Goal: Information Seeking & Learning: Learn about a topic

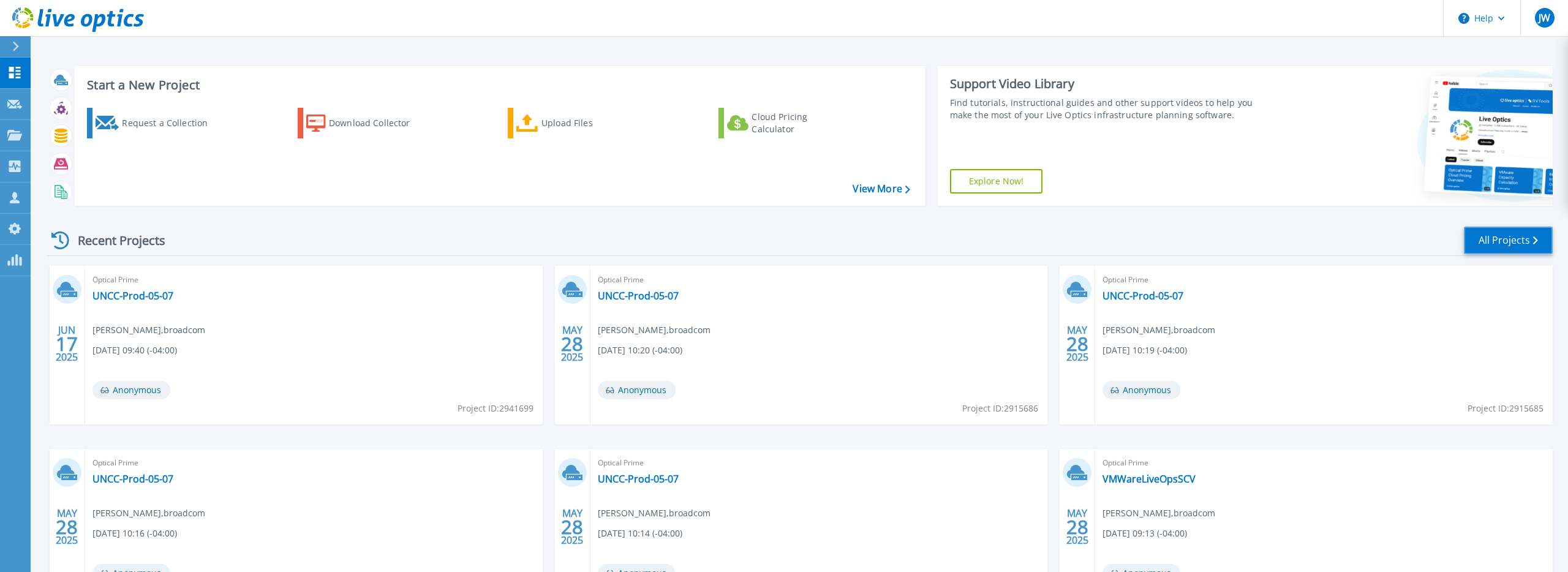
click at [1511, 235] on link "All Projects" at bounding box center [1508, 240] width 89 height 28
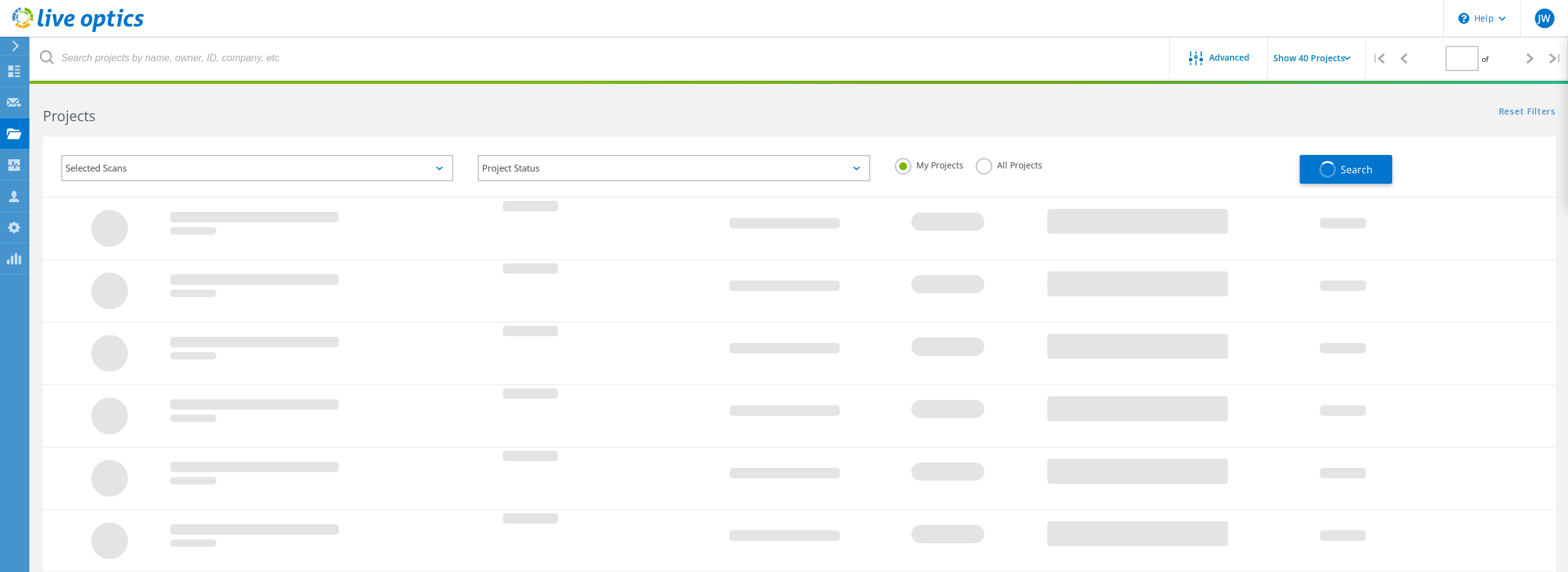
type input "1"
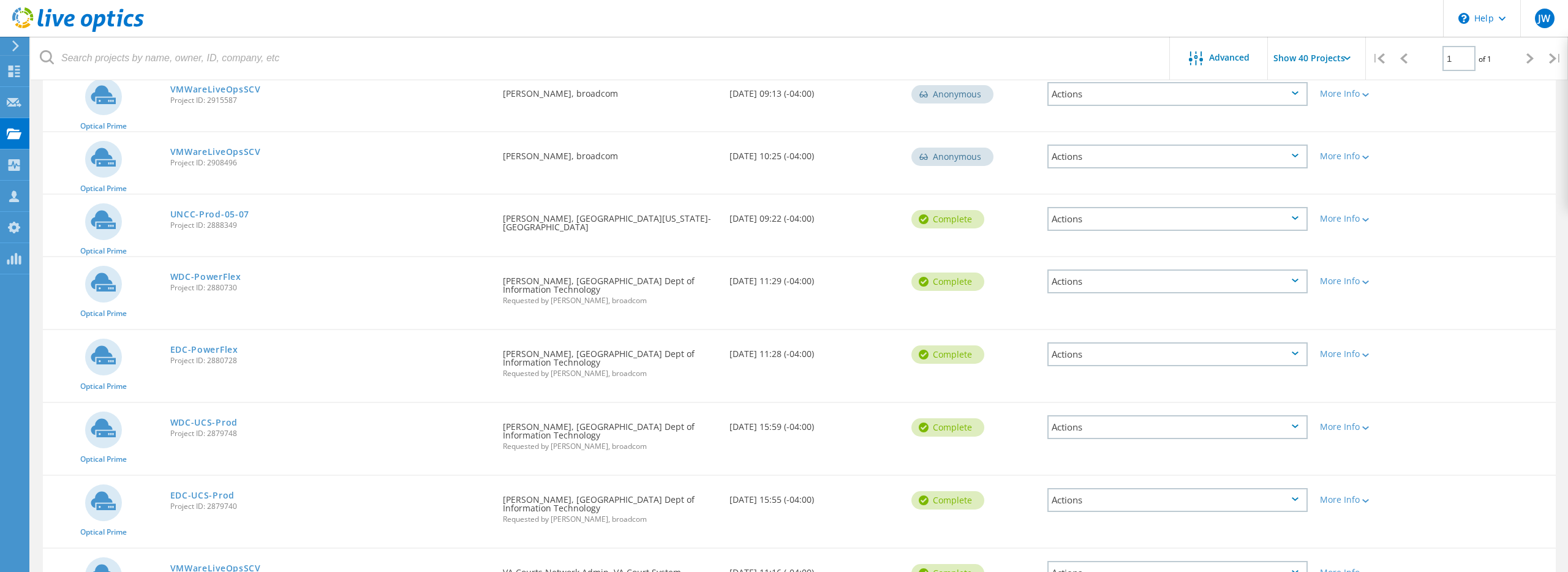
scroll to position [534, 0]
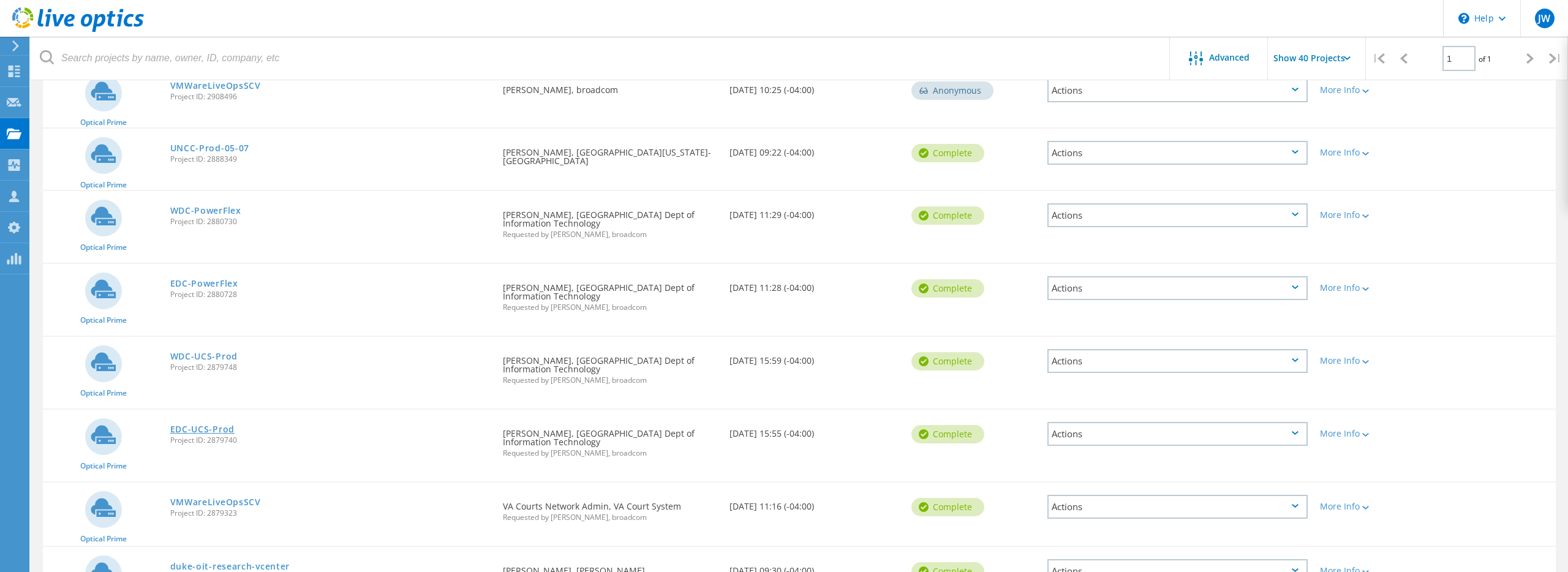
click at [201, 425] on link "EDC-UCS-Prod" at bounding box center [202, 429] width 64 height 9
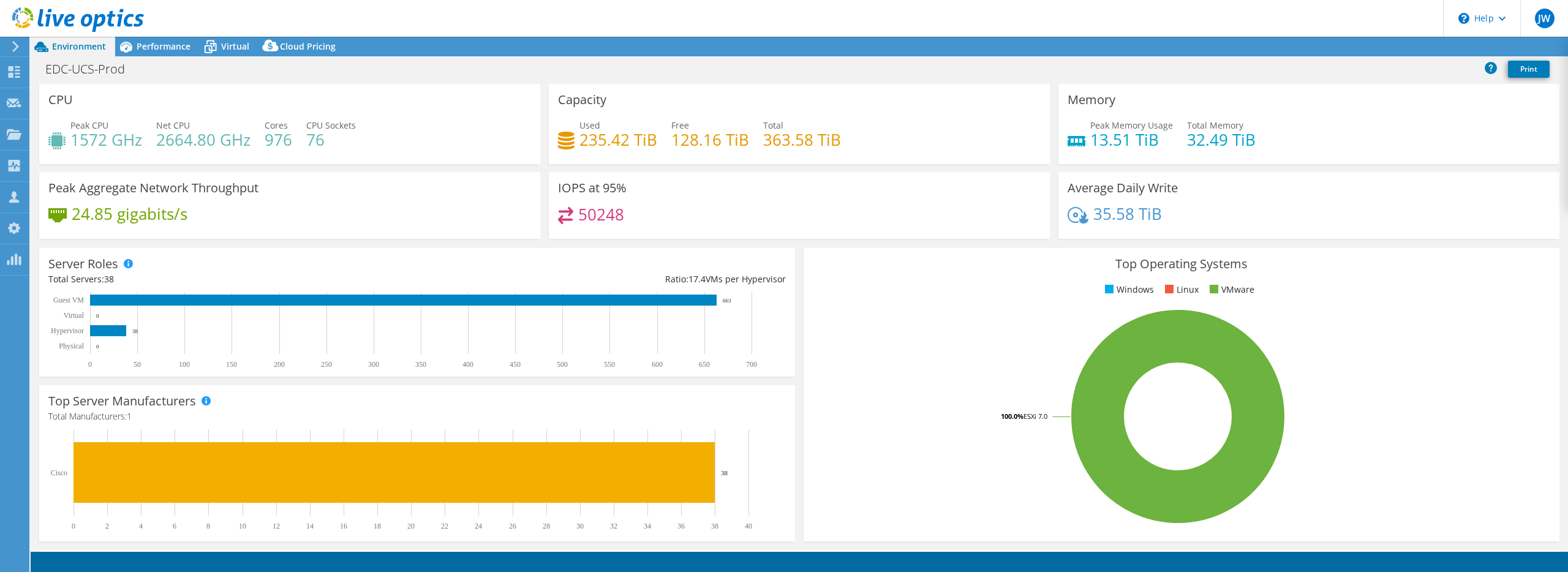
select select "USD"
click at [213, 49] on icon at bounding box center [211, 48] width 12 height 10
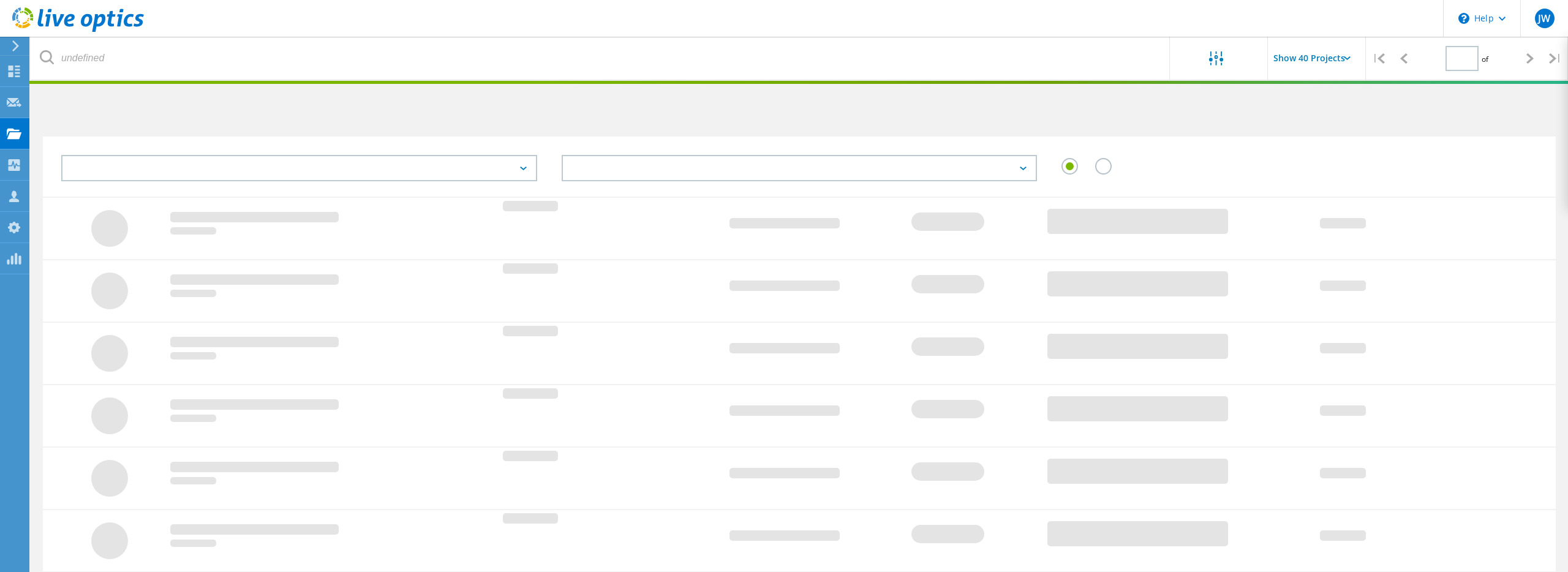
scroll to position [298, 0]
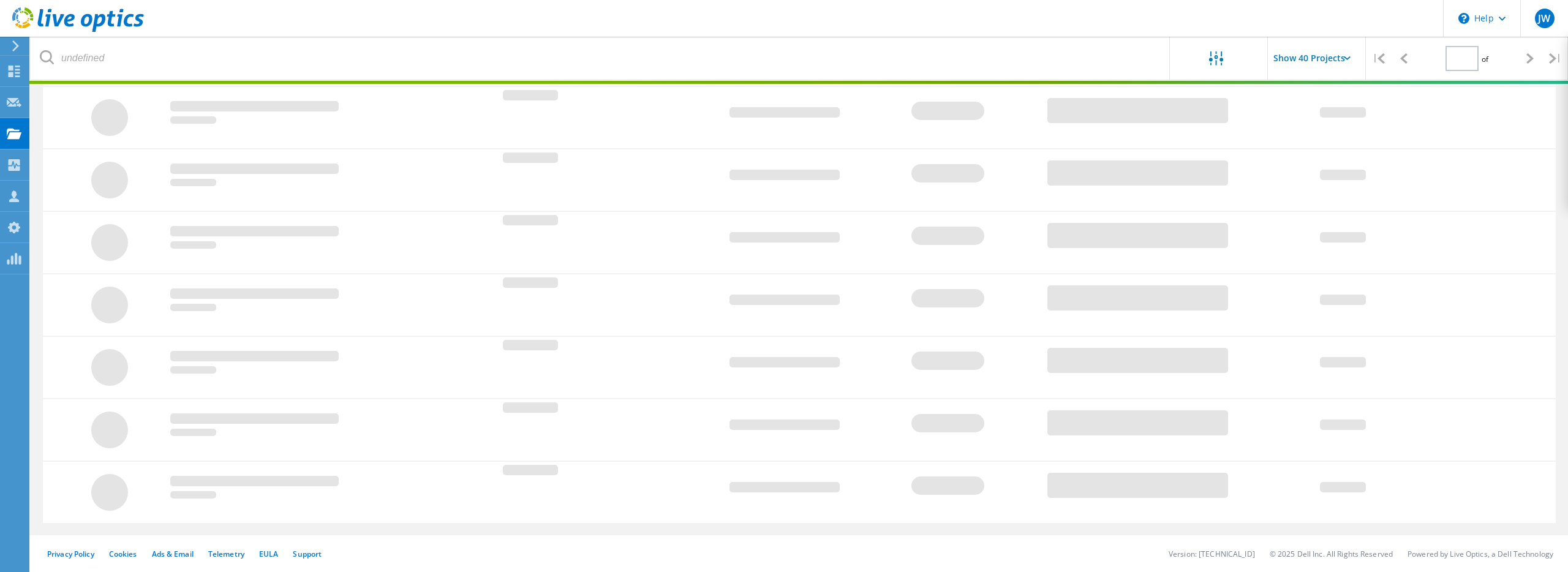
type input "1"
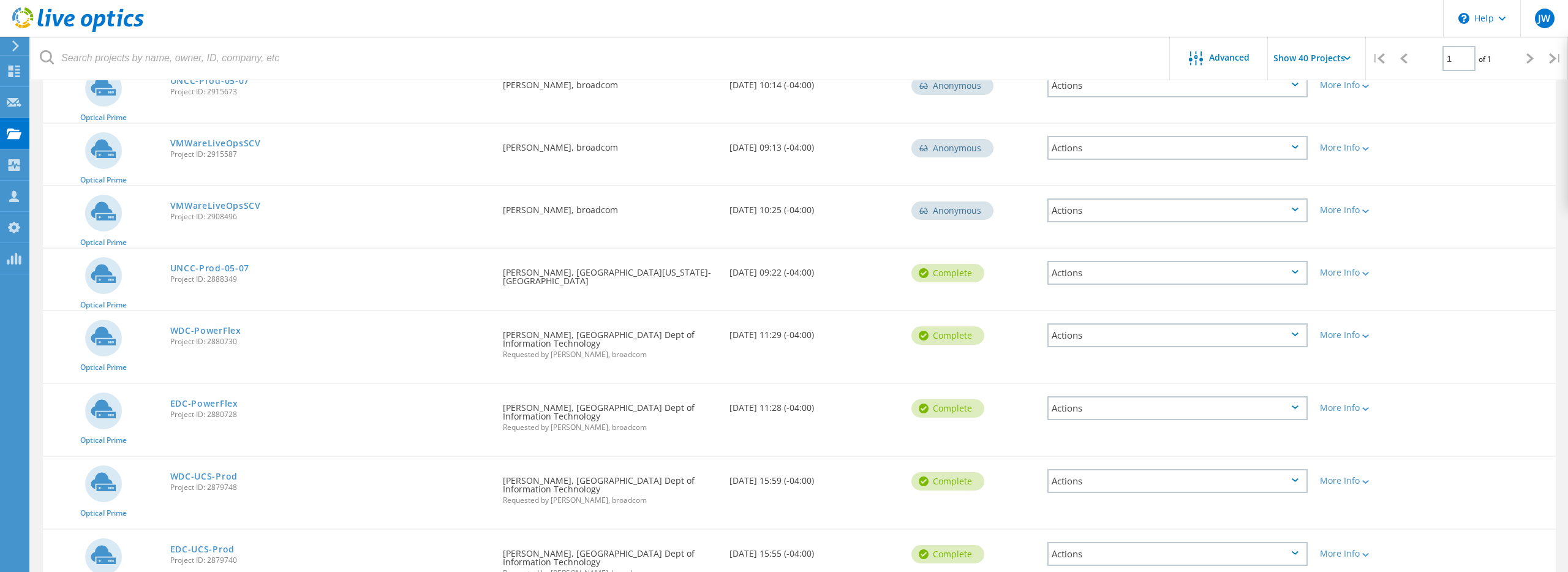
scroll to position [419, 0]
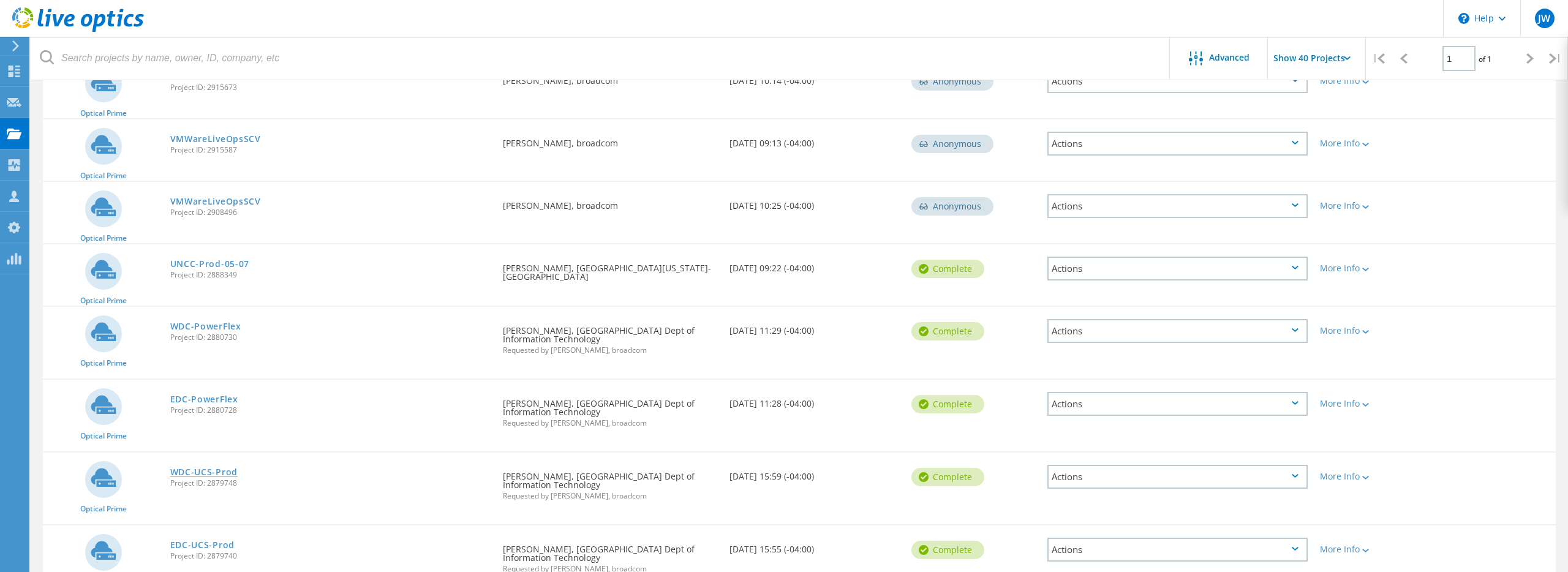
click at [219, 468] on link "WDC-UCS-Prod" at bounding box center [203, 472] width 67 height 9
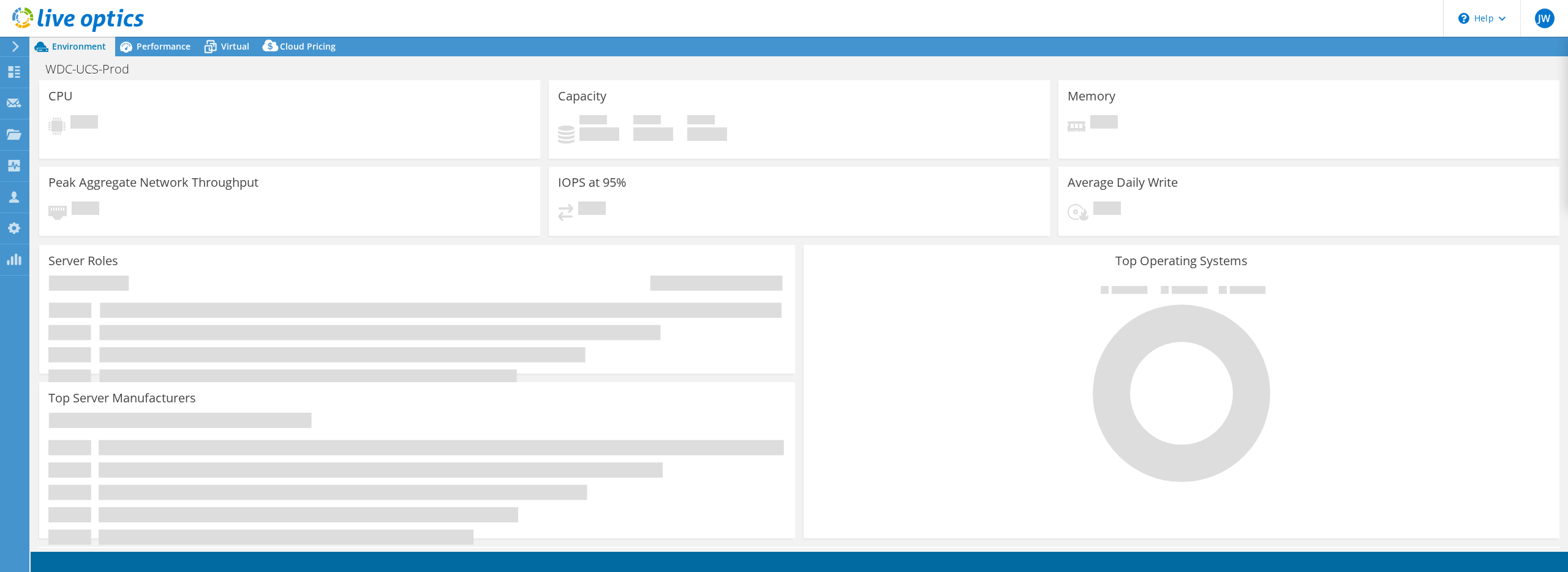
select select "USD"
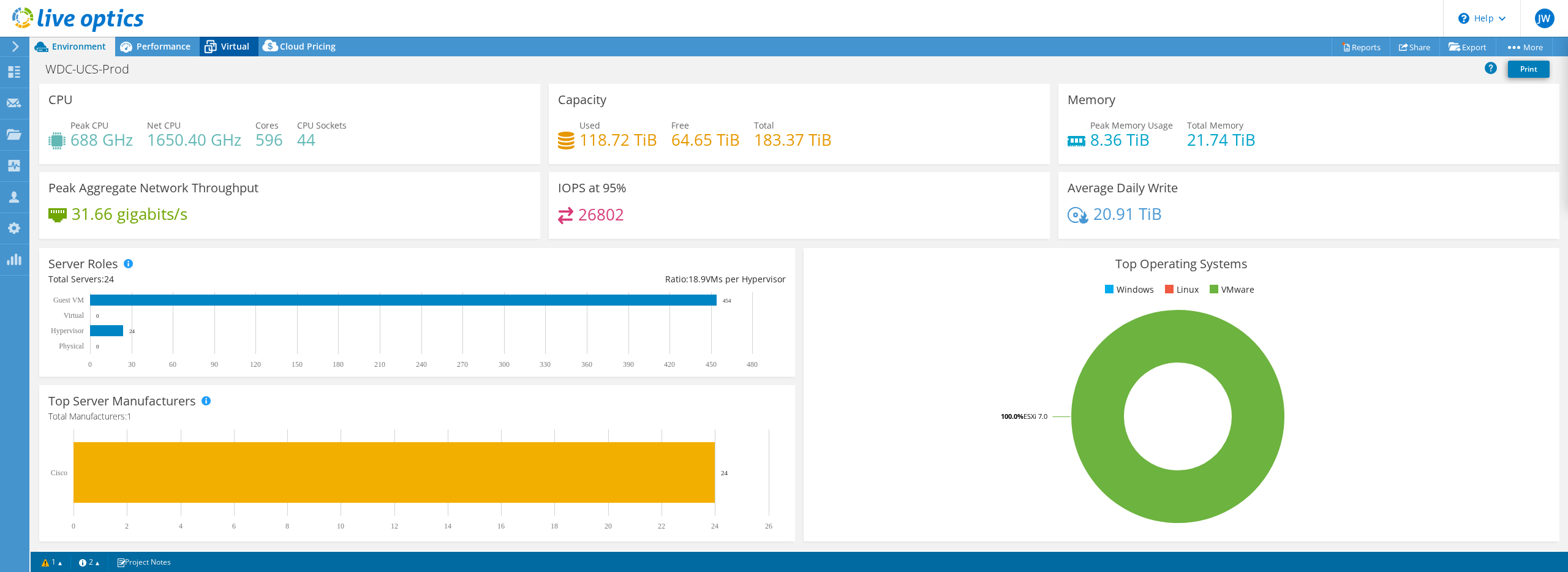
click at [222, 46] on span "Virtual" at bounding box center [236, 46] width 28 height 12
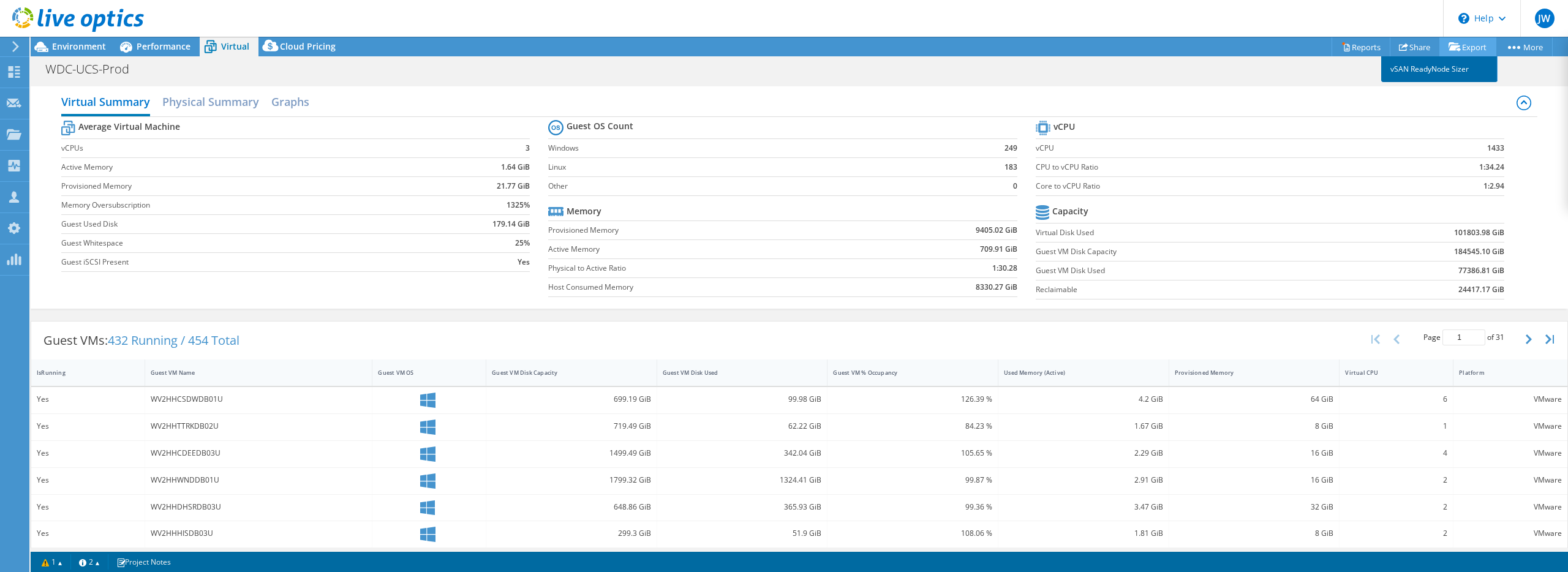
click at [1440, 69] on link "vSAN ReadyNode Sizer" at bounding box center [1439, 69] width 117 height 26
click at [213, 112] on h2 "Physical Summary" at bounding box center [210, 103] width 97 height 27
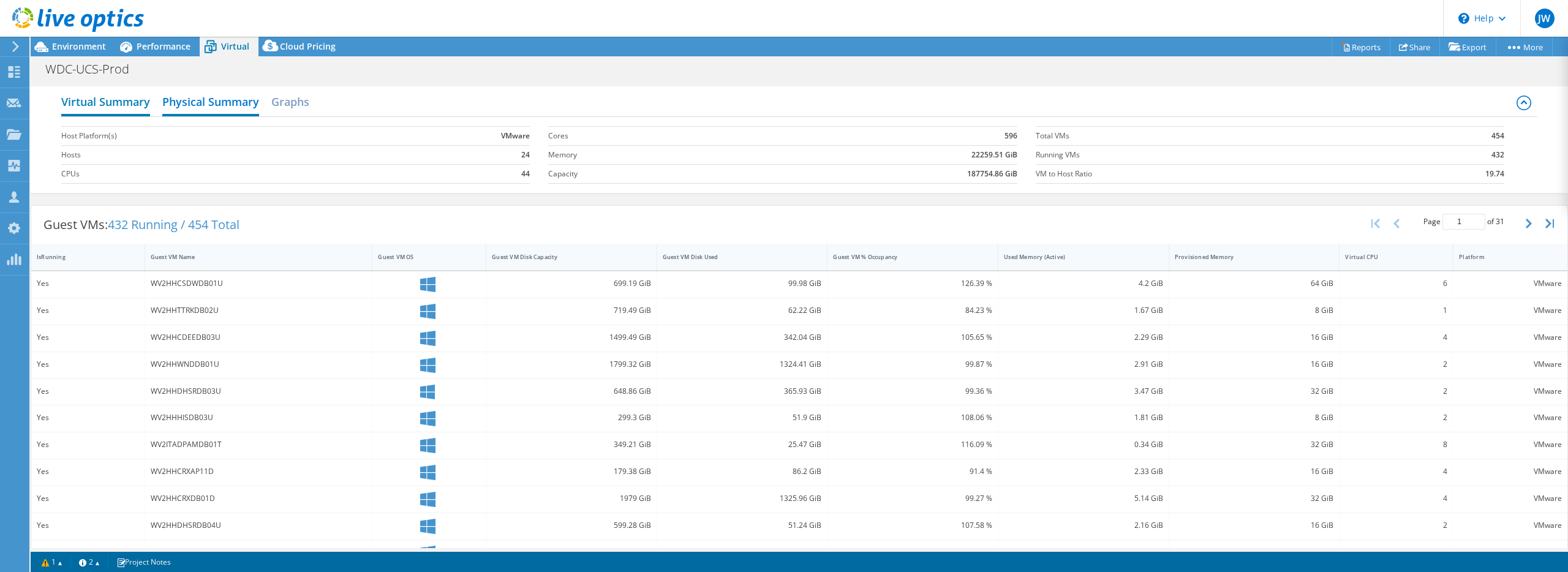
click at [133, 108] on h2 "Virtual Summary" at bounding box center [105, 103] width 89 height 27
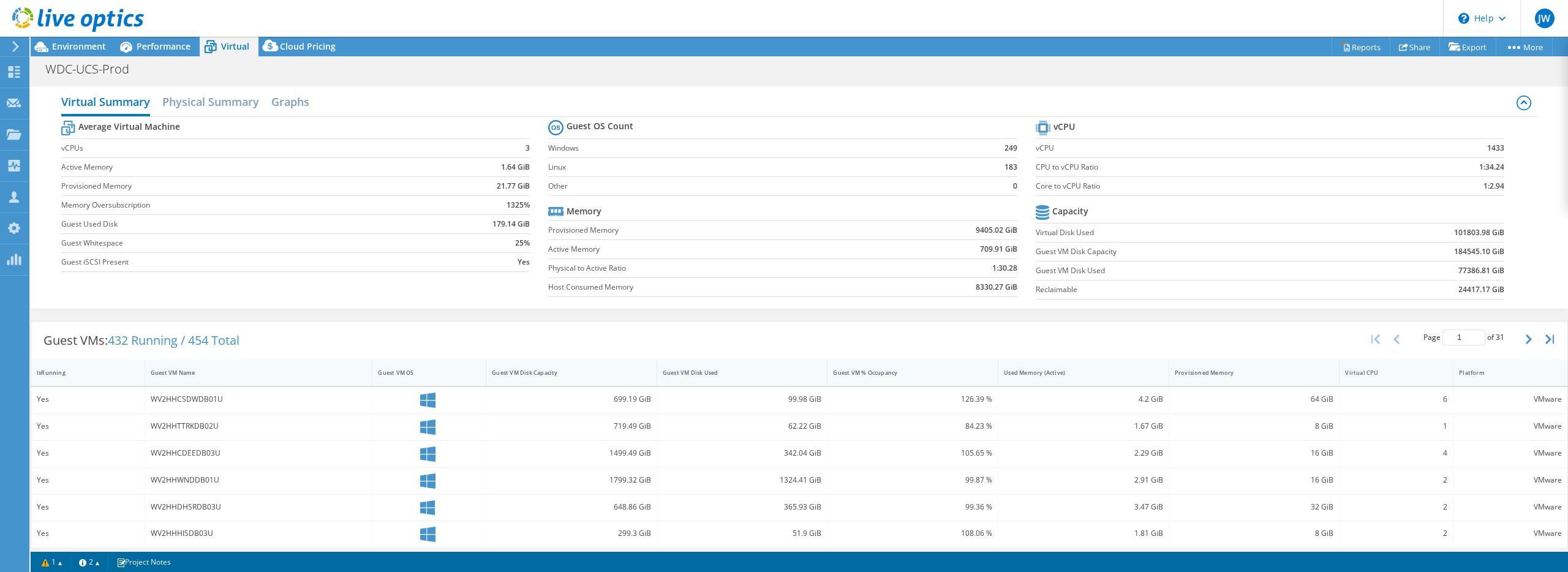
click at [173, 34] on header "JW OEM Team Member Jeff Wicklund jeff.wicklund@broadcom.com broadcom My Profile…" at bounding box center [784, 18] width 1568 height 37
drag, startPoint x: 165, startPoint y: 43, endPoint x: 139, endPoint y: 46, distance: 26.2
click at [164, 43] on span "Performance" at bounding box center [163, 46] width 54 height 12
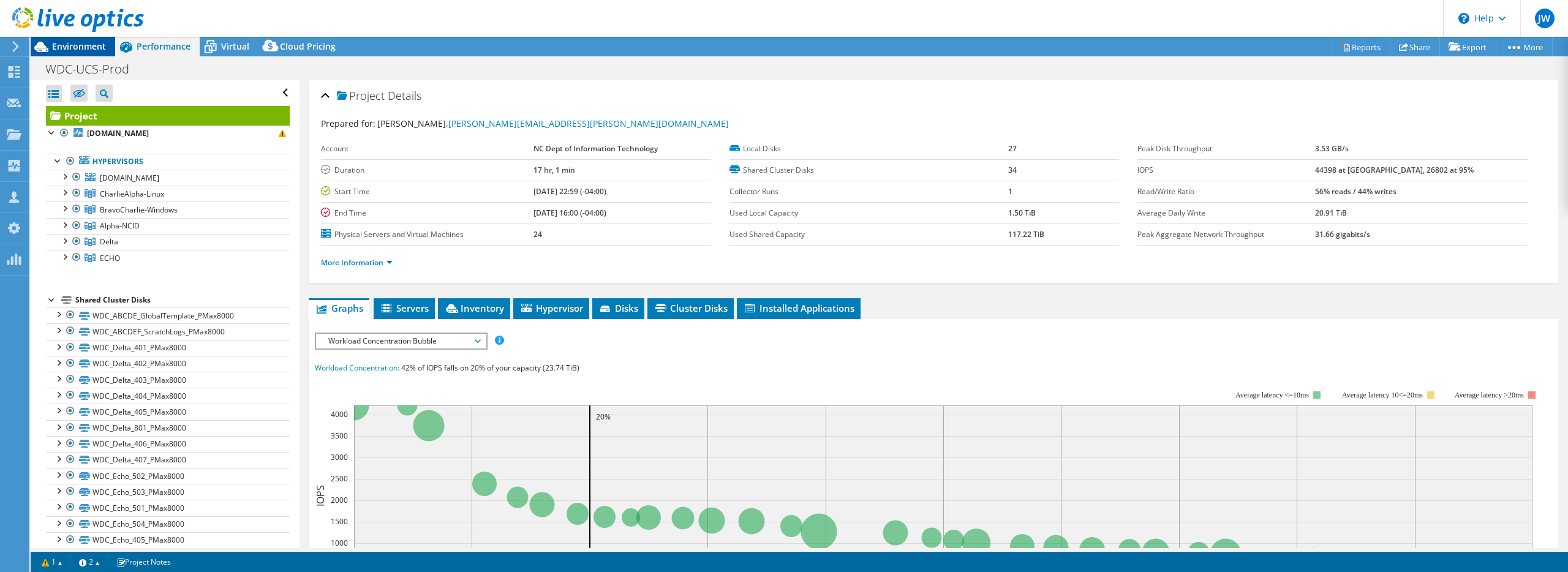
click at [99, 46] on span "Environment" at bounding box center [78, 46] width 54 height 12
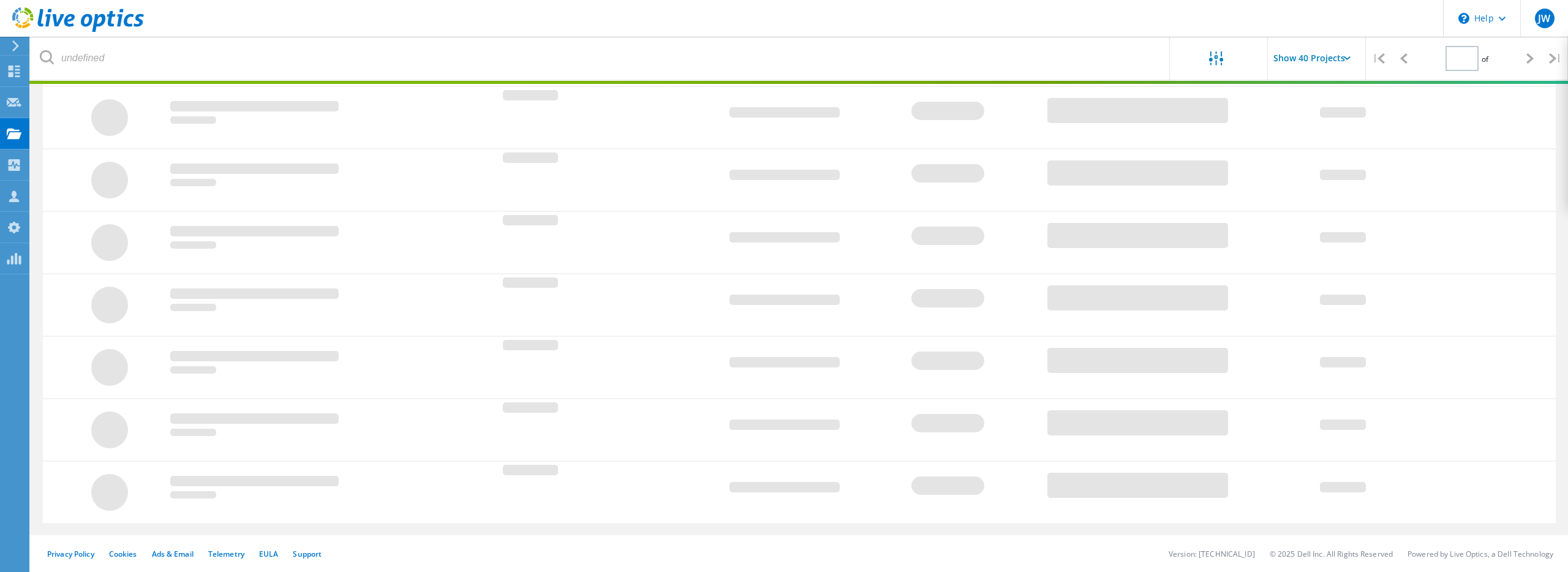
type input "1"
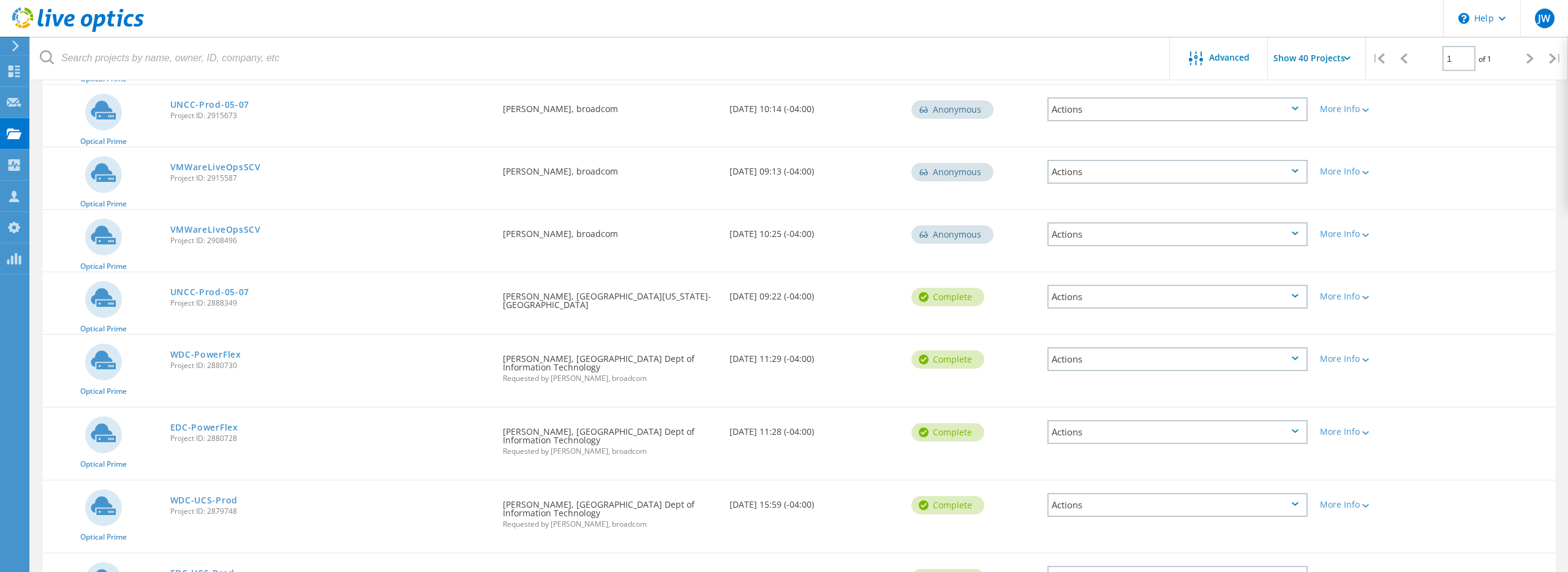
scroll to position [478, 0]
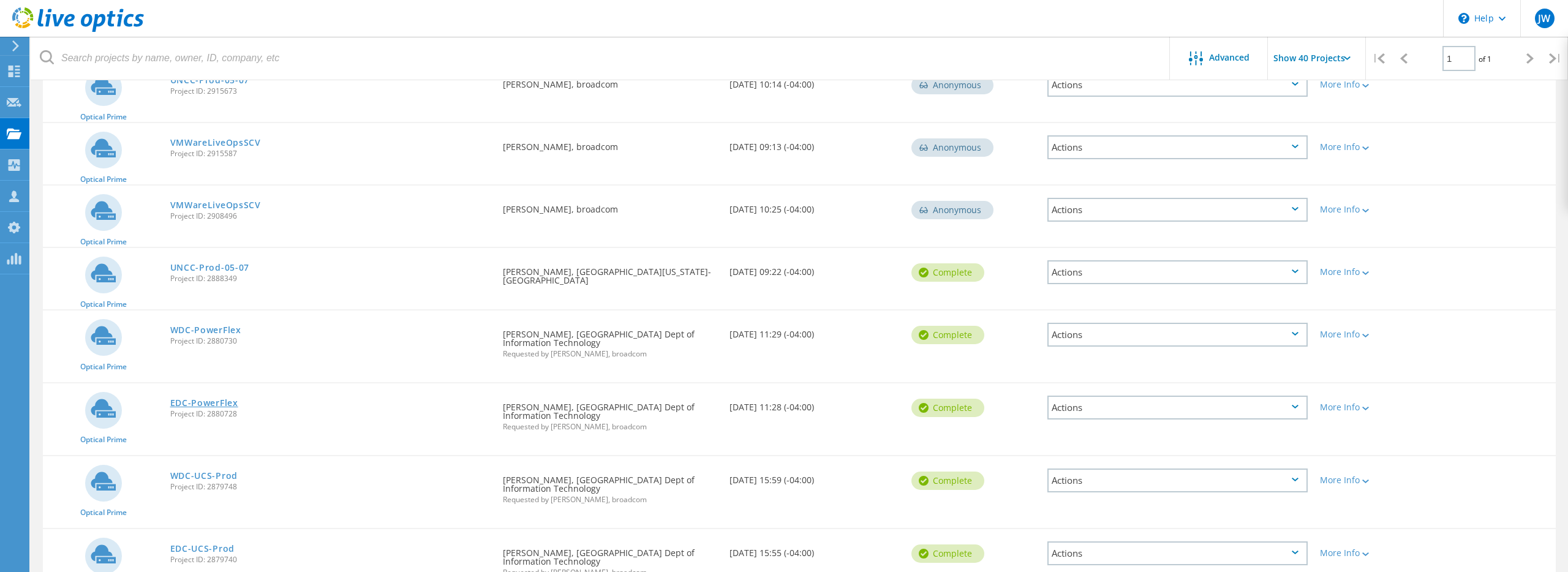
click at [198, 399] on link "EDC-PowerFlex" at bounding box center [204, 403] width 68 height 9
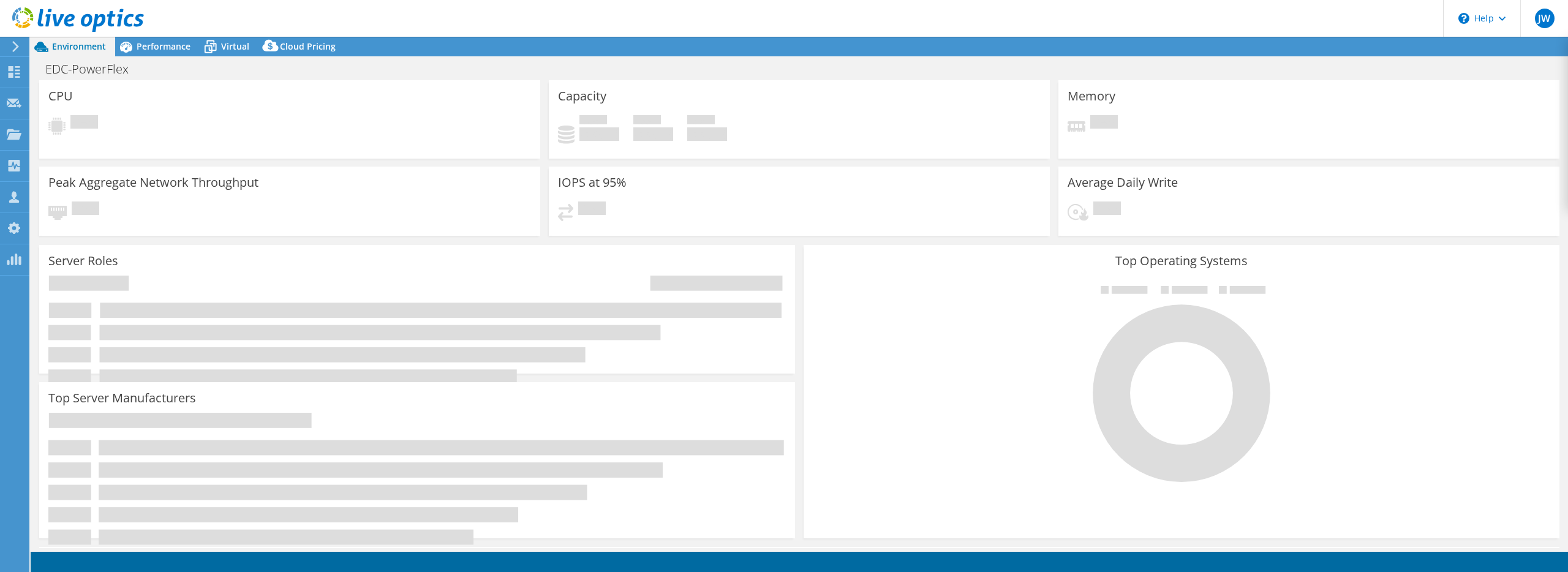
select select "USD"
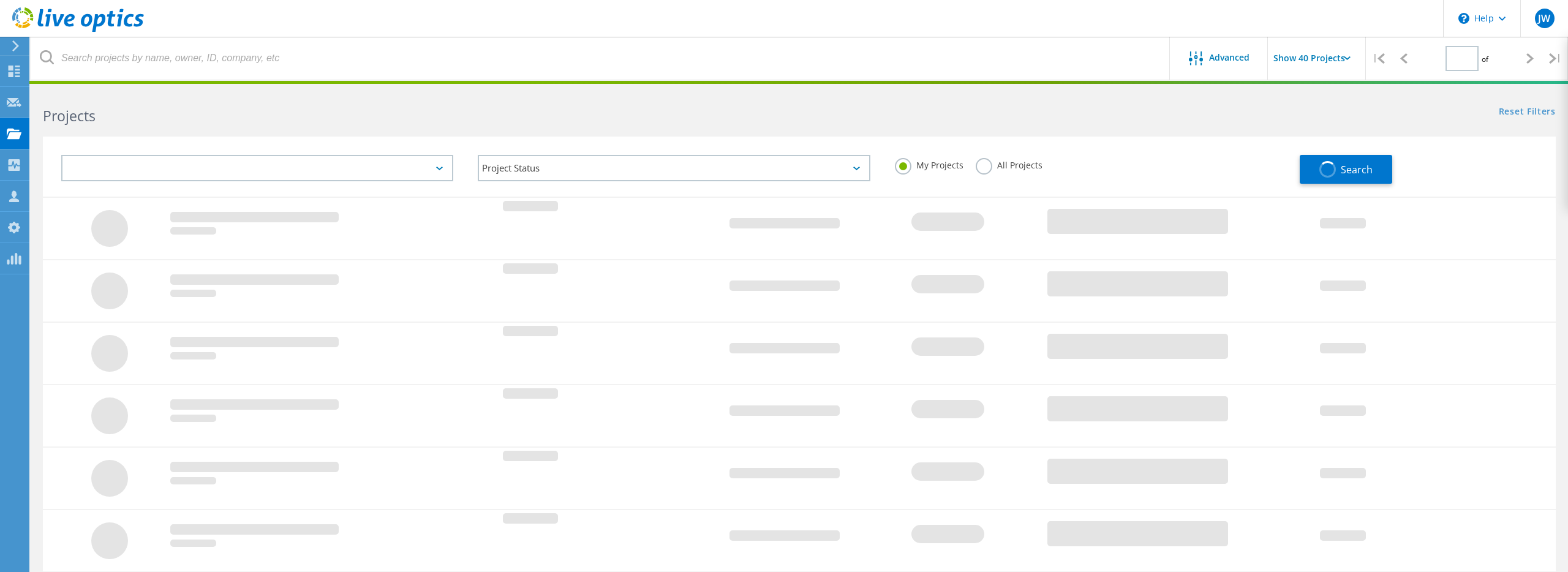
scroll to position [298, 0]
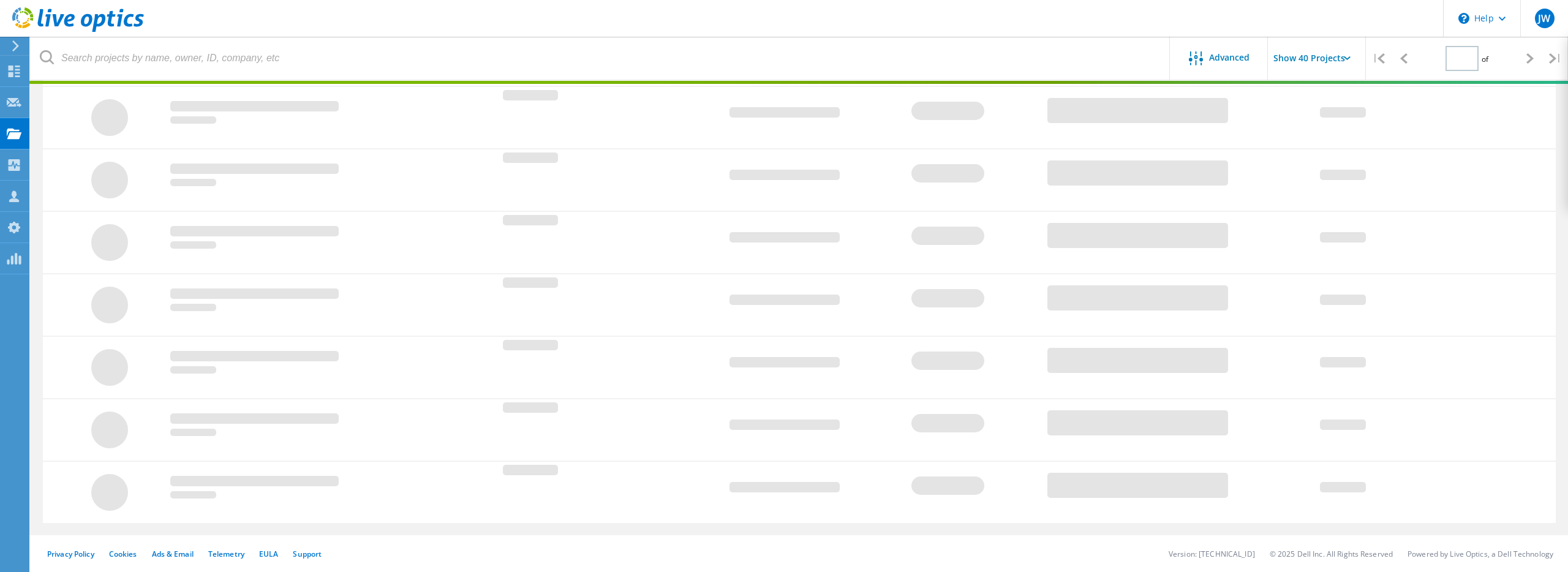
type input "1"
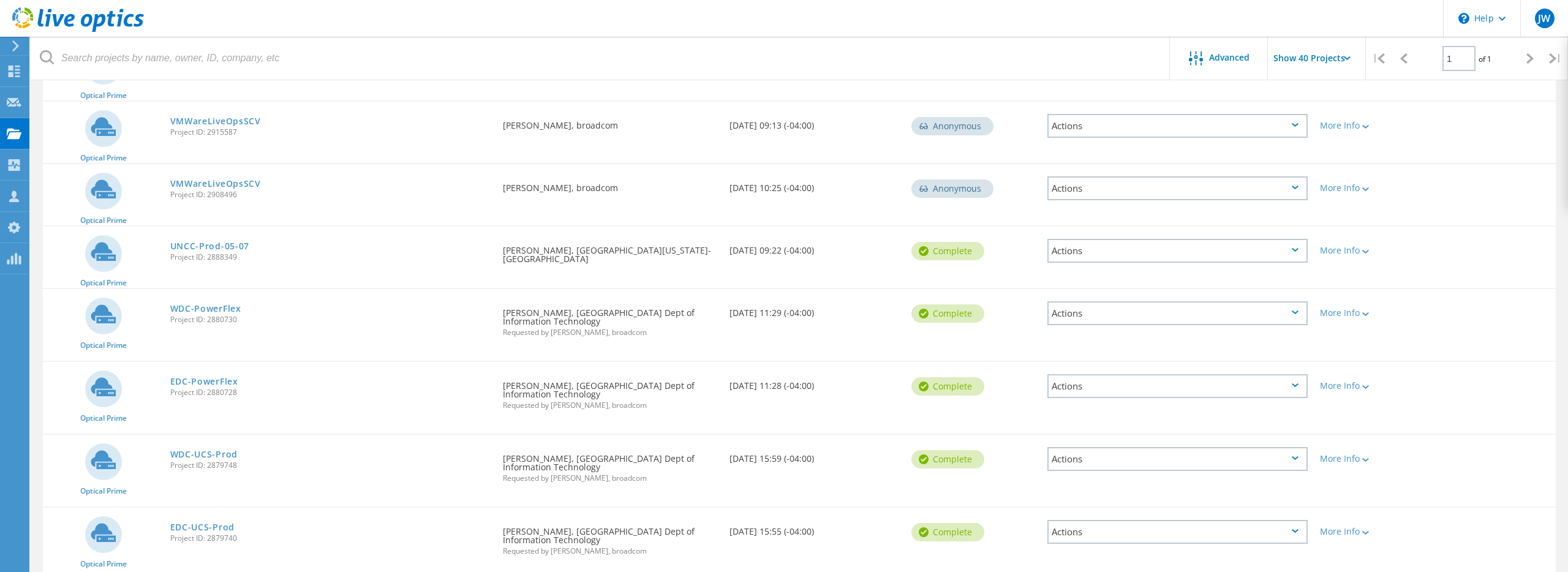
scroll to position [504, 0]
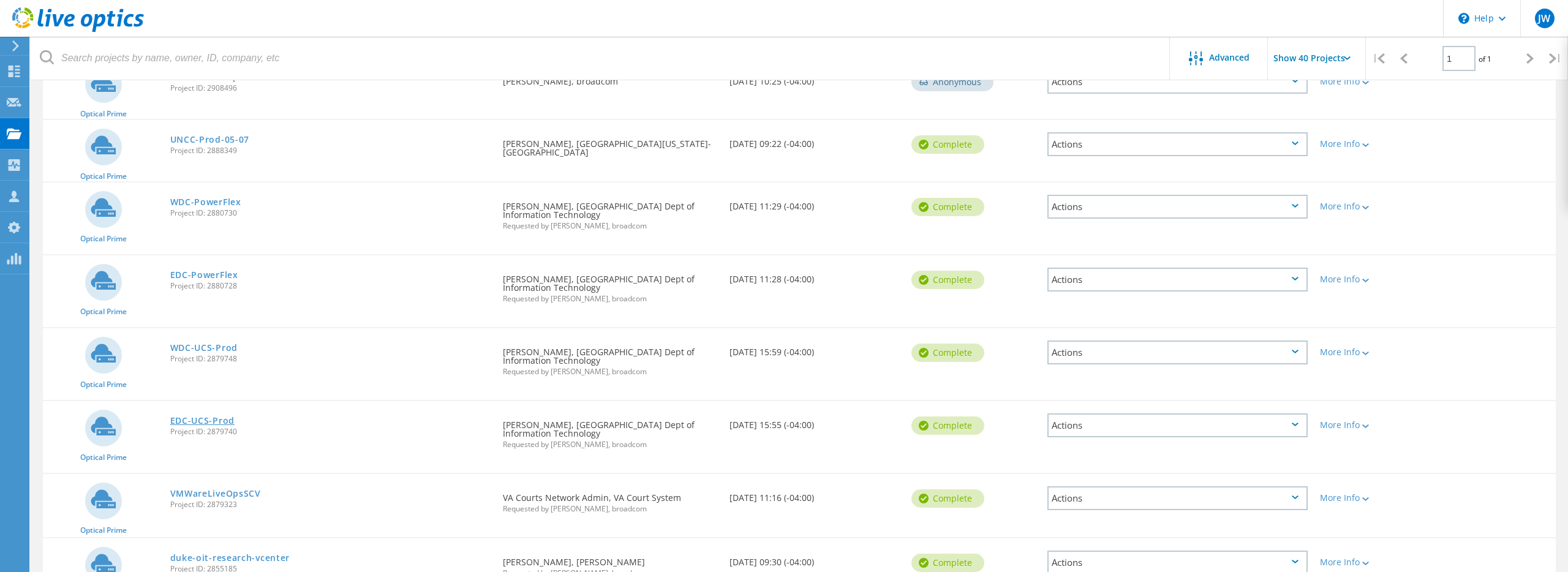
click at [208, 417] on link "EDC-UCS-Prod" at bounding box center [202, 421] width 64 height 9
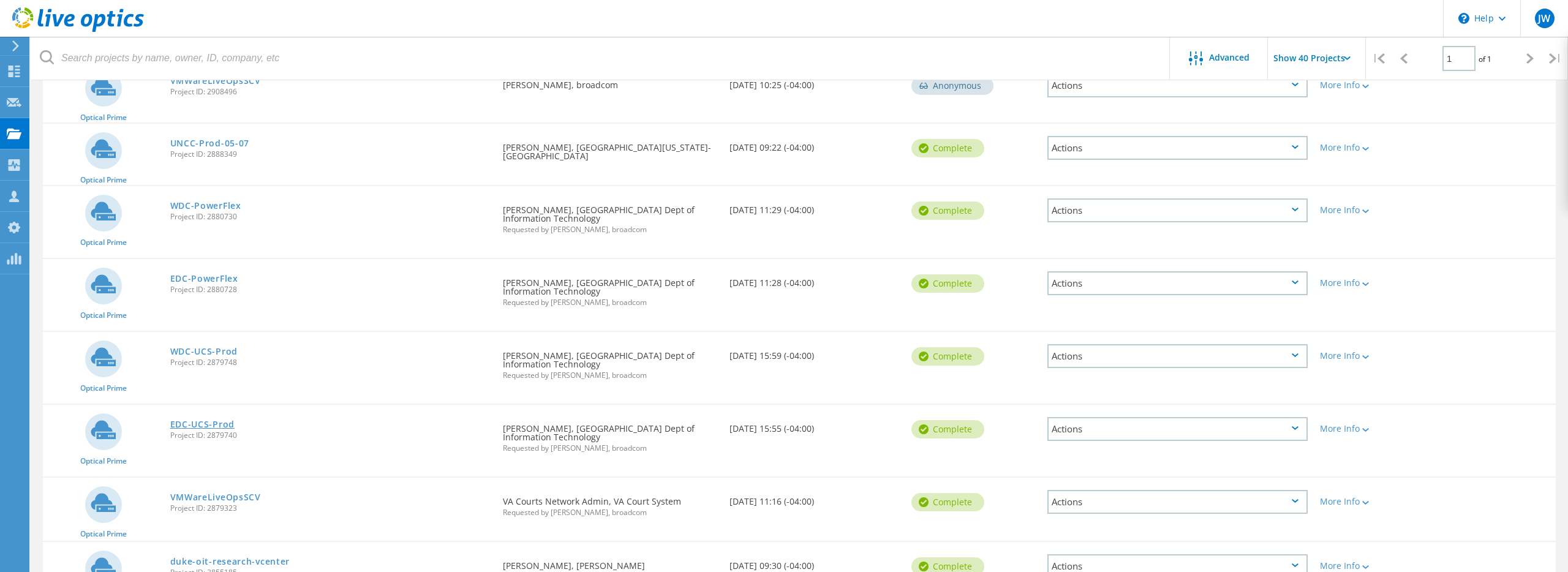
scroll to position [602, 0]
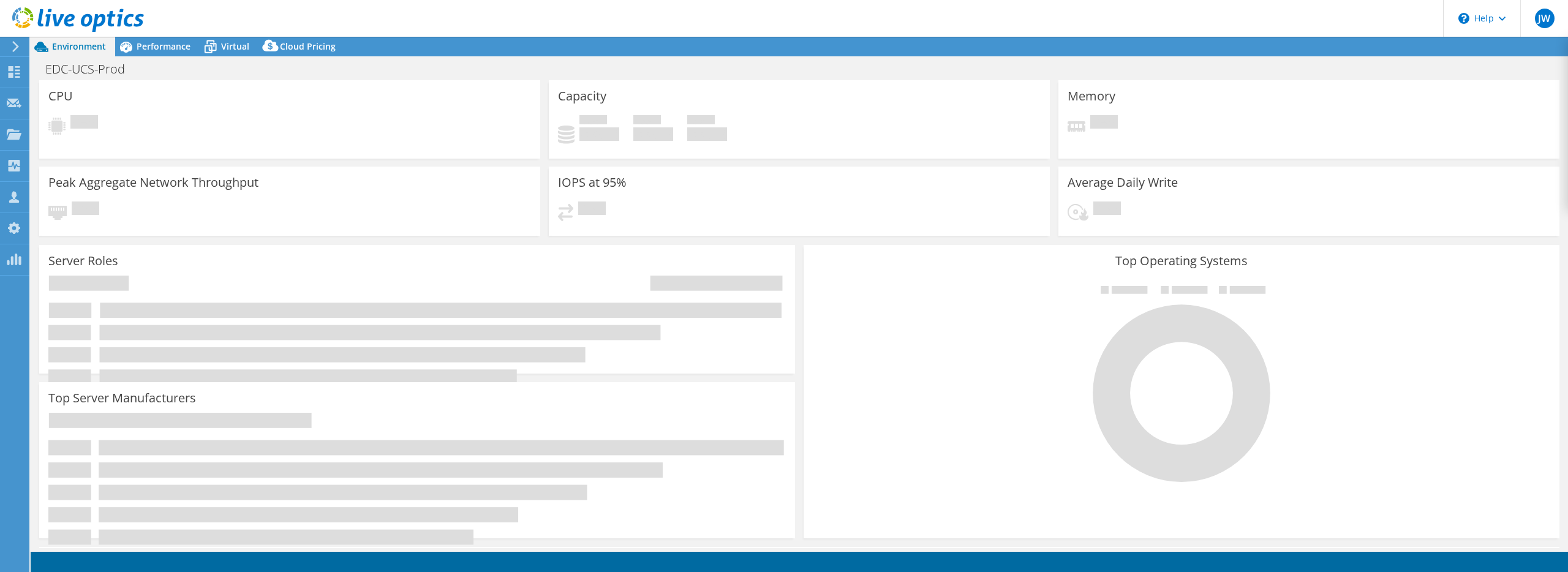
select select "USD"
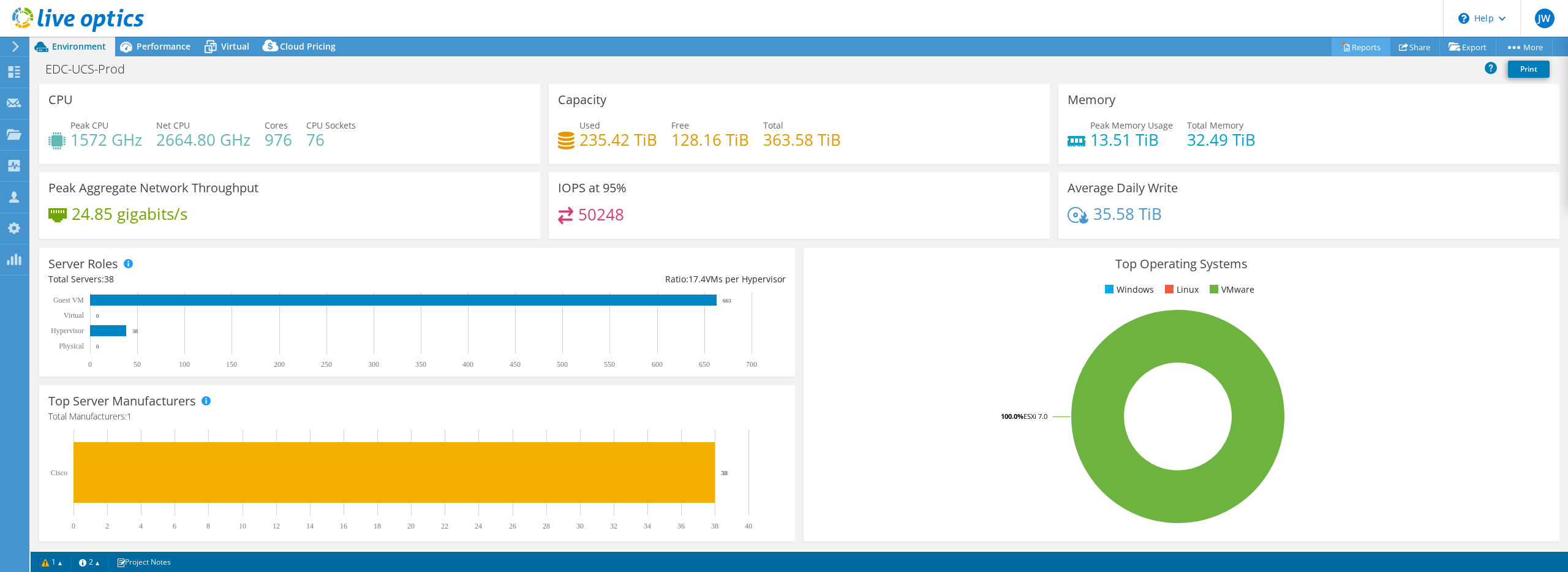
click at [1349, 46] on link "Reports" at bounding box center [1361, 47] width 59 height 19
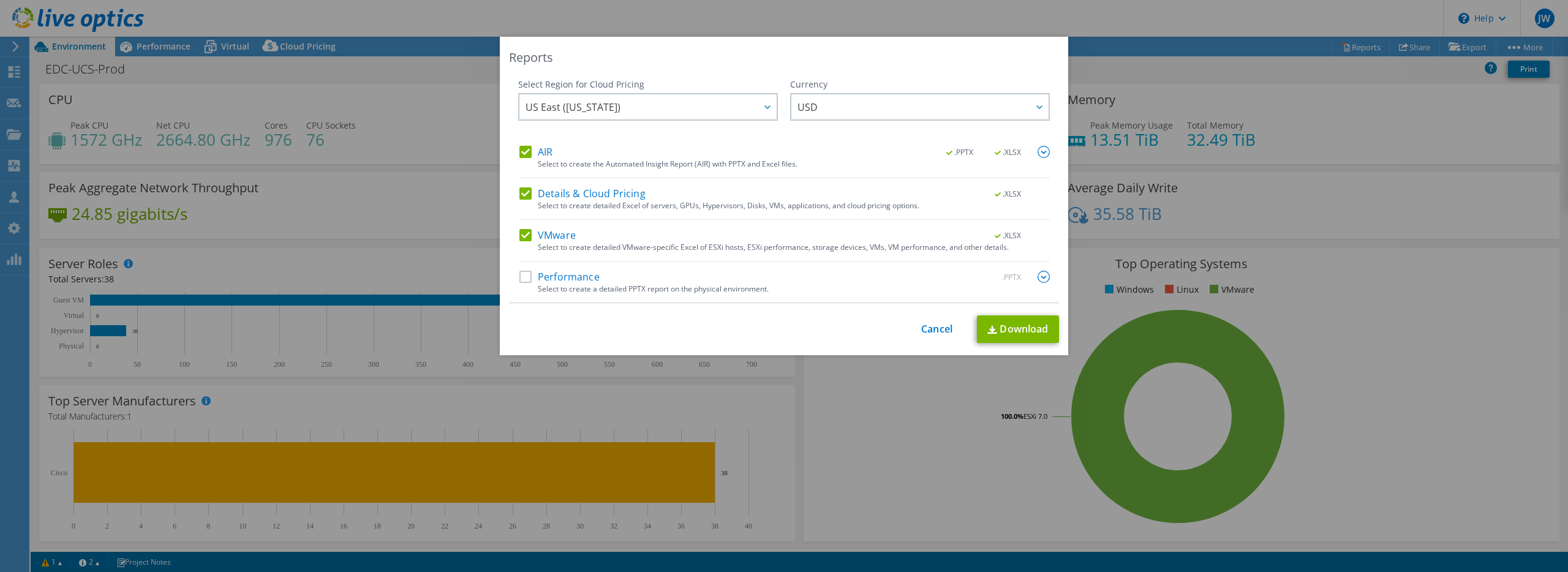
click at [524, 279] on label "Performance" at bounding box center [559, 277] width 80 height 12
click at [0, 0] on input "Performance" at bounding box center [0, 0] width 0 height 0
click at [937, 327] on link "Cancel" at bounding box center [937, 329] width 31 height 12
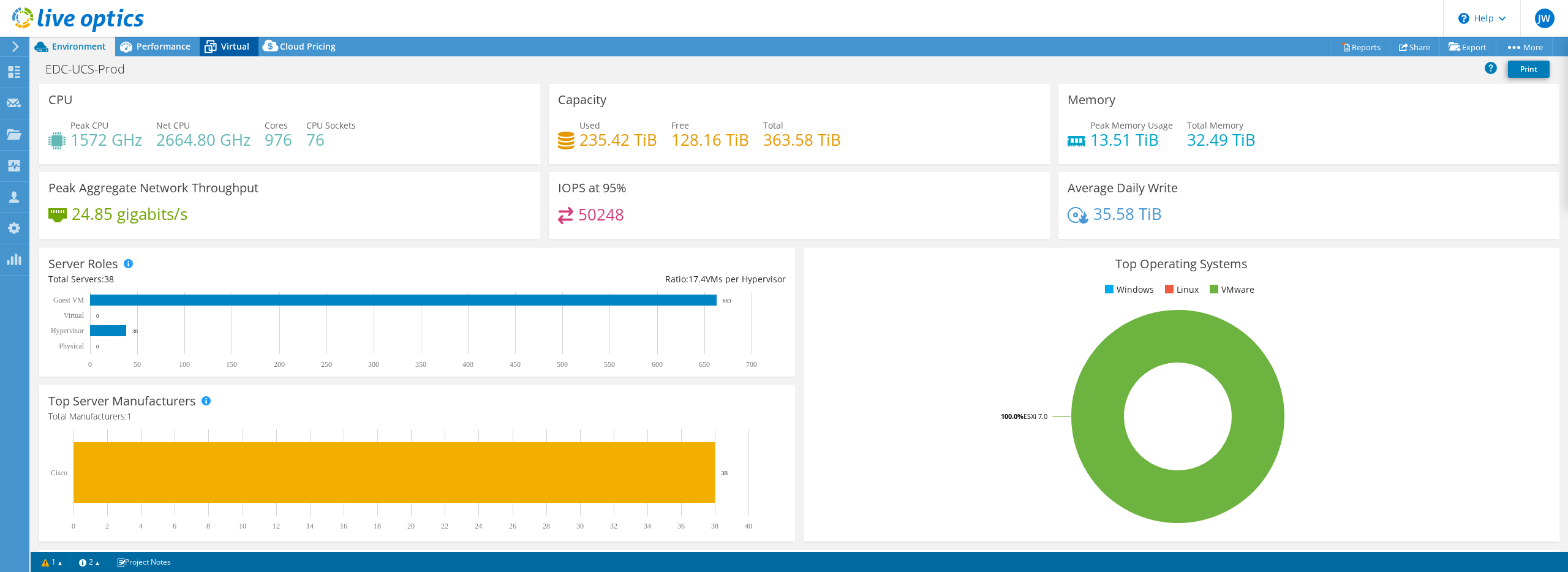
click at [215, 44] on icon at bounding box center [210, 47] width 22 height 22
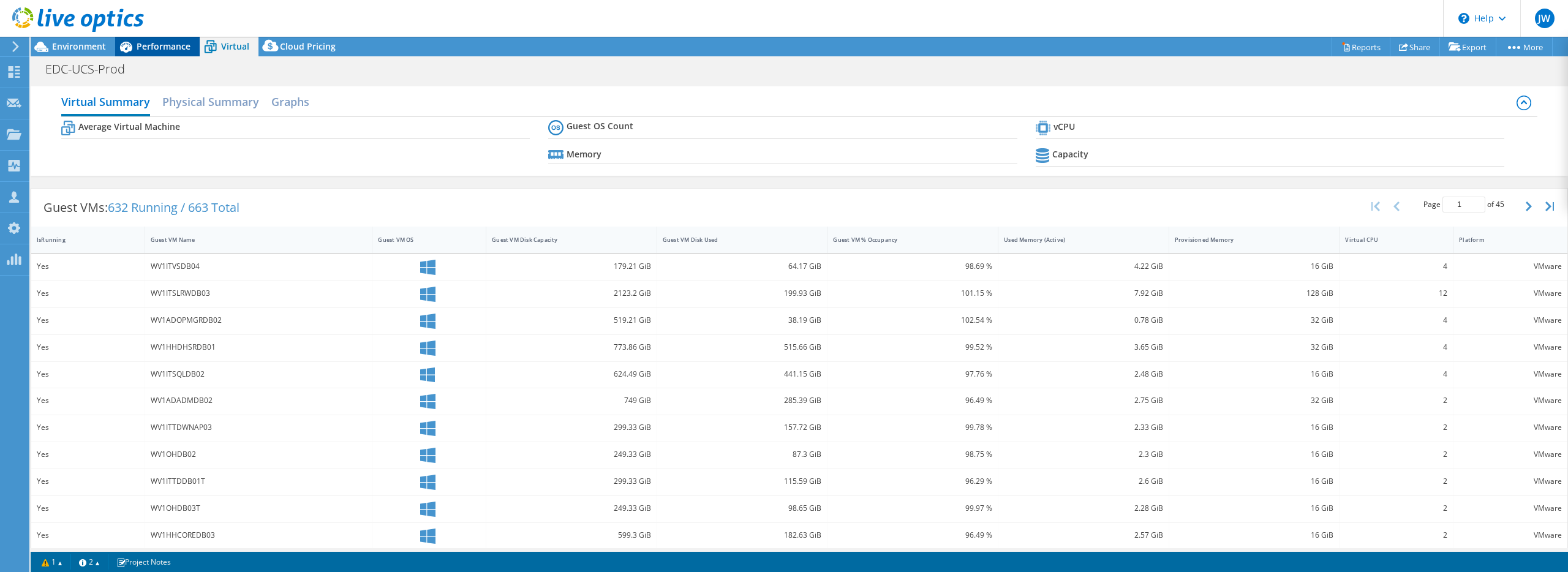
click at [165, 44] on span "Performance" at bounding box center [163, 46] width 54 height 12
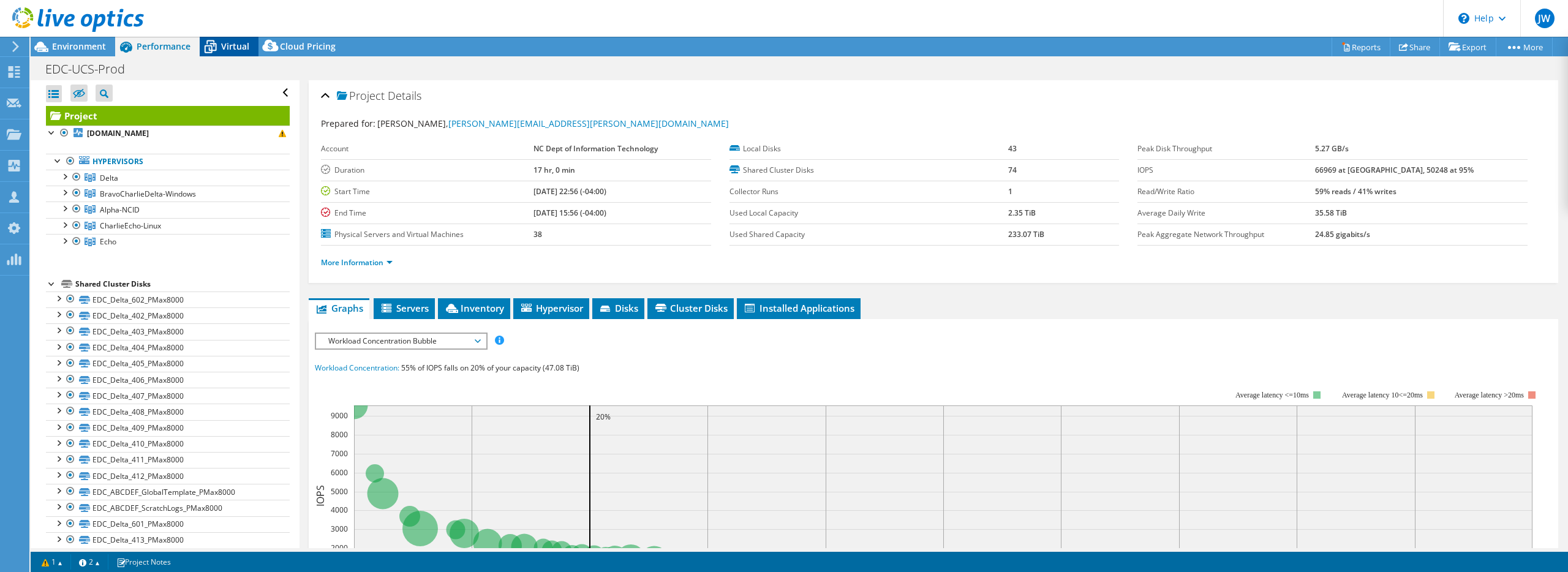
click at [210, 43] on icon at bounding box center [211, 48] width 12 height 10
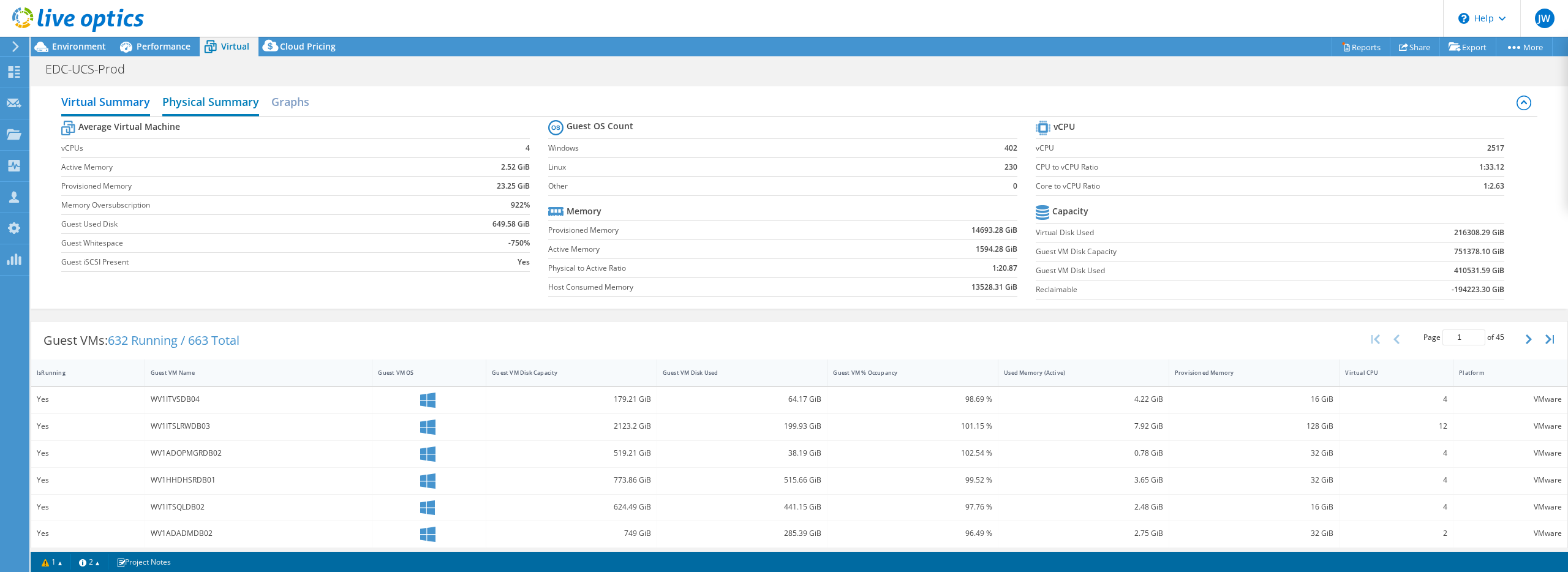
click at [215, 95] on h2 "Physical Summary" at bounding box center [210, 103] width 97 height 27
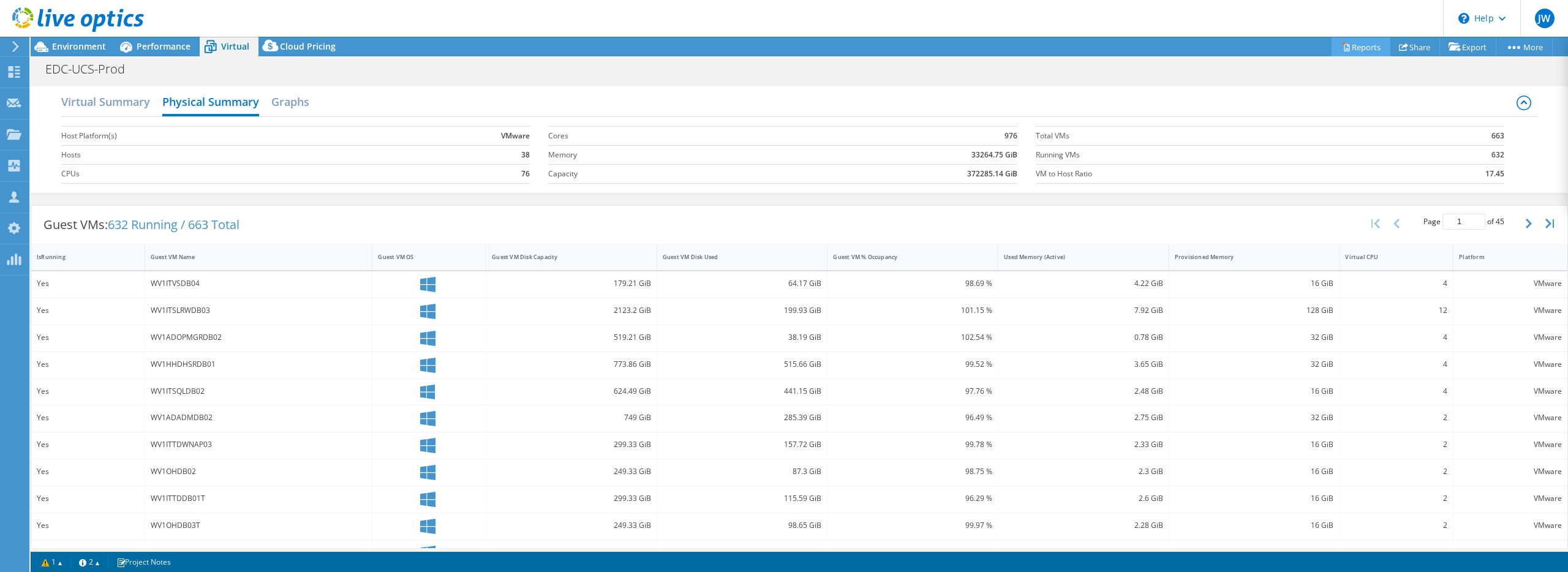
click at [1363, 52] on link "Reports" at bounding box center [1361, 47] width 59 height 19
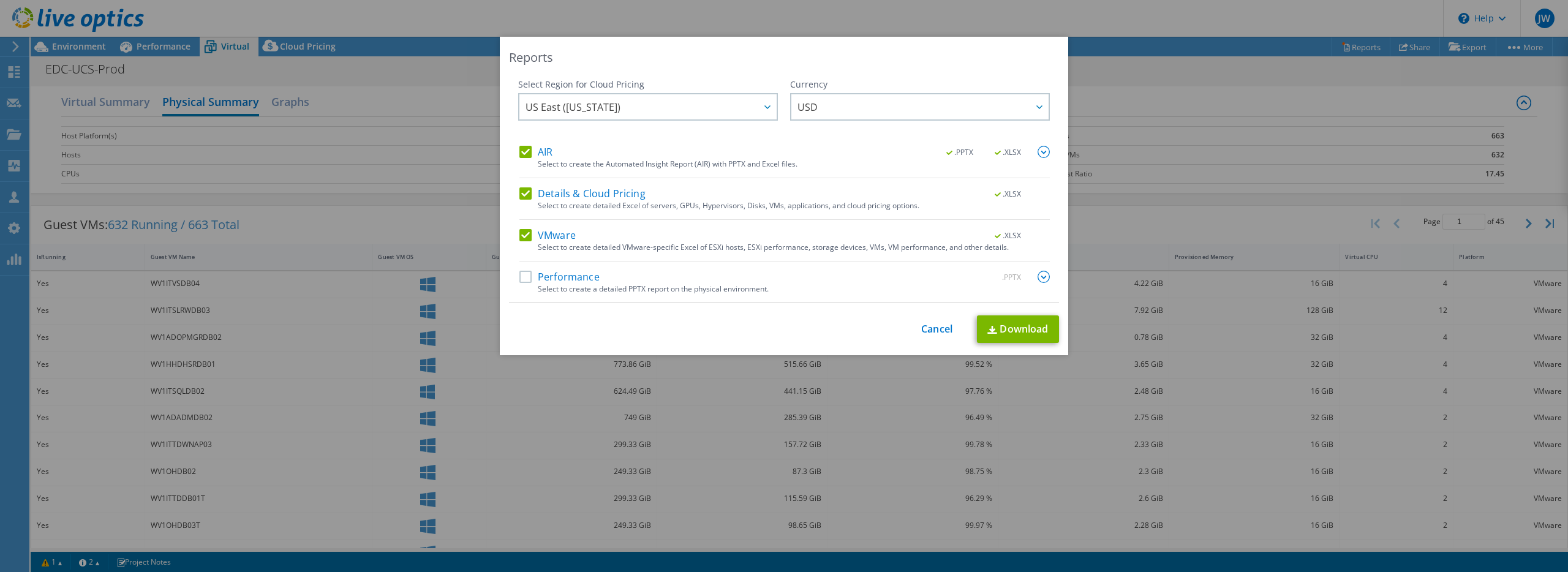
click at [526, 276] on label "Performance" at bounding box center [559, 277] width 80 height 12
click at [0, 0] on input "Performance" at bounding box center [0, 0] width 0 height 0
click at [1003, 330] on link "Download" at bounding box center [1017, 329] width 82 height 28
click at [935, 318] on div "This process may take a while, please wait... Cancel Download" at bounding box center [784, 329] width 550 height 28
click at [938, 327] on link "Cancel" at bounding box center [937, 329] width 31 height 12
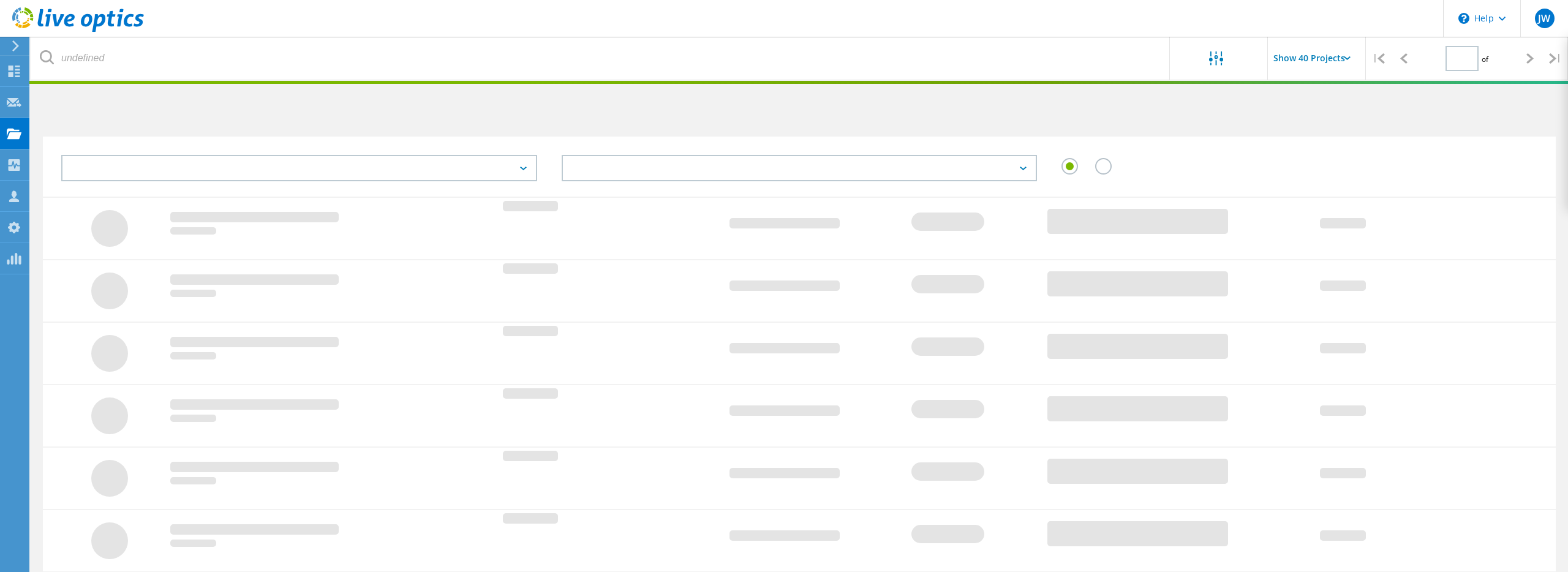
type input "1"
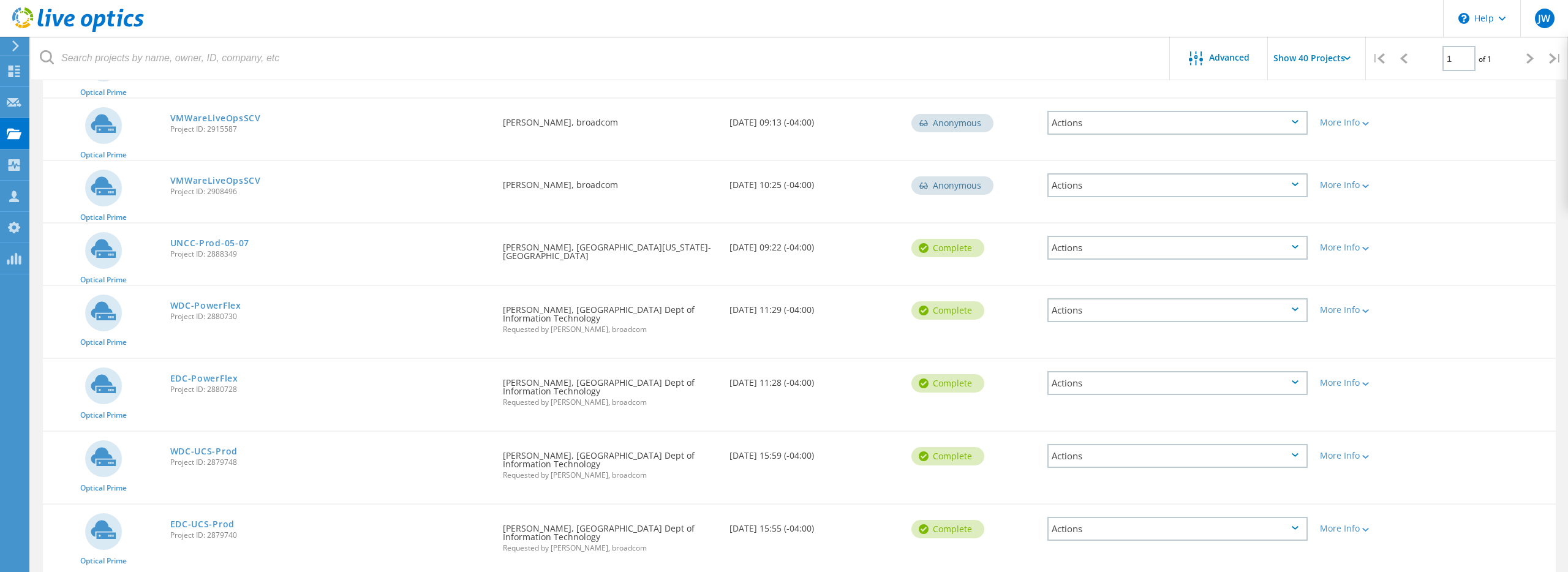
scroll to position [504, 0]
click at [211, 446] on link "WDC-UCS-Prod" at bounding box center [203, 450] width 67 height 9
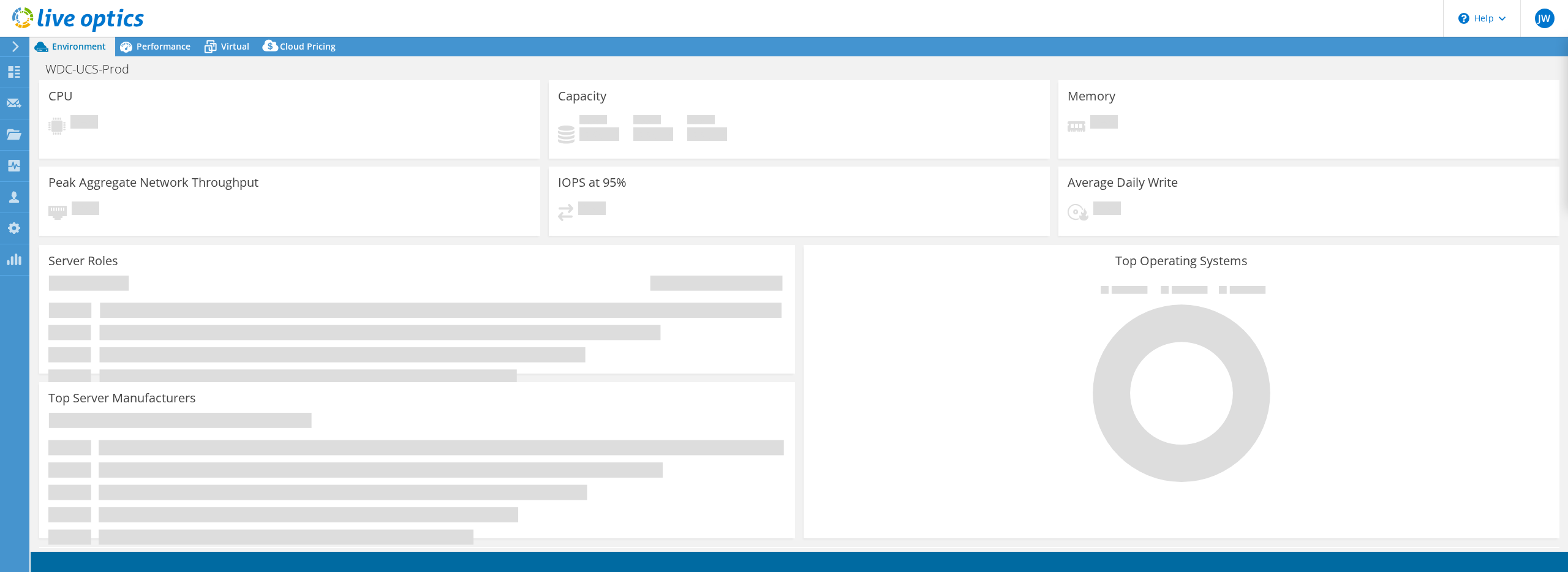
select select "USD"
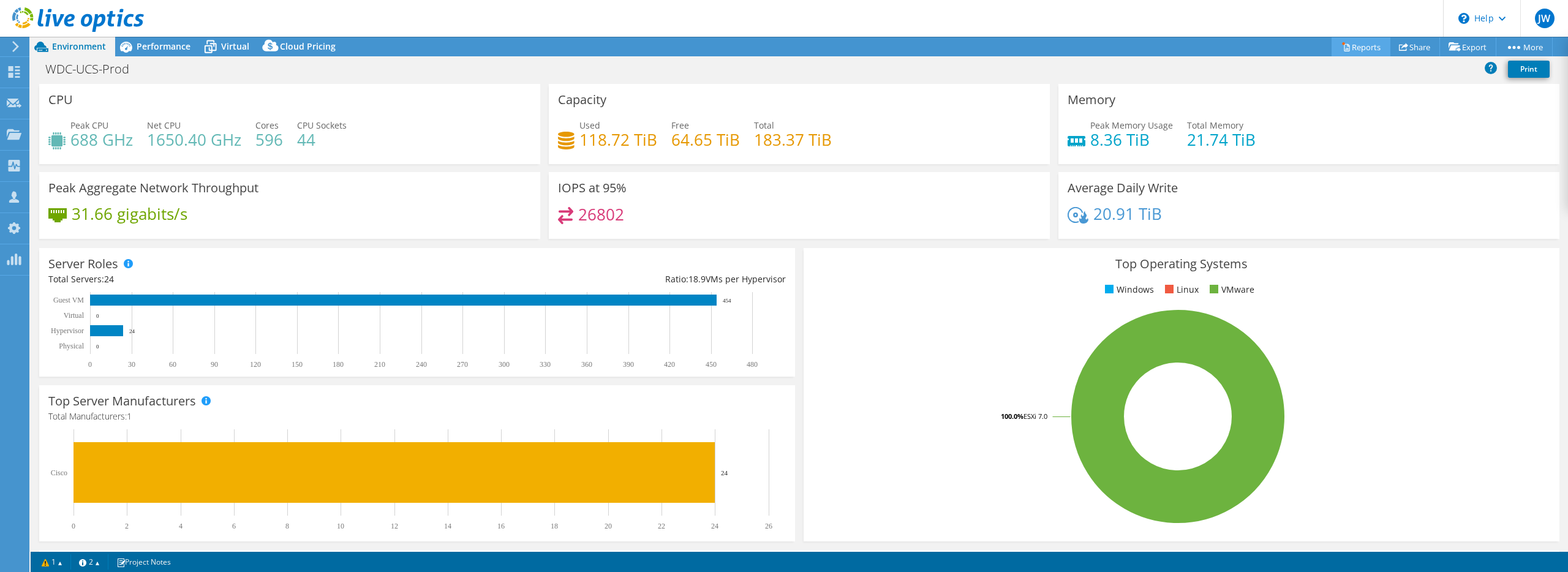
click at [1349, 47] on link "Reports" at bounding box center [1361, 47] width 59 height 19
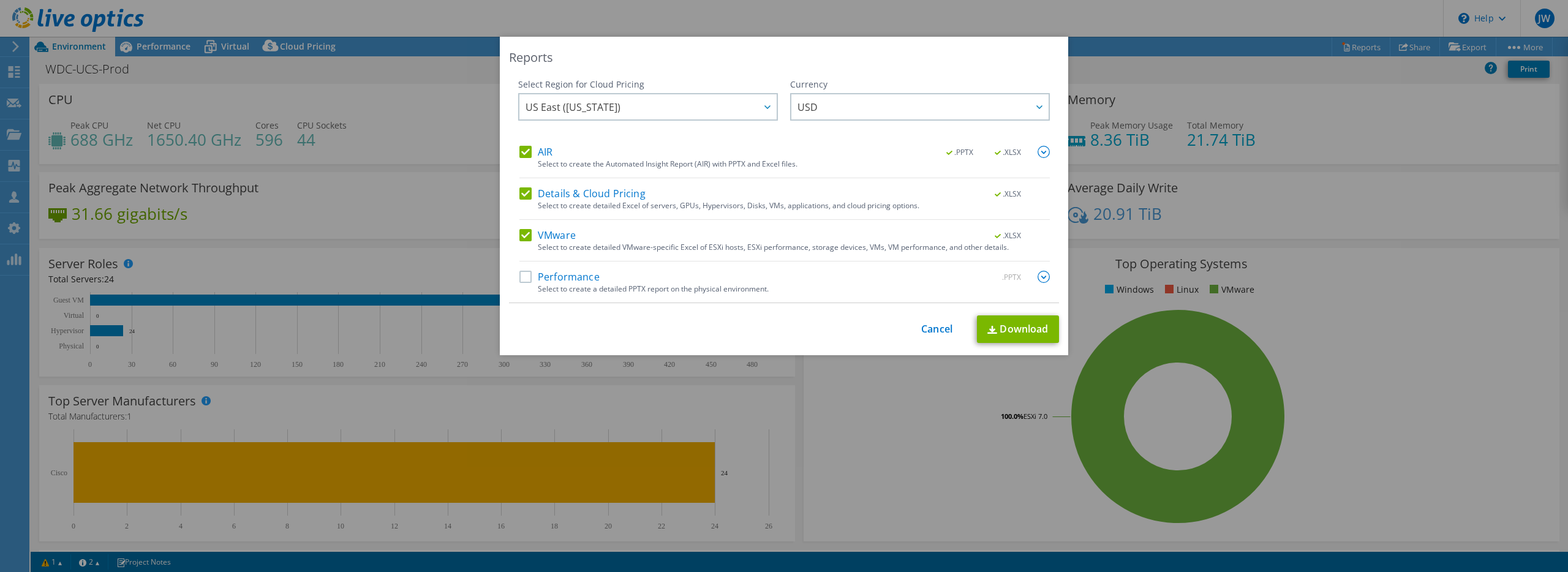
click at [524, 277] on label "Performance" at bounding box center [559, 277] width 80 height 12
click at [0, 0] on input "Performance" at bounding box center [0, 0] width 0 height 0
click at [1013, 335] on link "Download" at bounding box center [1017, 329] width 82 height 28
click at [942, 325] on link "Cancel" at bounding box center [937, 329] width 31 height 12
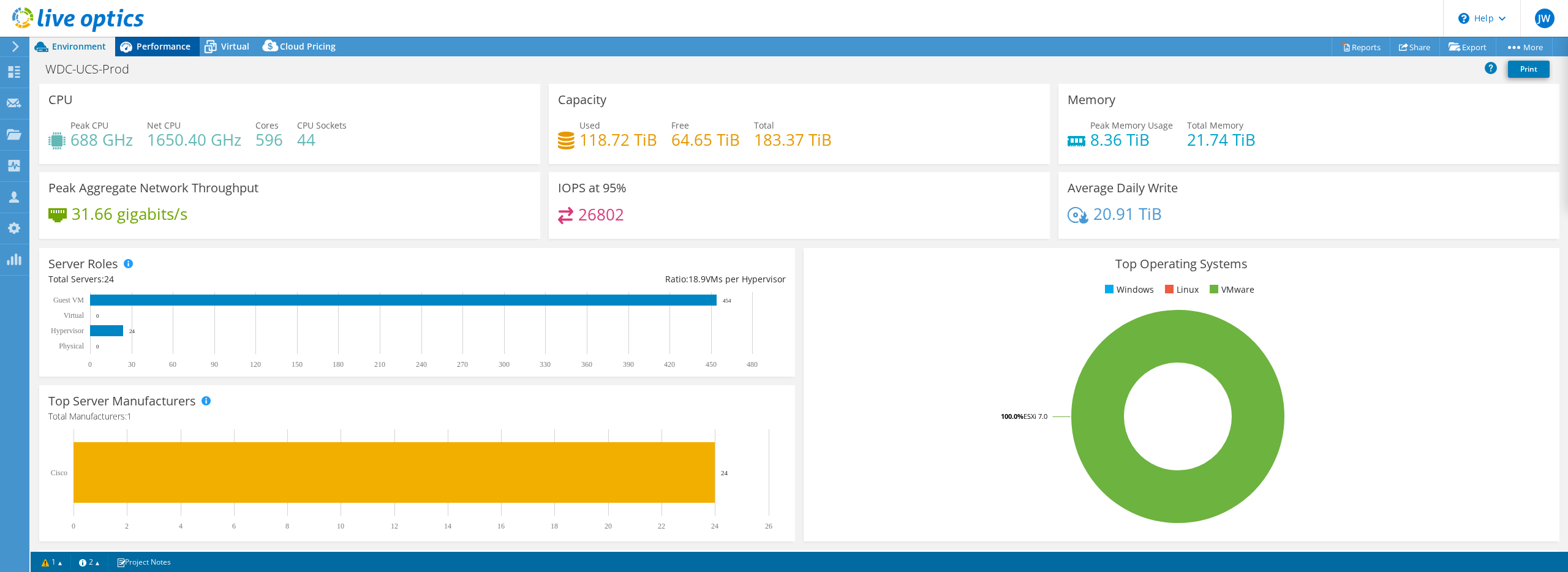
click at [165, 47] on span "Performance" at bounding box center [163, 46] width 54 height 12
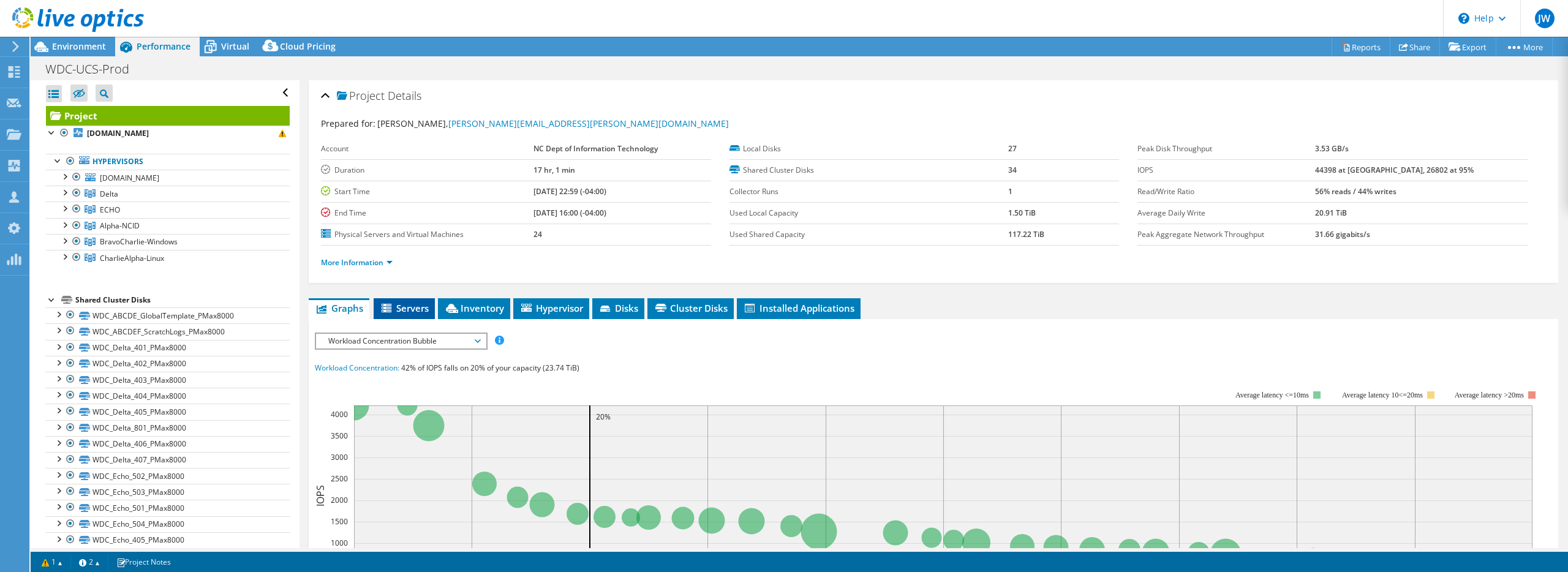
click at [418, 312] on span "Servers" at bounding box center [404, 308] width 49 height 12
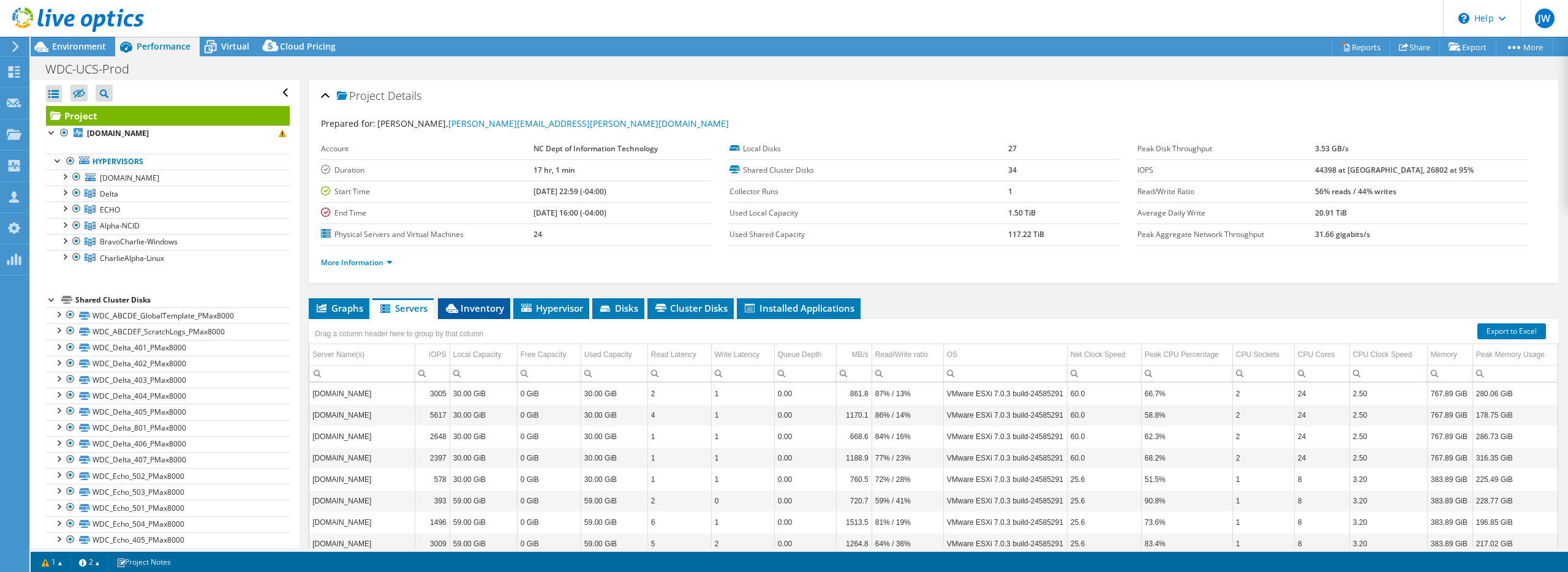
click at [496, 309] on span "Inventory" at bounding box center [474, 308] width 60 height 12
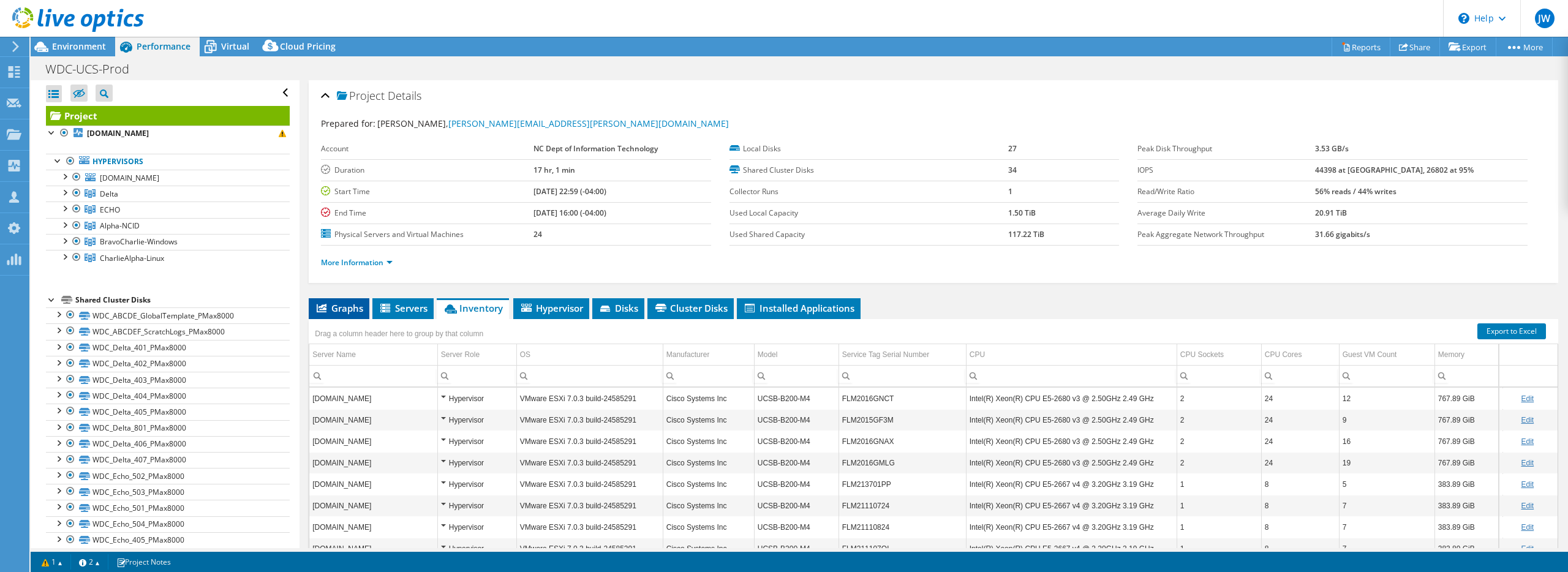
click at [340, 308] on span "Graphs" at bounding box center [339, 308] width 48 height 12
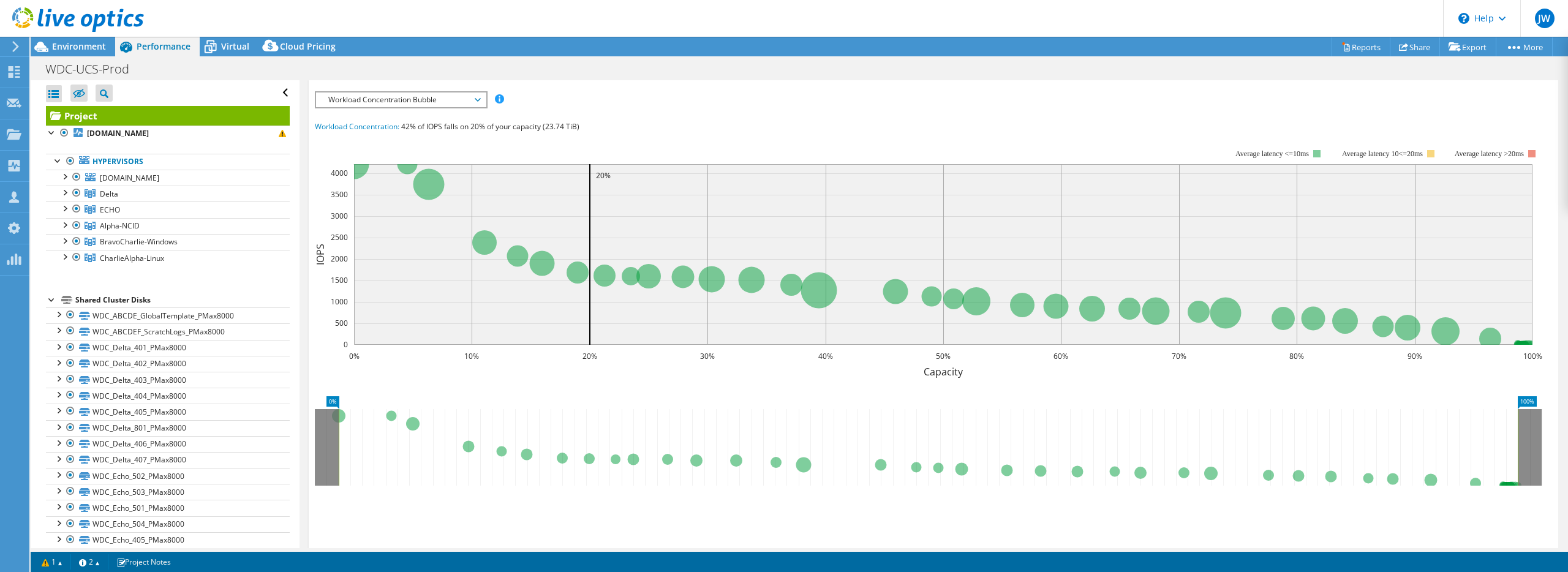
scroll to position [144, 0]
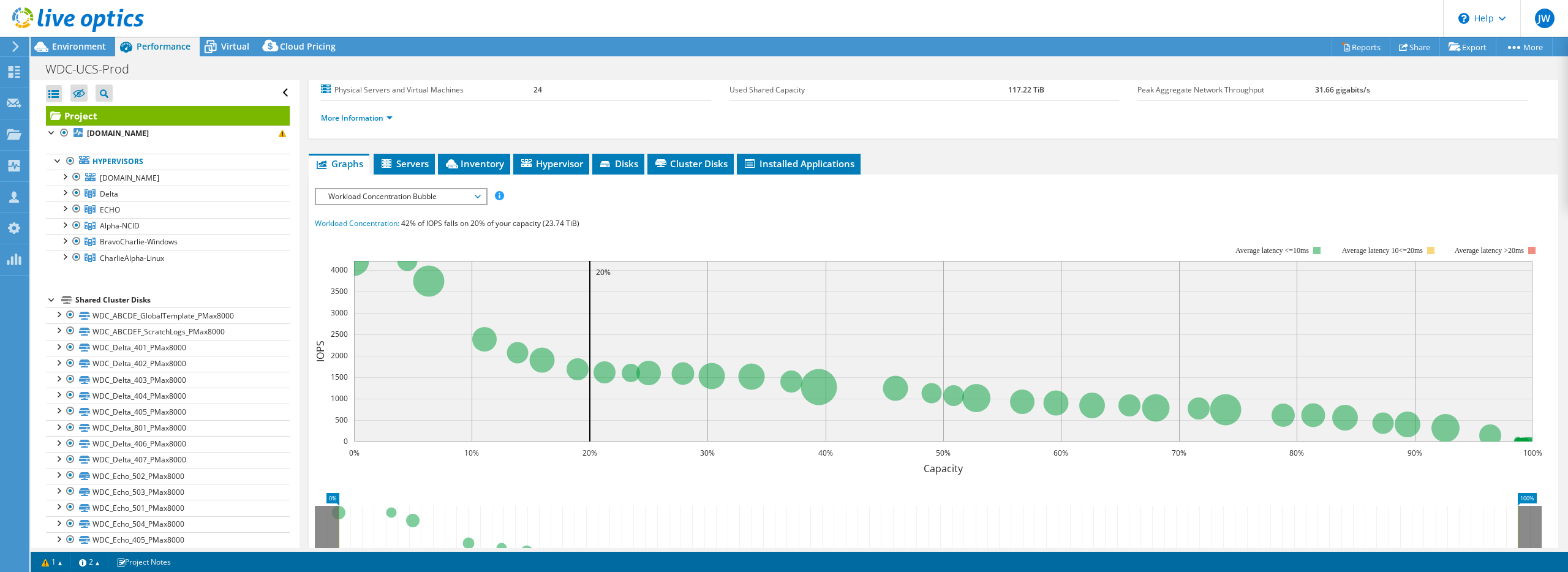
click at [479, 195] on span "Workload Concentration Bubble" at bounding box center [401, 197] width 157 height 15
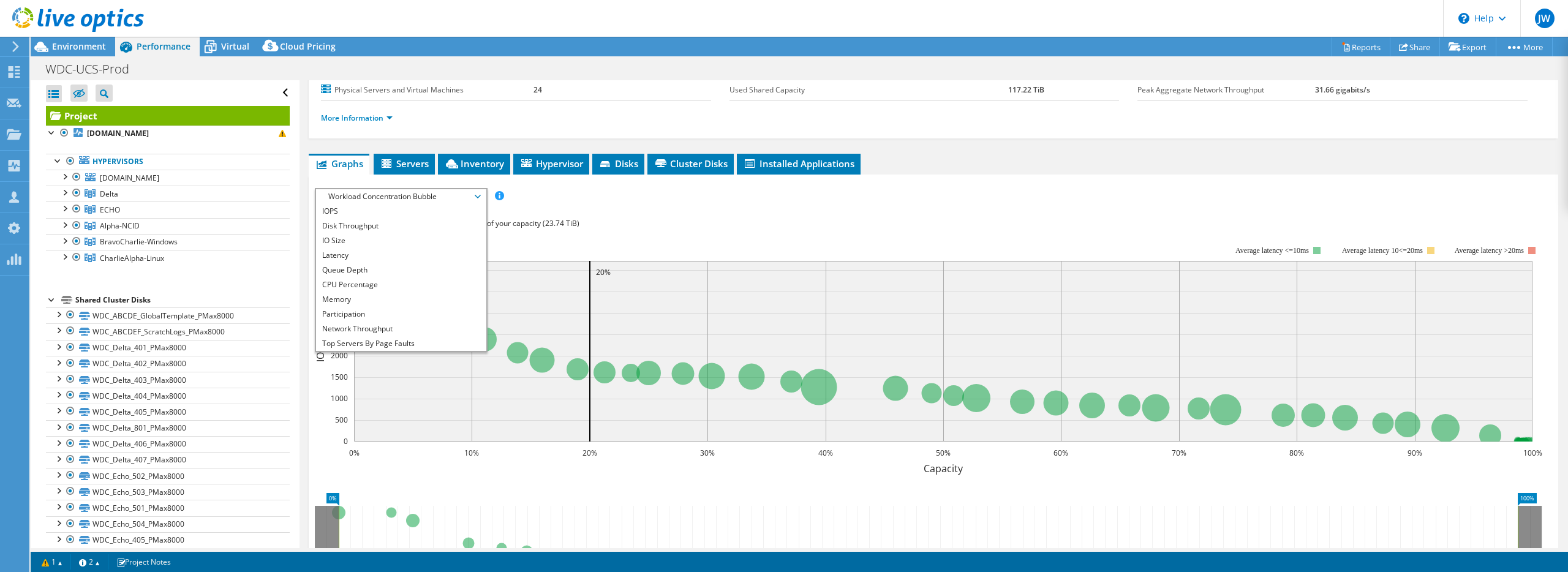
drag, startPoint x: 998, startPoint y: 200, endPoint x: 1078, endPoint y: 186, distance: 81.2
click at [998, 200] on div "IOPS Disk Throughput IO Size Latency Queue Depth CPU Percentage Memory Page Fau…" at bounding box center [934, 196] width 1238 height 17
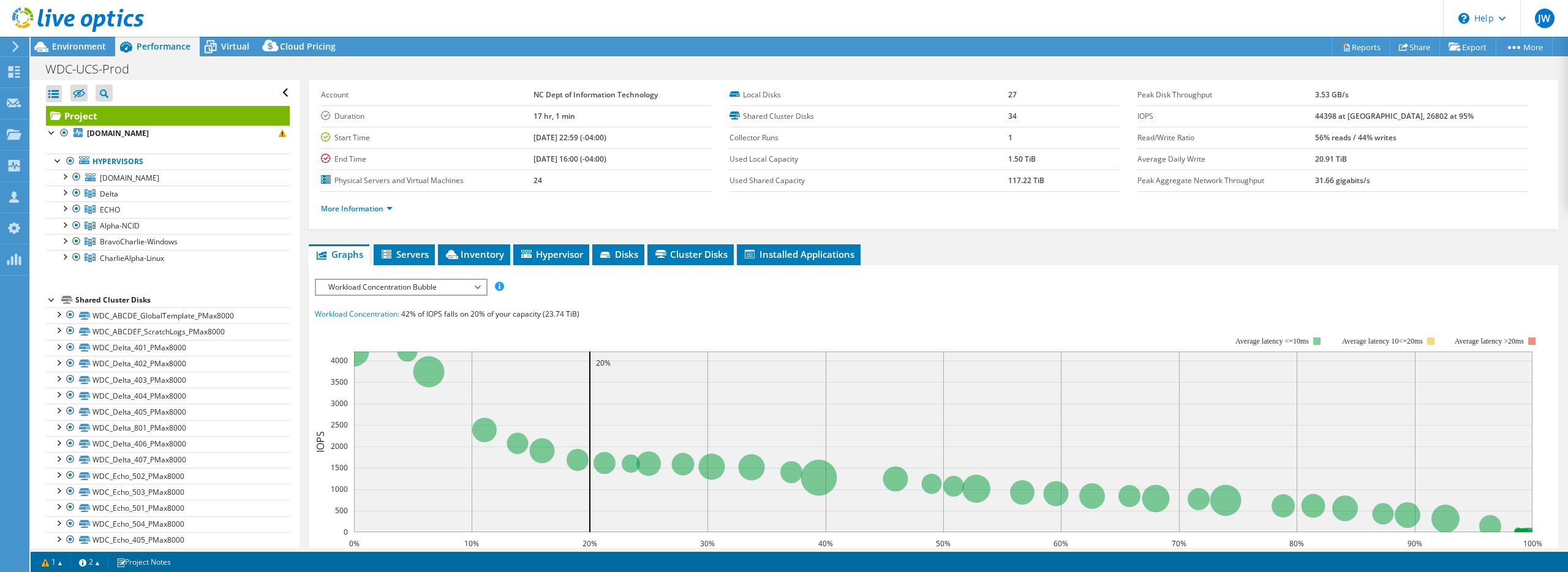
scroll to position [0, 0]
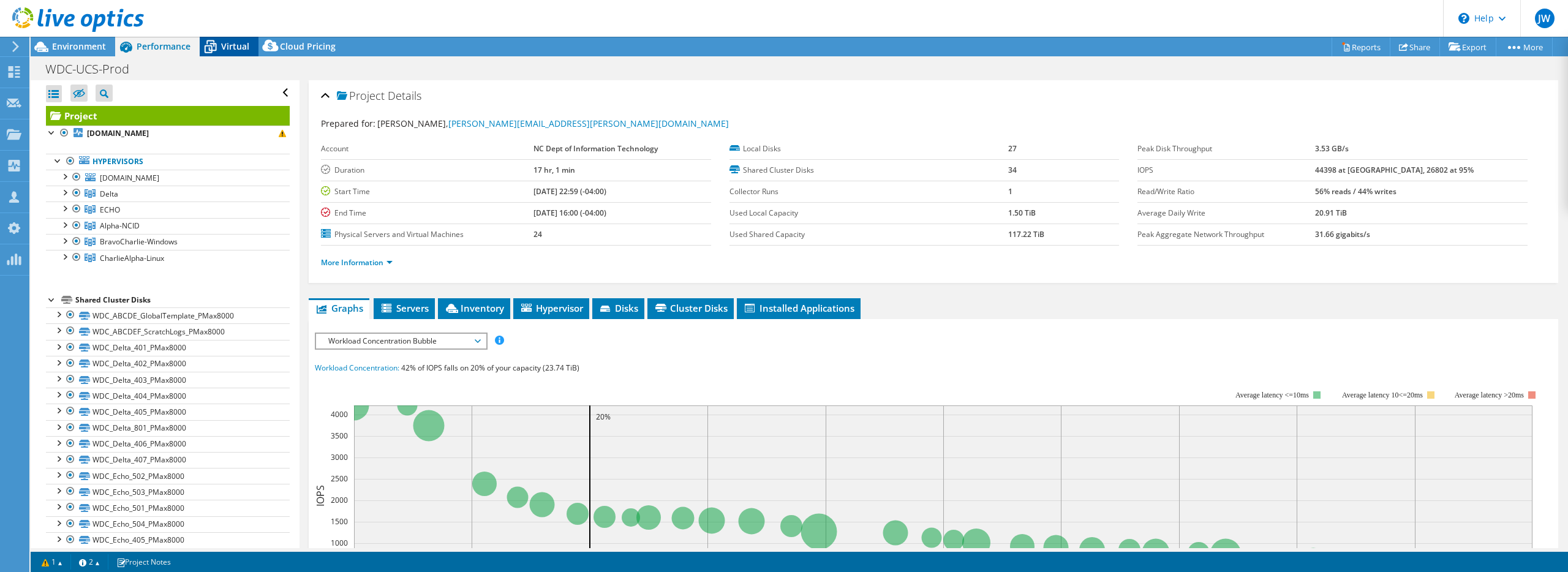
click at [211, 46] on icon at bounding box center [211, 48] width 12 height 10
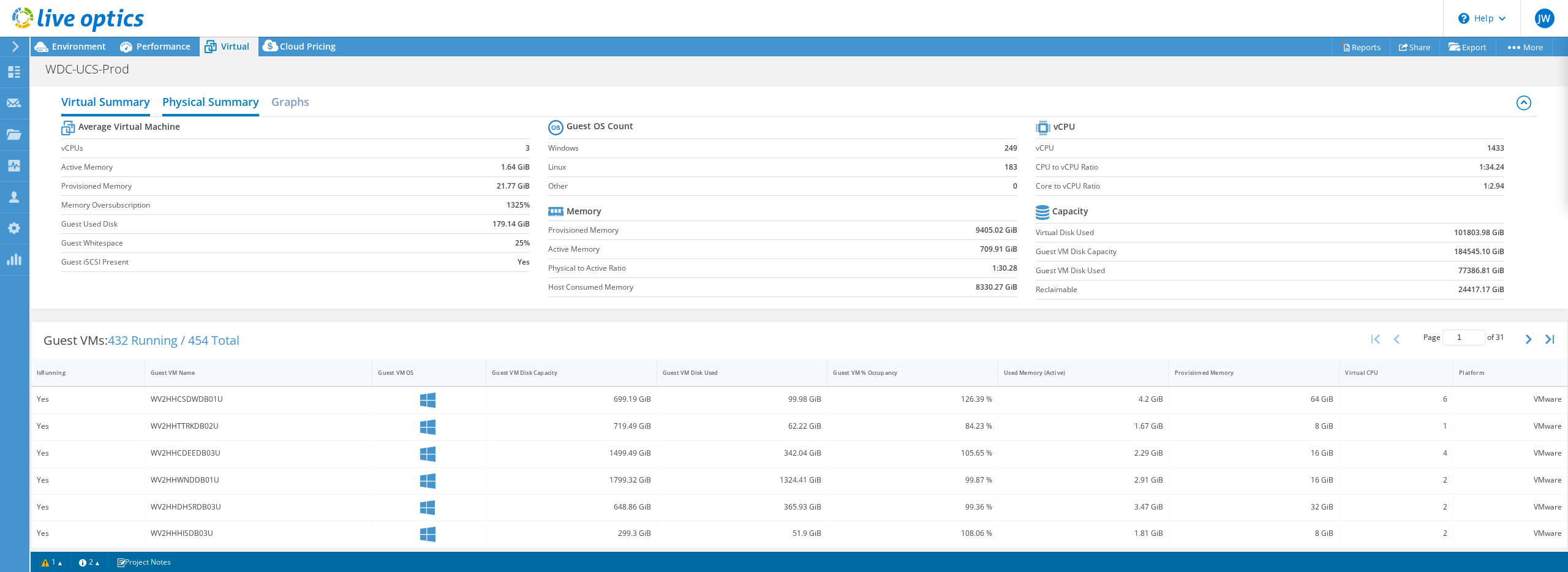
click at [235, 105] on h2 "Physical Summary" at bounding box center [210, 103] width 97 height 27
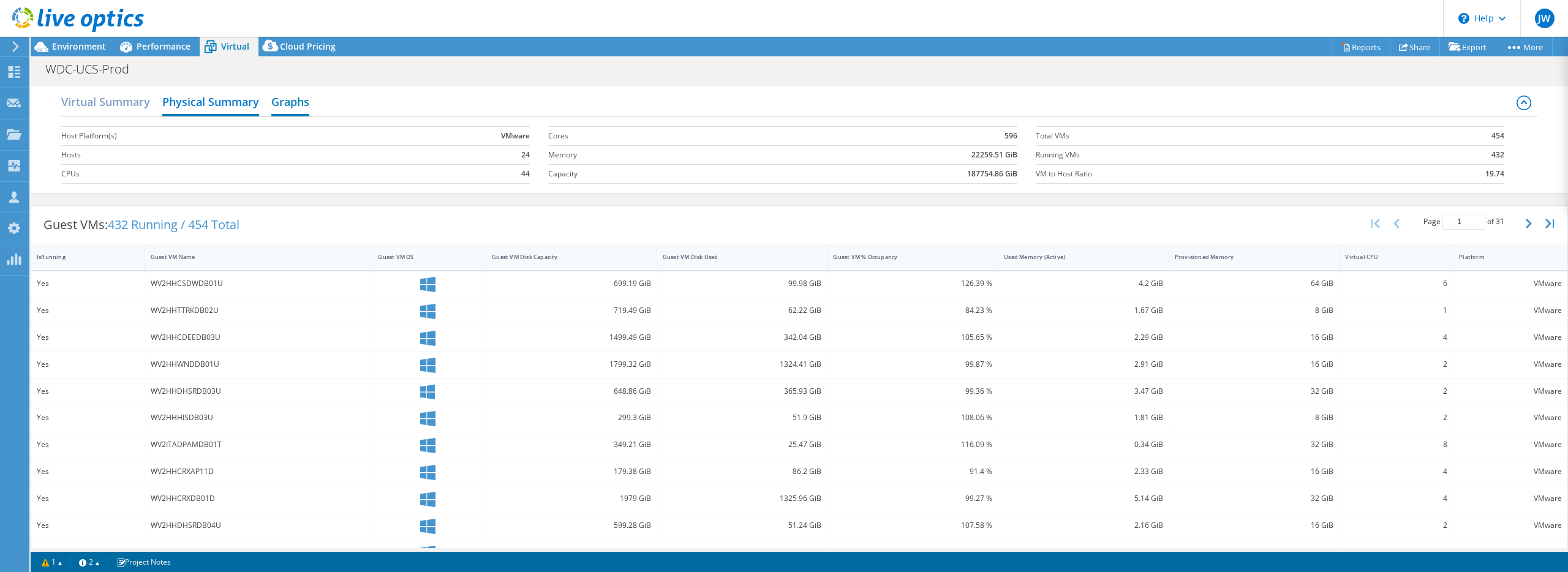
click at [274, 100] on h2 "Graphs" at bounding box center [290, 103] width 38 height 27
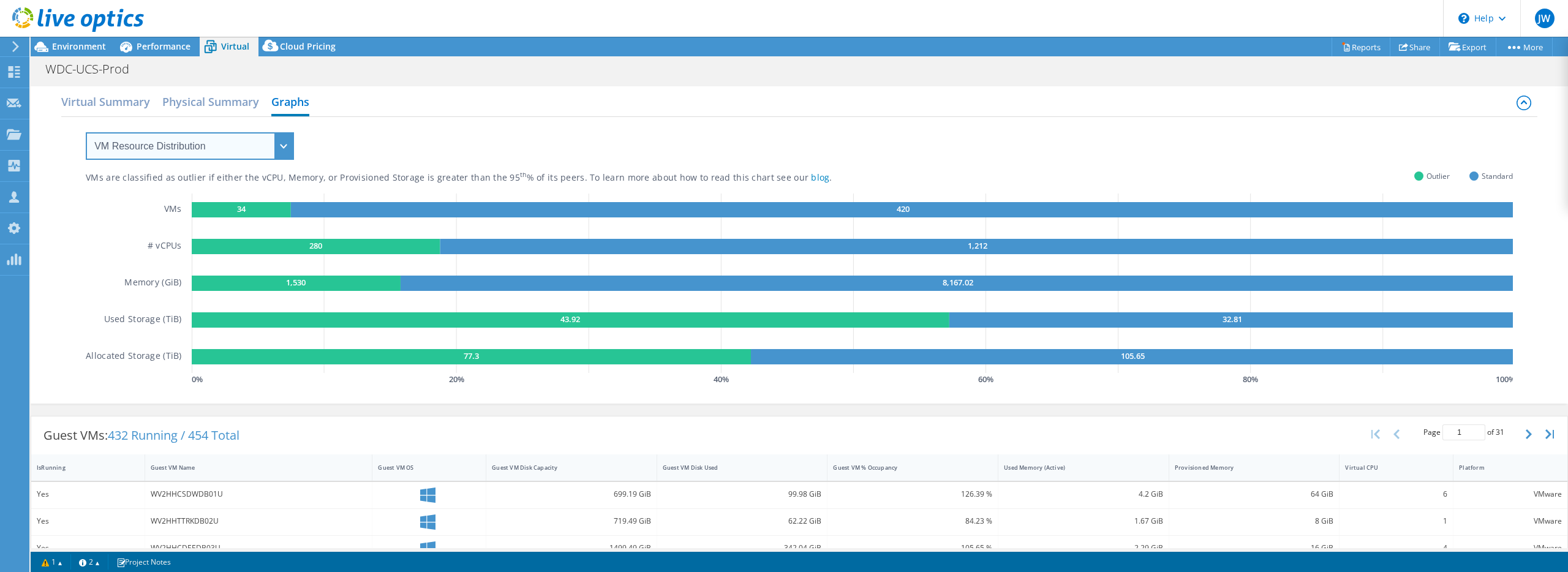
click at [257, 139] on select "VM Resource Distribution Provisioning Contrast Over Provisioning" at bounding box center [190, 146] width 208 height 28
select select "Over Provisioning"
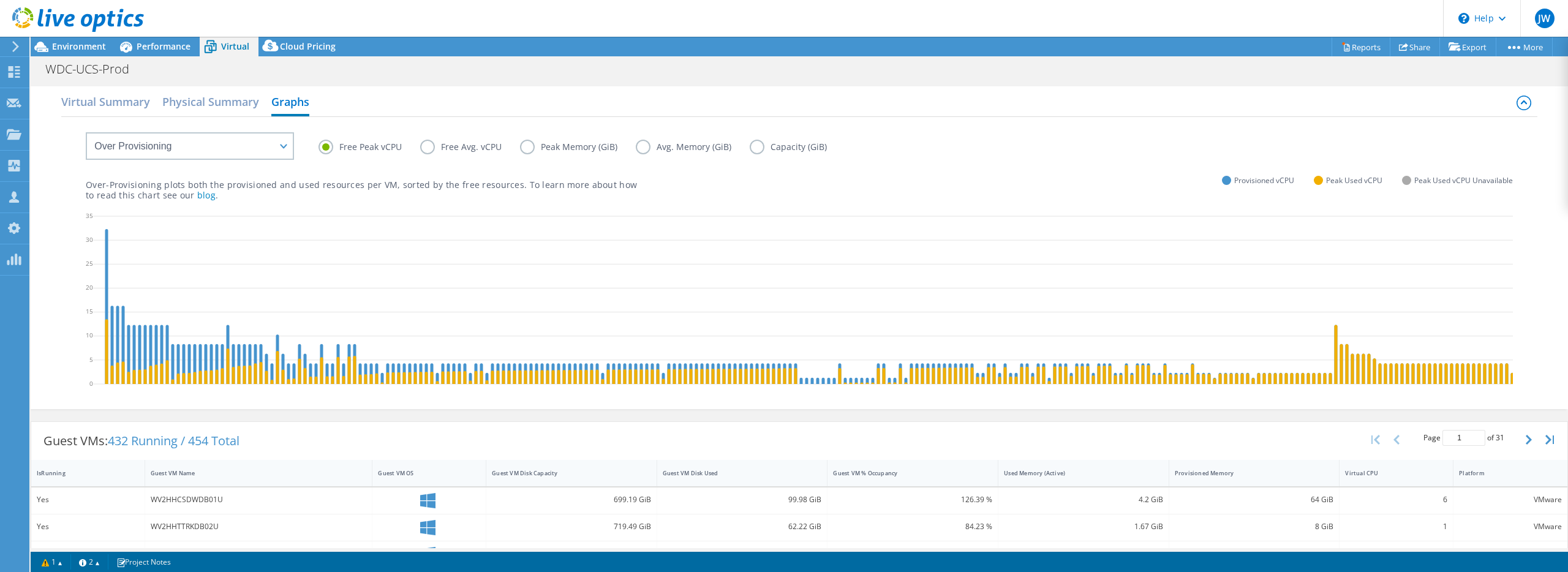
click at [431, 146] on label "Free Avg. vCPU" at bounding box center [470, 147] width 100 height 15
click at [0, 0] on input "Free Avg. vCPU" at bounding box center [0, 0] width 0 height 0
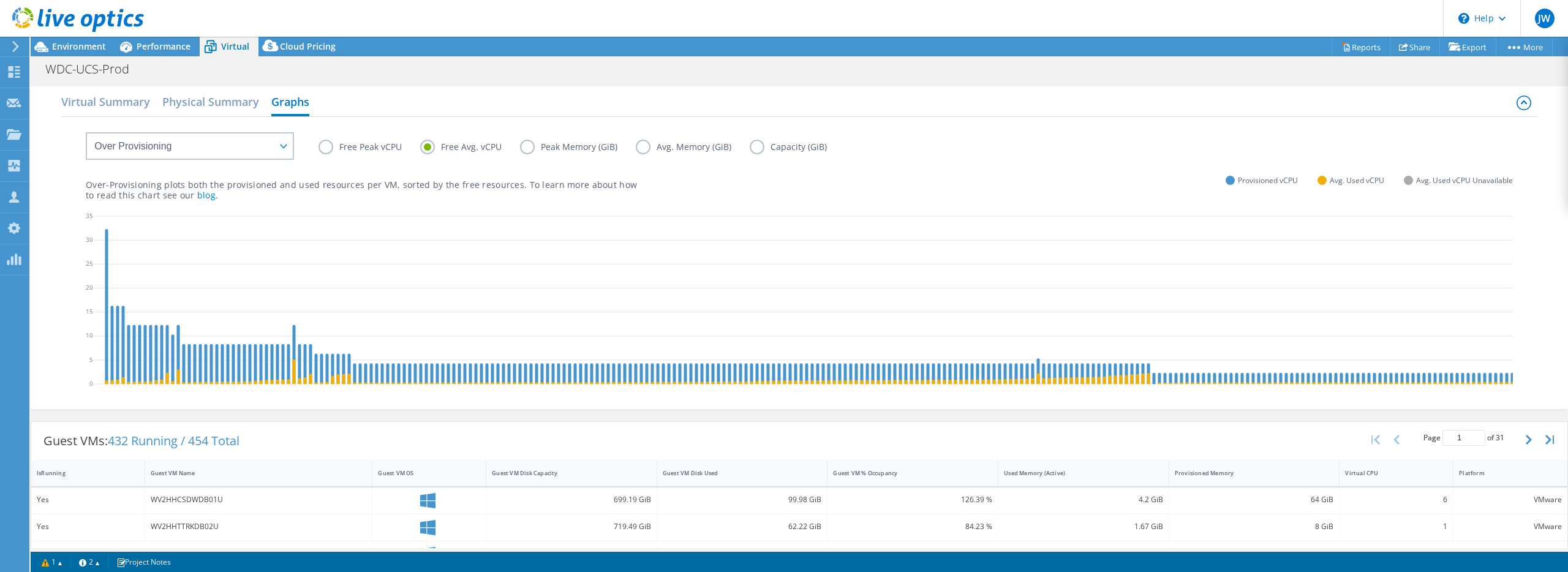
click at [326, 147] on label "Free Peak vCPU" at bounding box center [369, 147] width 102 height 15
click at [0, 0] on input "Free Peak vCPU" at bounding box center [0, 0] width 0 height 0
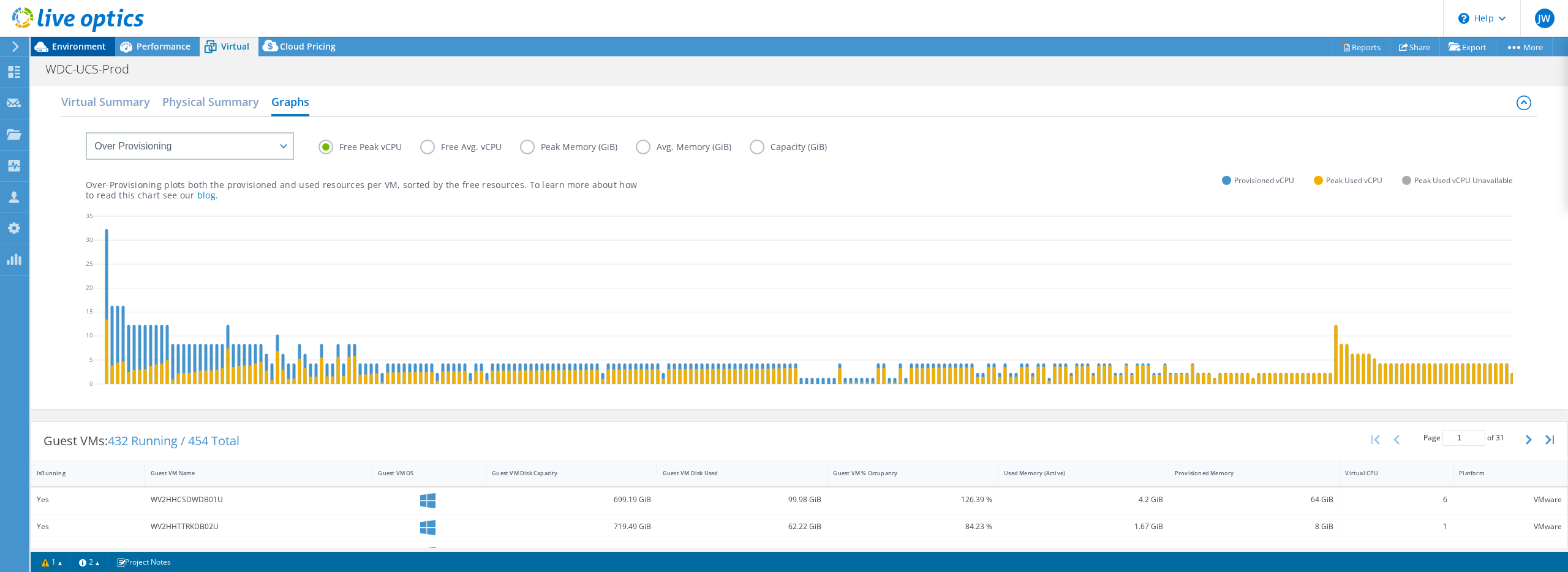
click at [70, 49] on span "Environment" at bounding box center [78, 46] width 54 height 12
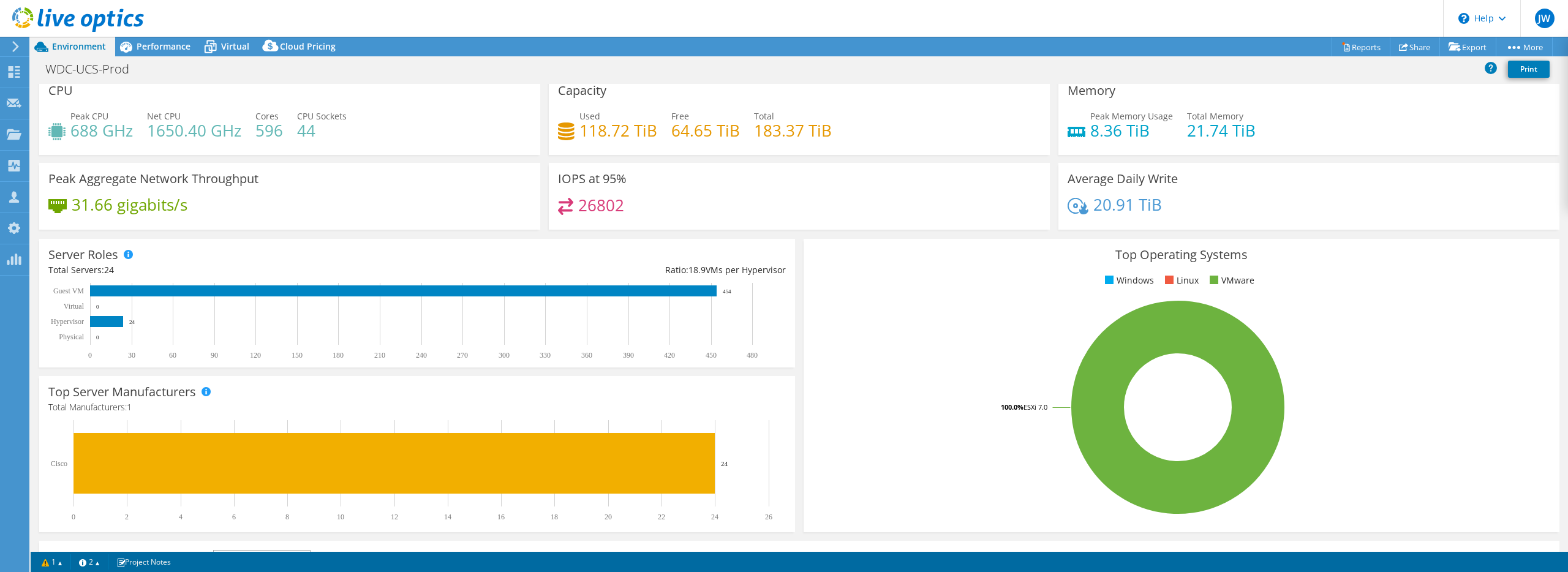
click at [434, 194] on div "Peak Aggregate Network Throughput 31.66 gigabits/s" at bounding box center [290, 196] width 501 height 67
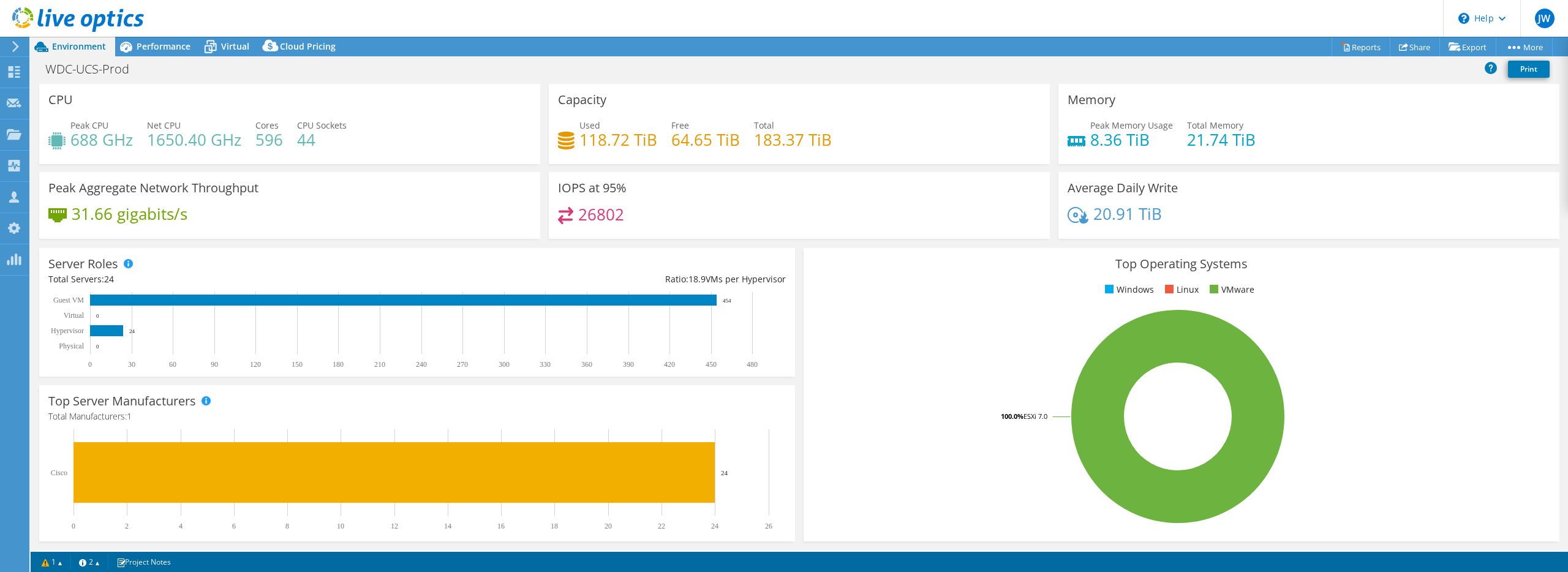
scroll to position [1, 0]
click at [178, 51] on span "Performance" at bounding box center [163, 46] width 54 height 12
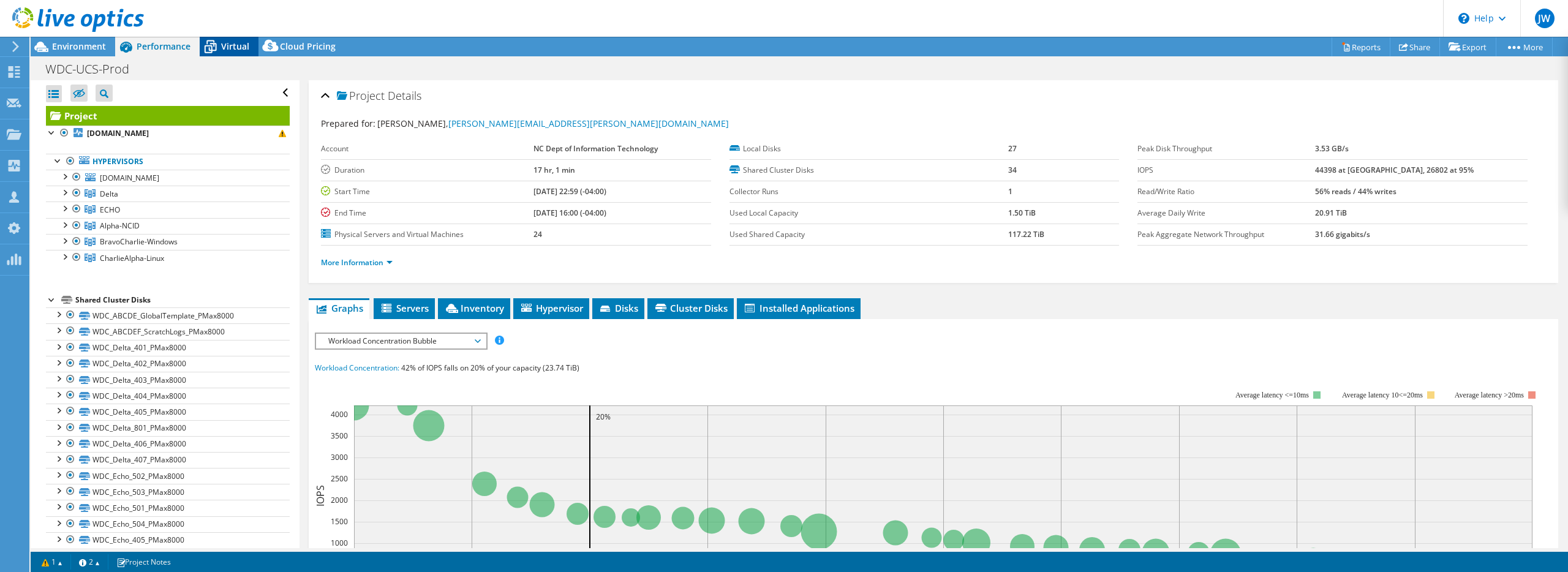
click at [236, 51] on span "Virtual" at bounding box center [236, 46] width 28 height 12
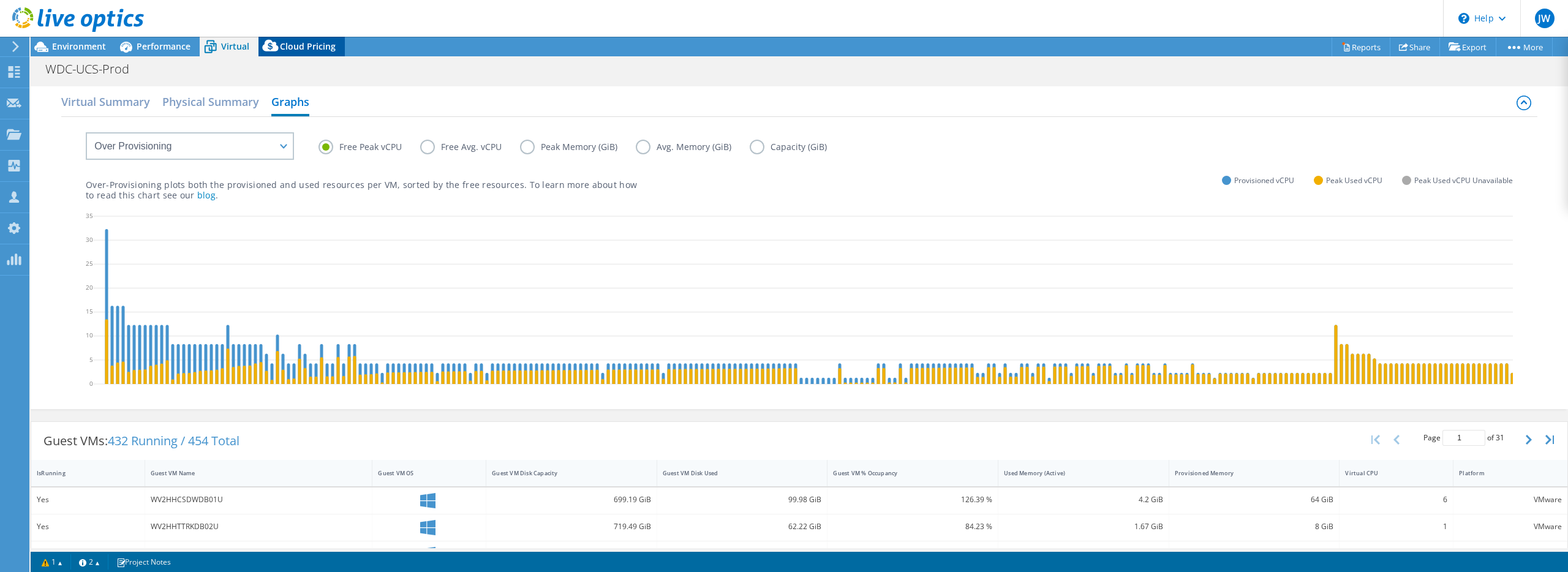
click at [277, 46] on icon at bounding box center [271, 49] width 25 height 25
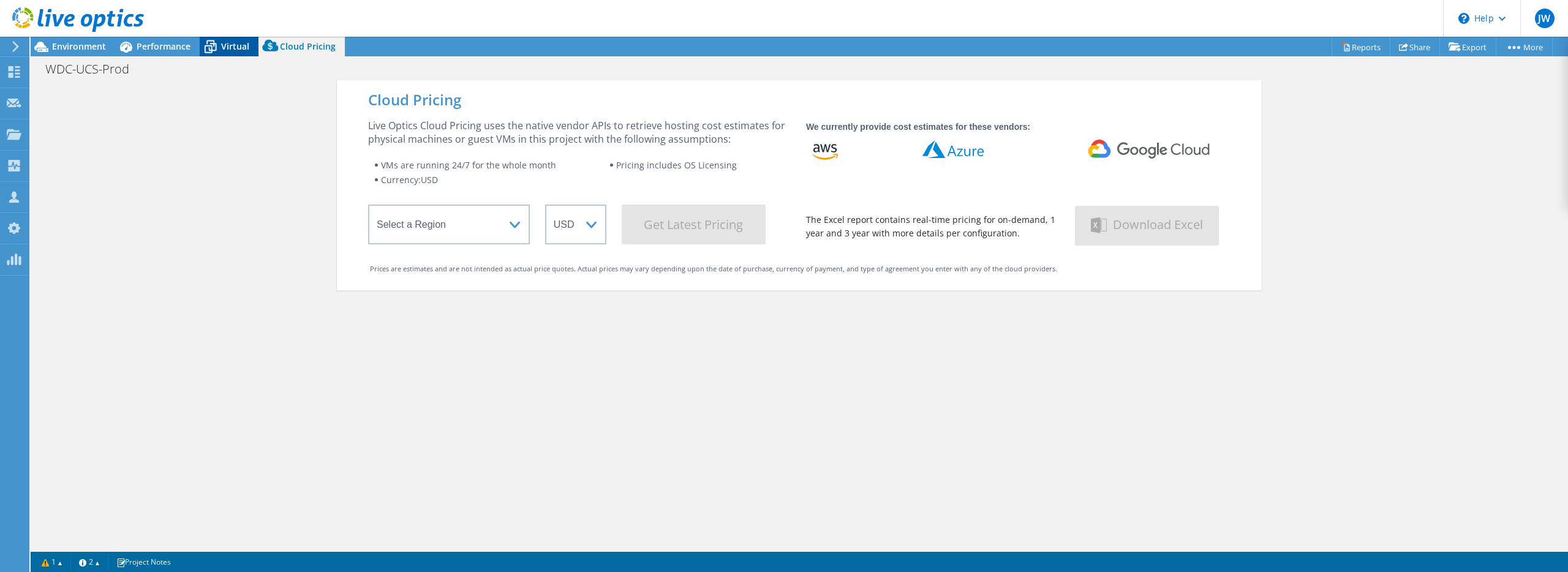
click at [213, 44] on icon at bounding box center [211, 48] width 12 height 10
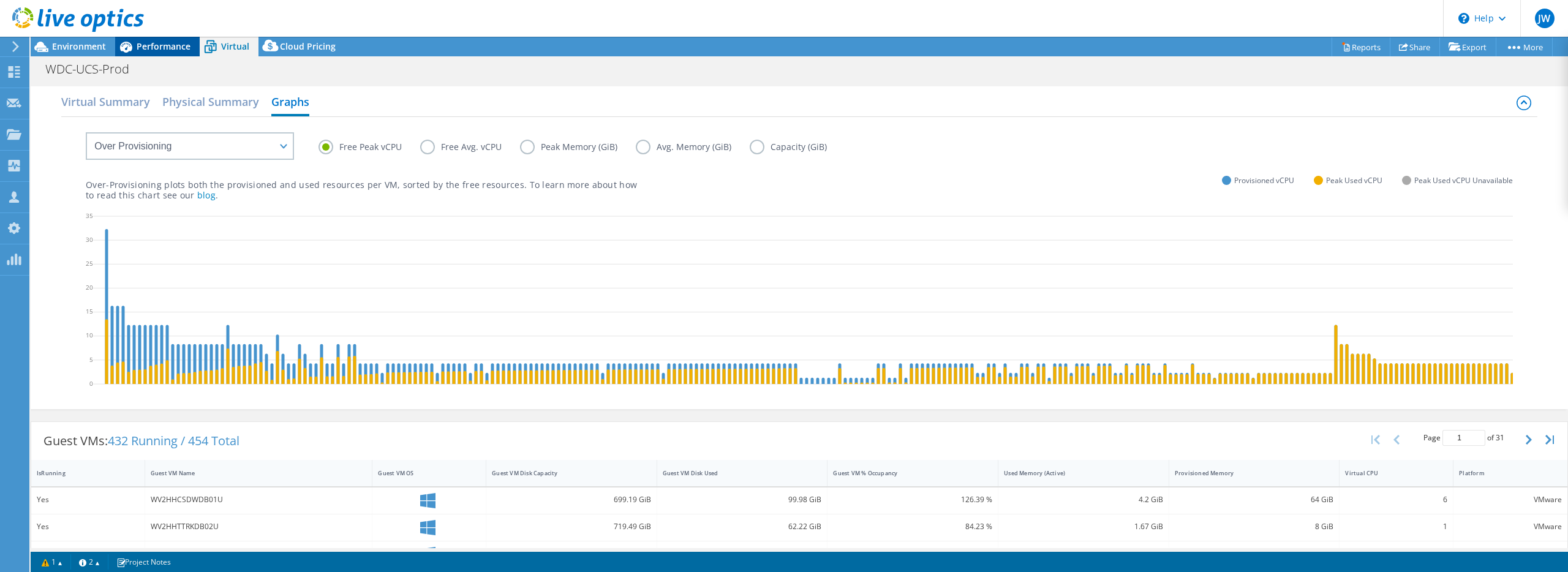
click at [148, 42] on span "Performance" at bounding box center [163, 46] width 54 height 12
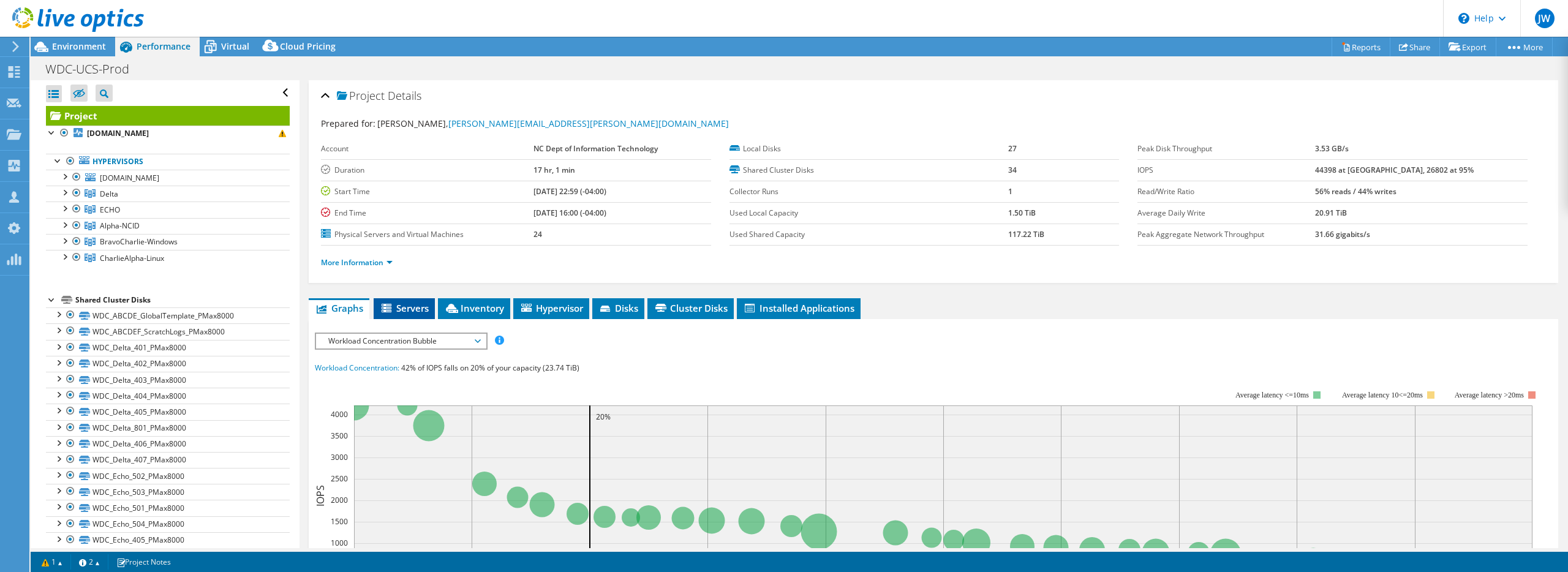
click at [408, 304] on span "Servers" at bounding box center [404, 308] width 49 height 12
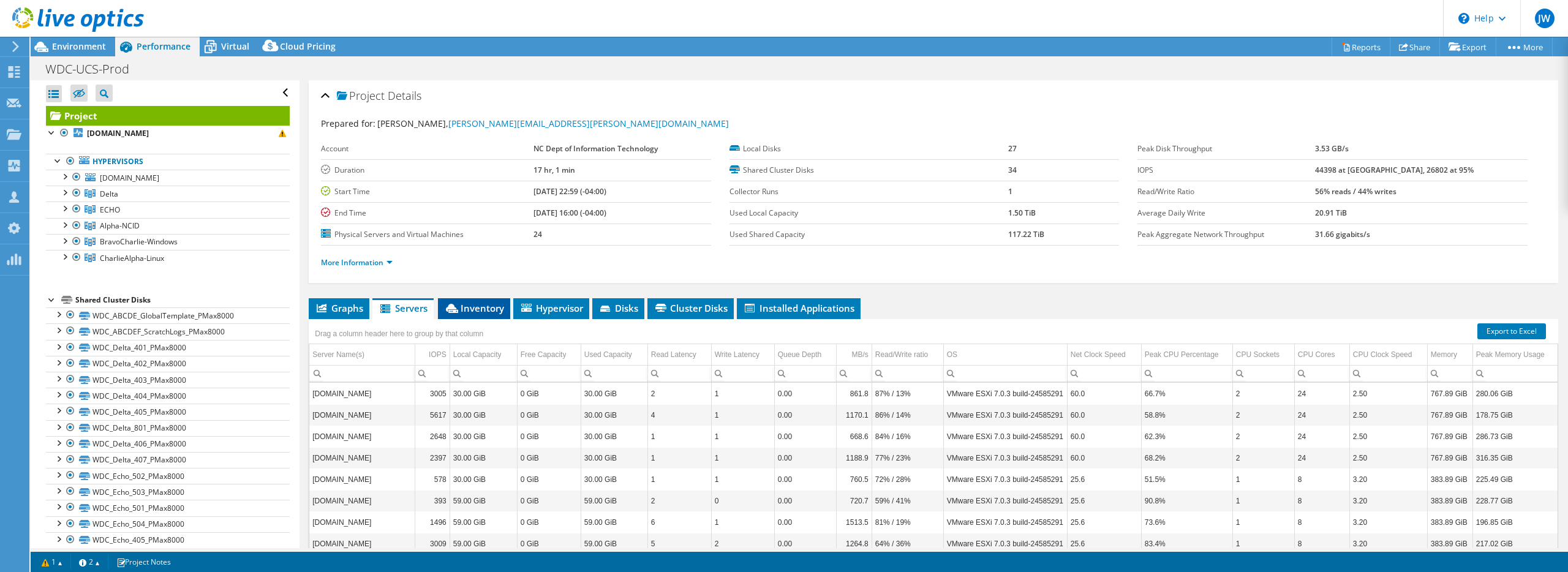
click at [490, 302] on span "Inventory" at bounding box center [474, 308] width 60 height 12
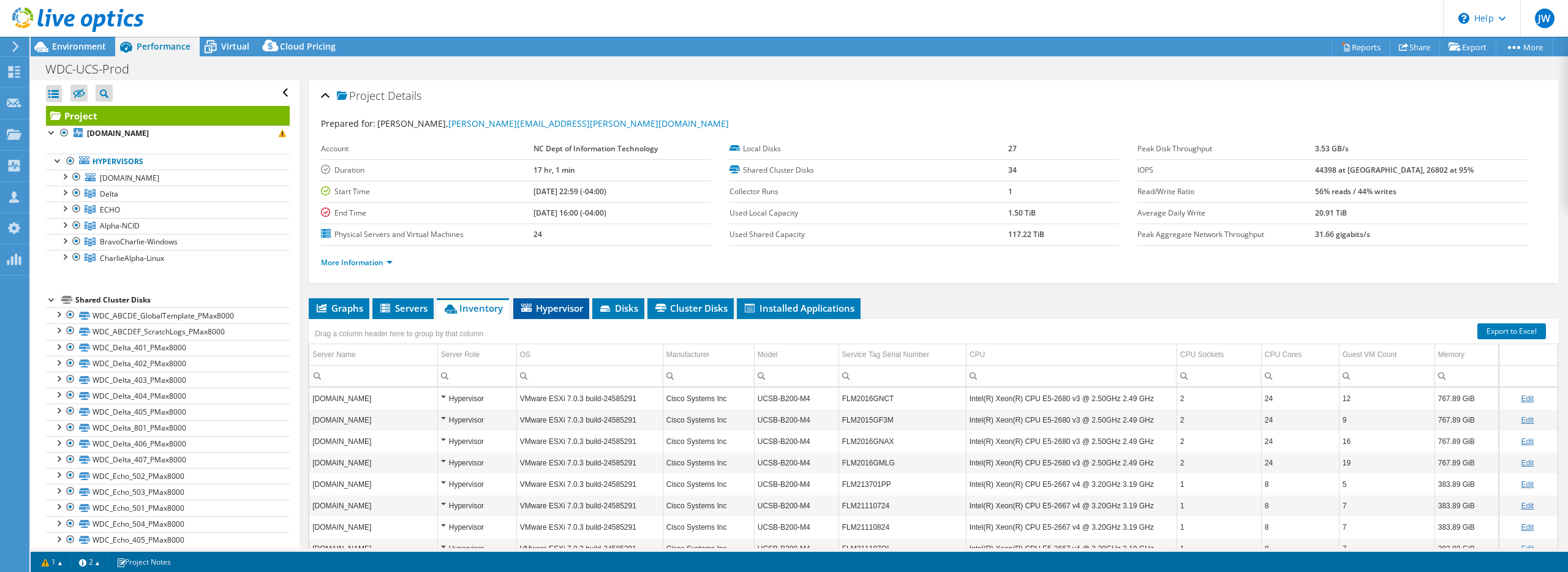
click at [565, 313] on span "Hypervisor" at bounding box center [551, 308] width 64 height 12
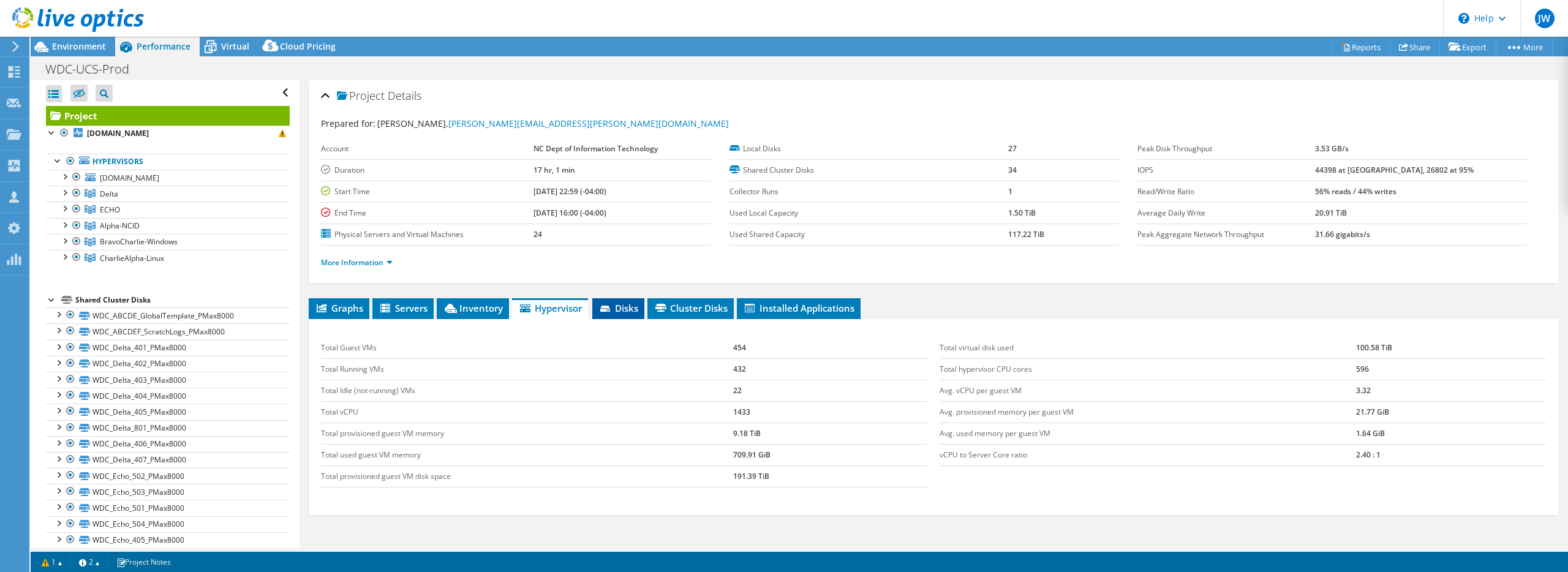
click at [623, 311] on span "Disks" at bounding box center [618, 308] width 40 height 12
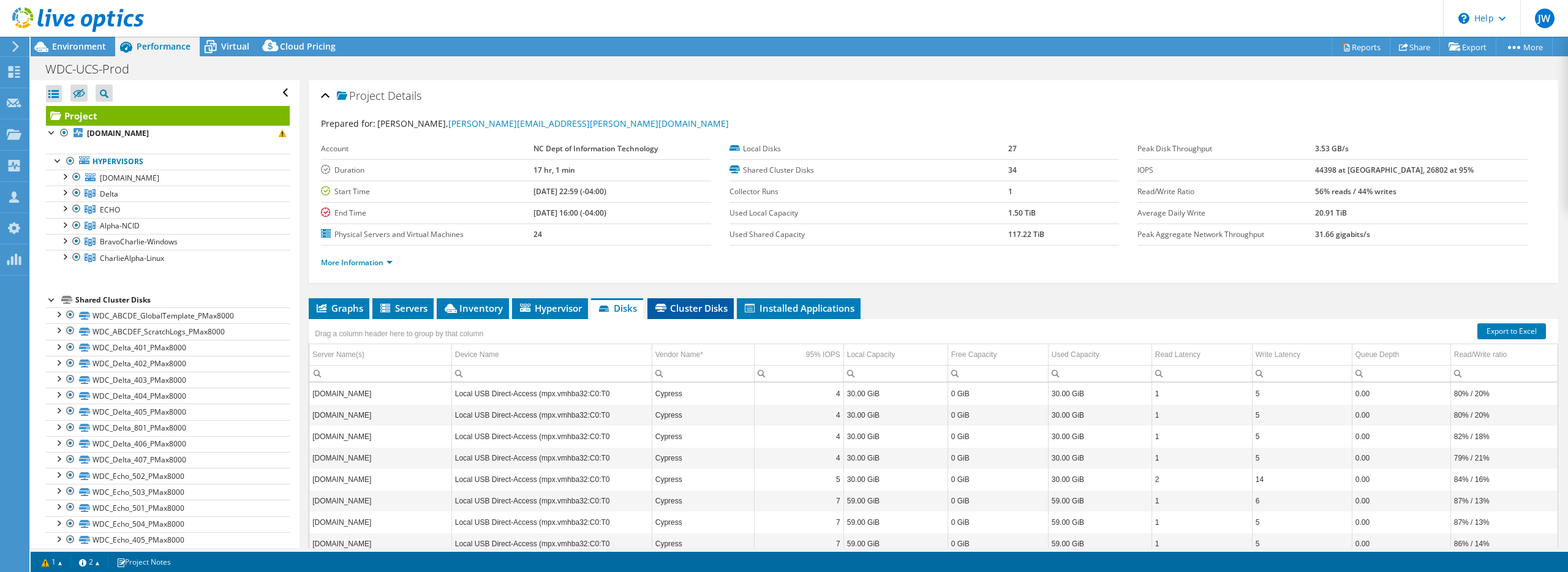
click at [702, 313] on span "Cluster Disks" at bounding box center [691, 308] width 74 height 12
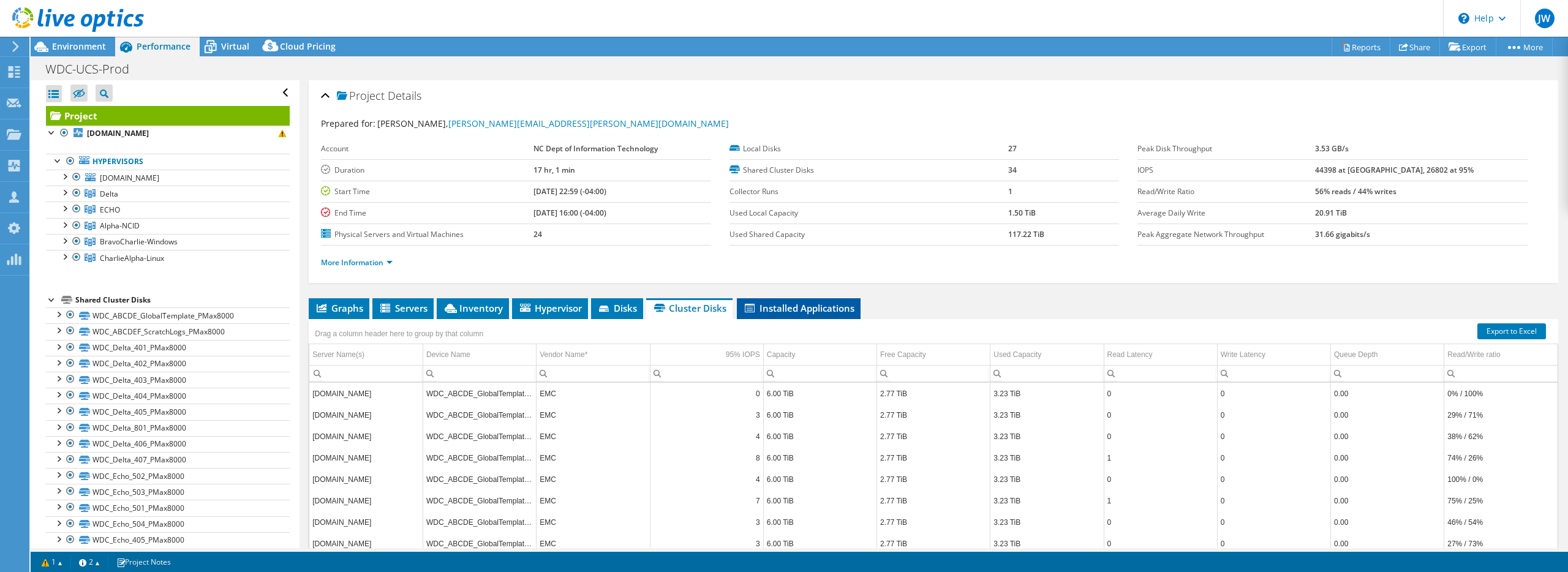
click at [806, 314] on span "Installed Applications" at bounding box center [798, 308] width 112 height 12
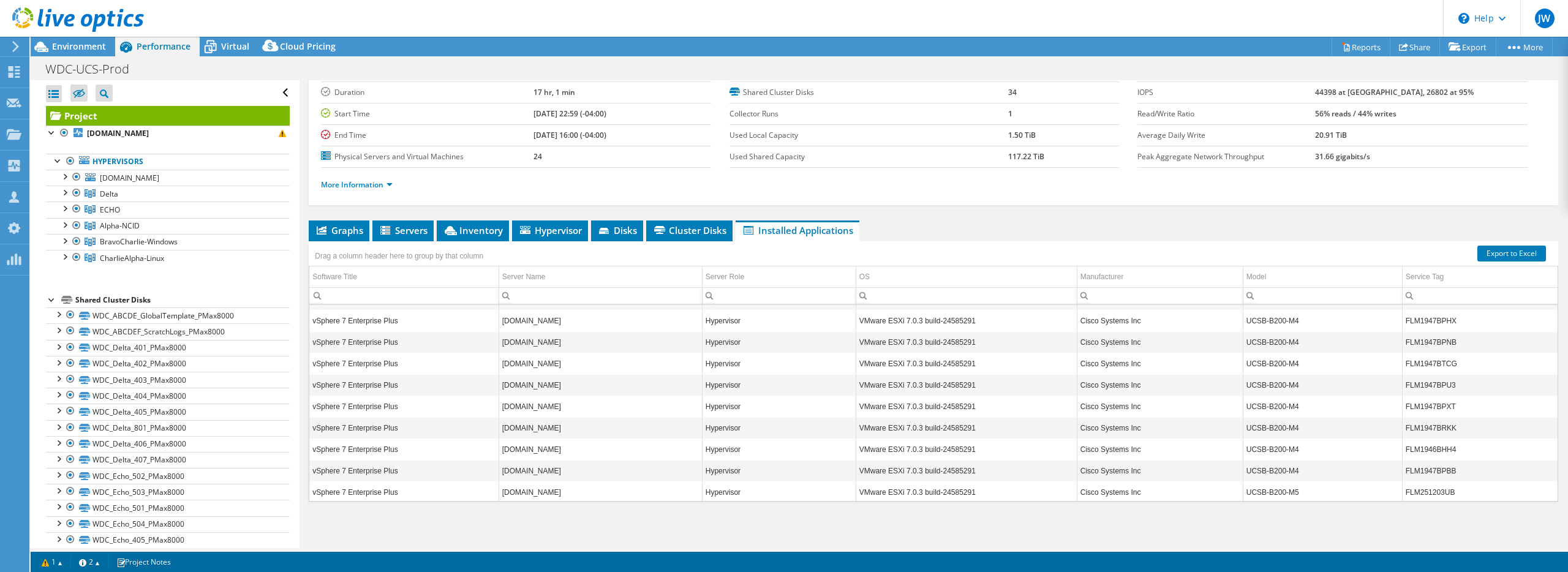
scroll to position [319, 0]
click at [328, 232] on span "Graphs" at bounding box center [339, 231] width 48 height 12
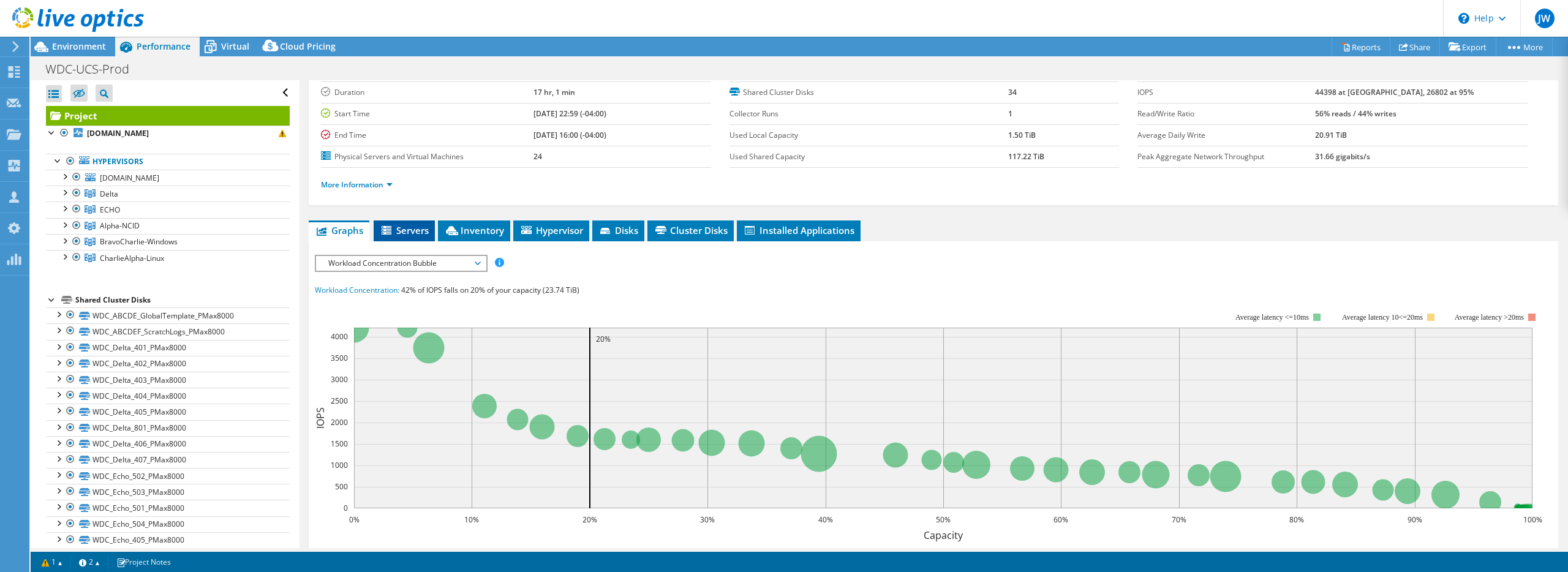
click at [409, 233] on span "Servers" at bounding box center [404, 231] width 49 height 12
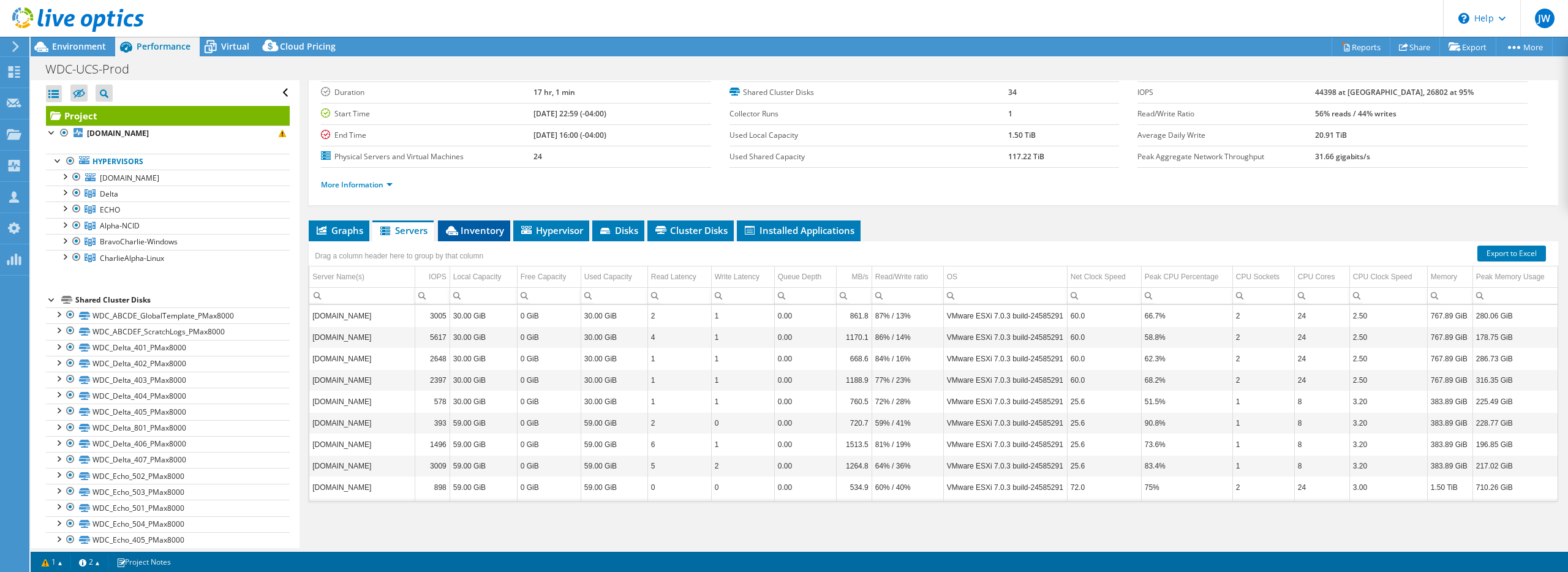
click at [489, 232] on span "Inventory" at bounding box center [474, 231] width 60 height 12
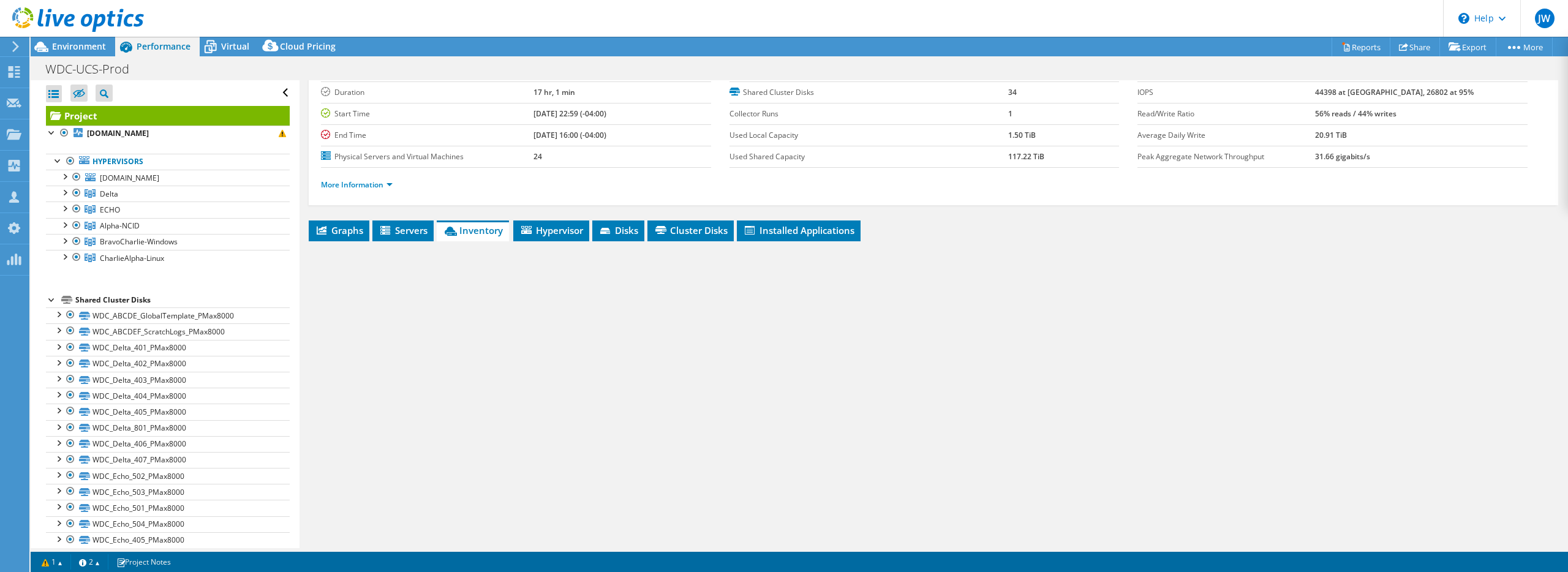
scroll to position [77, 0]
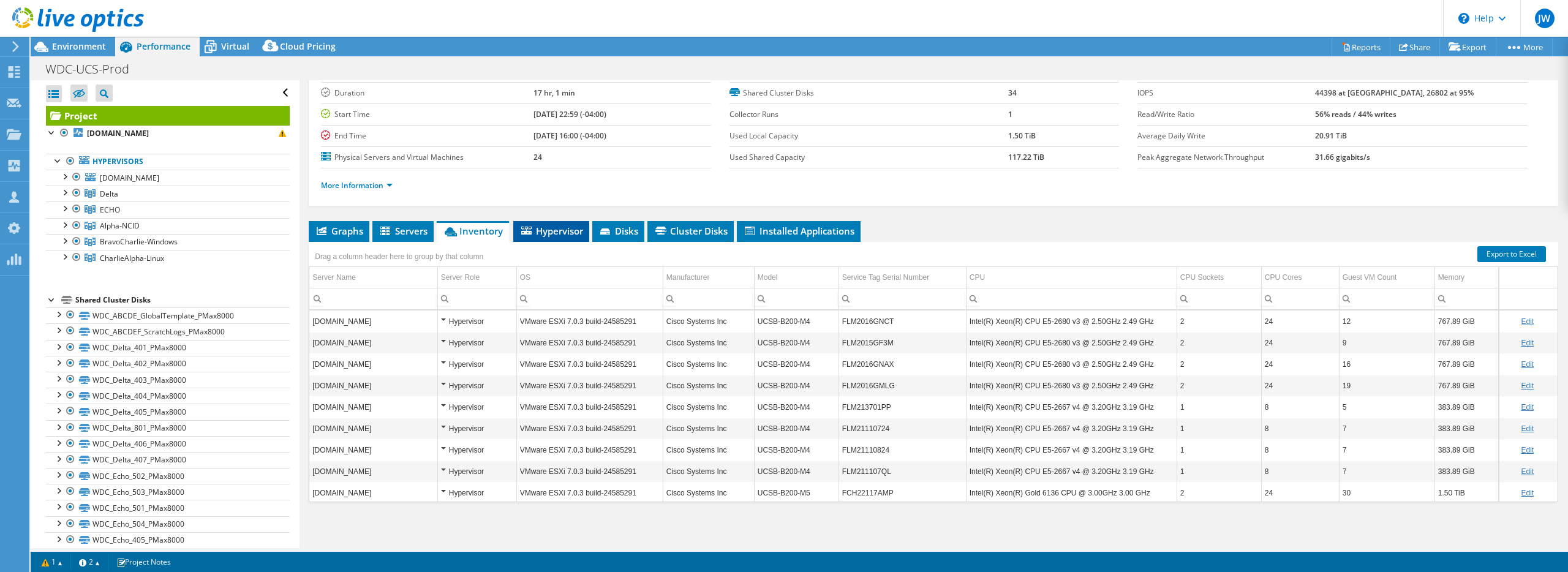
click at [569, 235] on span "Hypervisor" at bounding box center [551, 231] width 64 height 12
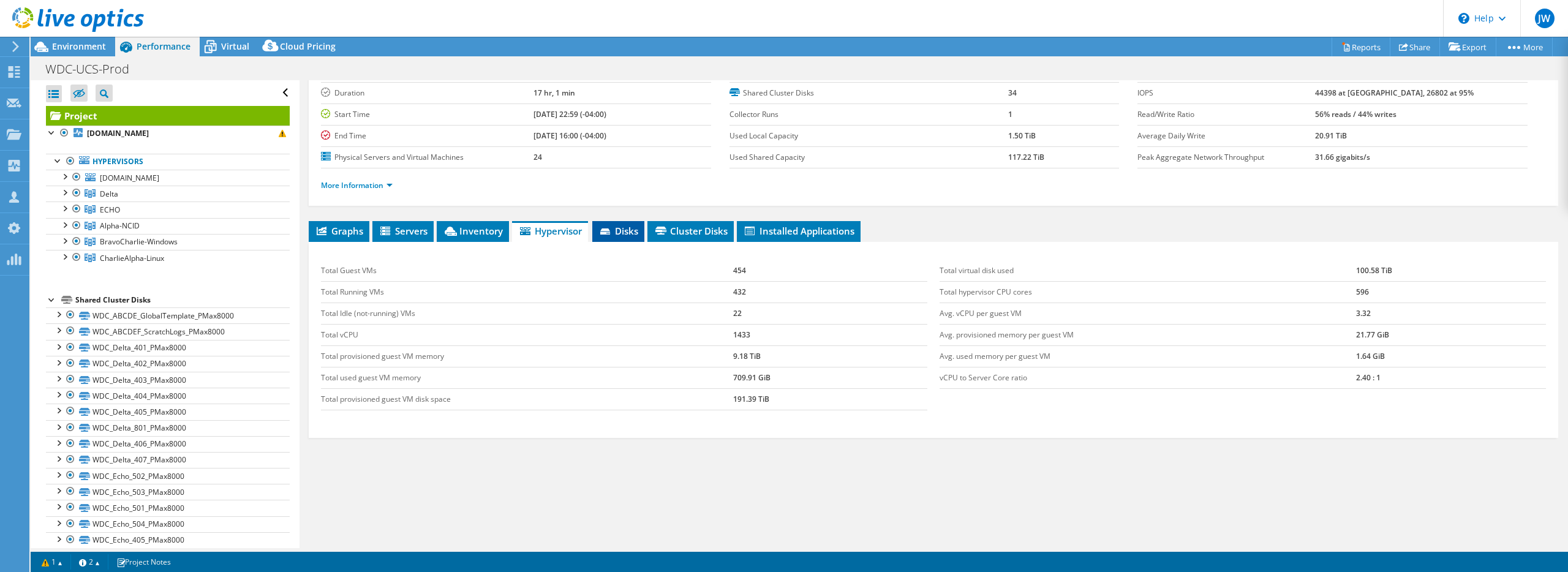
click at [640, 231] on li "Disks" at bounding box center [618, 232] width 52 height 21
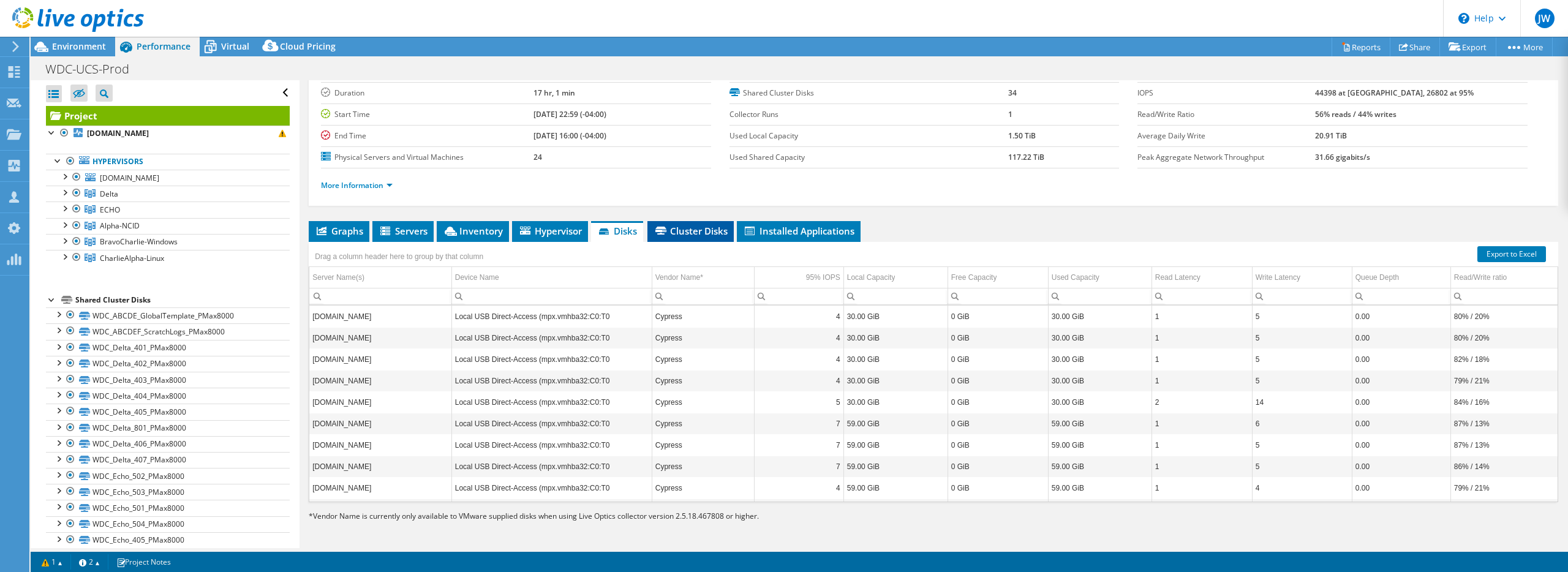
click at [694, 232] on span "Cluster Disks" at bounding box center [691, 231] width 74 height 12
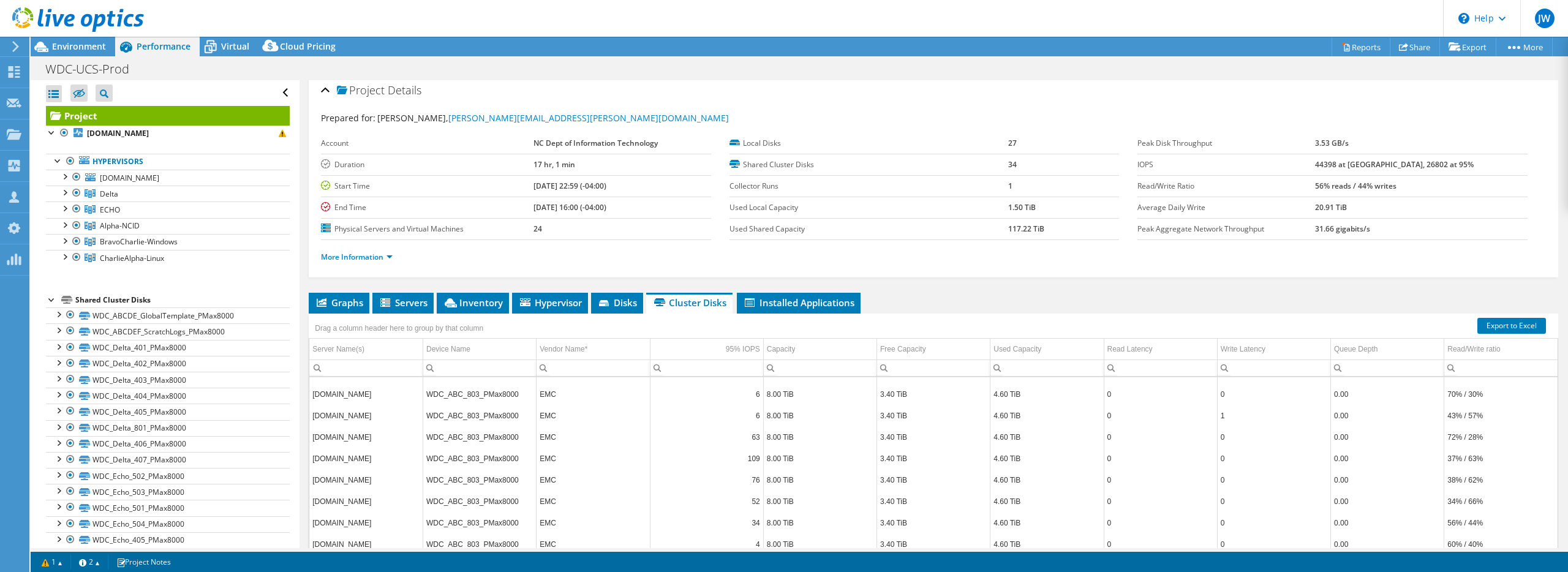
scroll to position [0, 0]
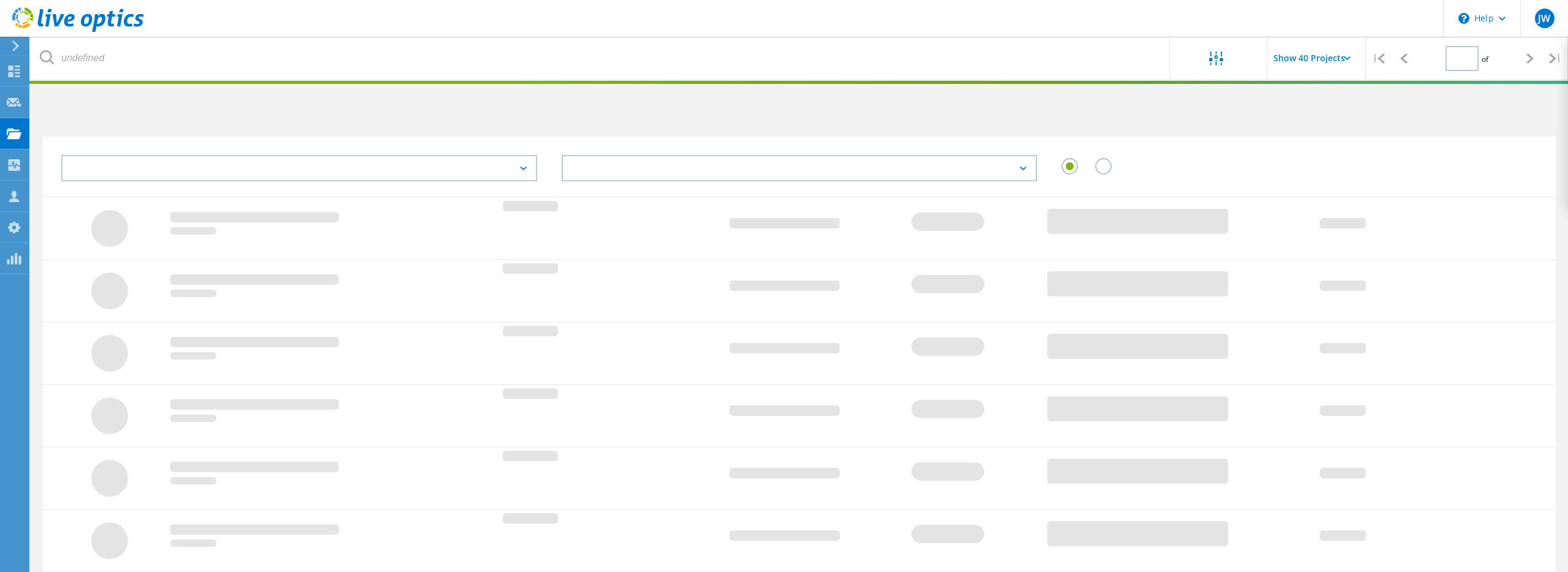
type input "1"
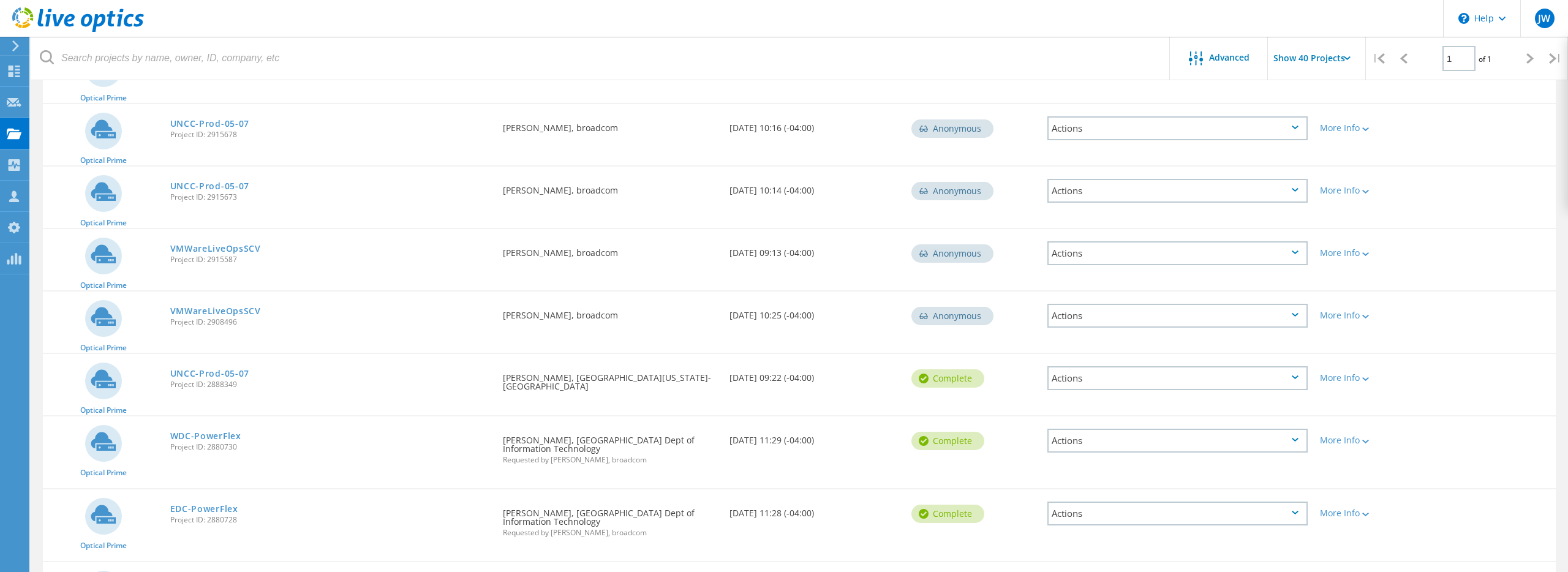
scroll to position [372, 0]
click at [220, 433] on link "WDC-PowerFlex" at bounding box center [205, 435] width 71 height 9
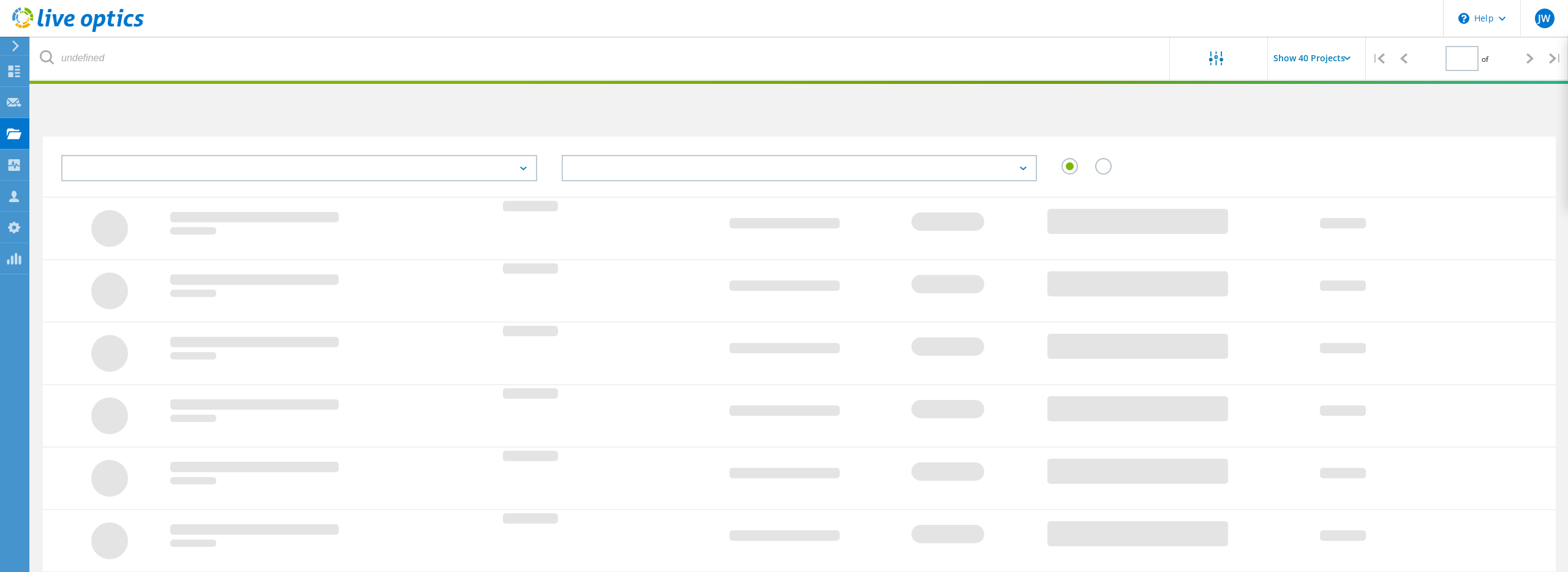
type input "1"
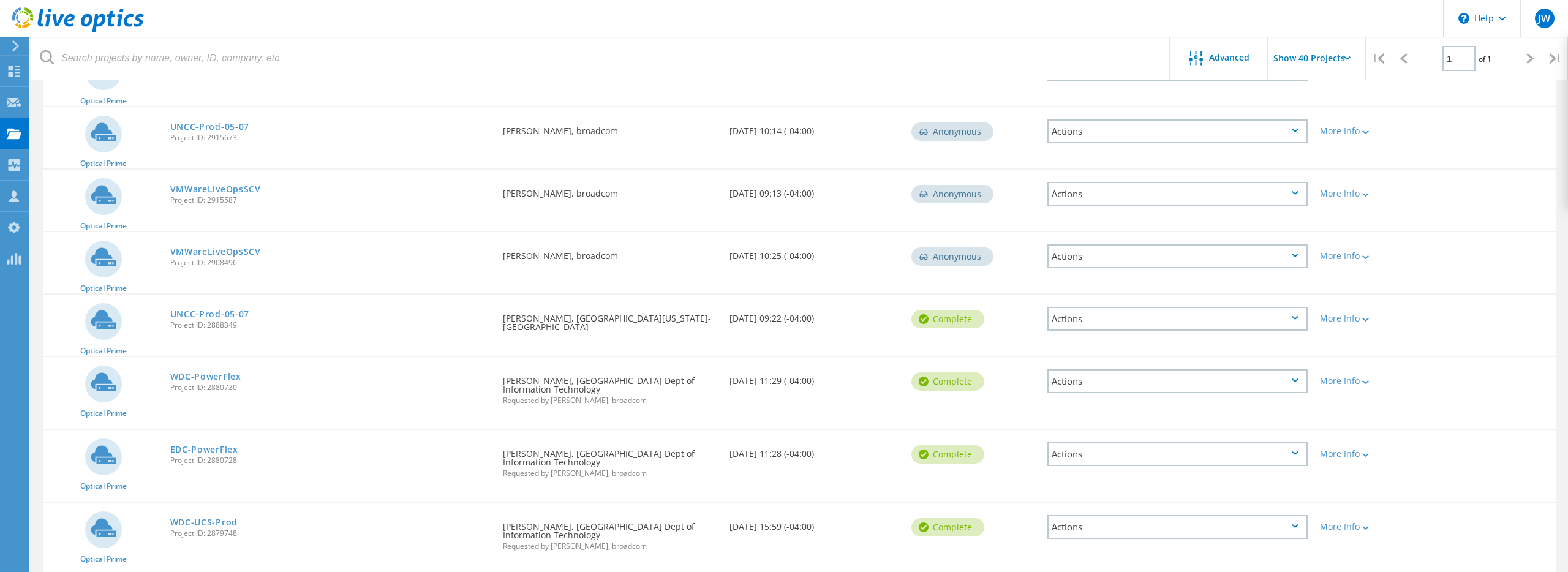
scroll to position [439, 0]
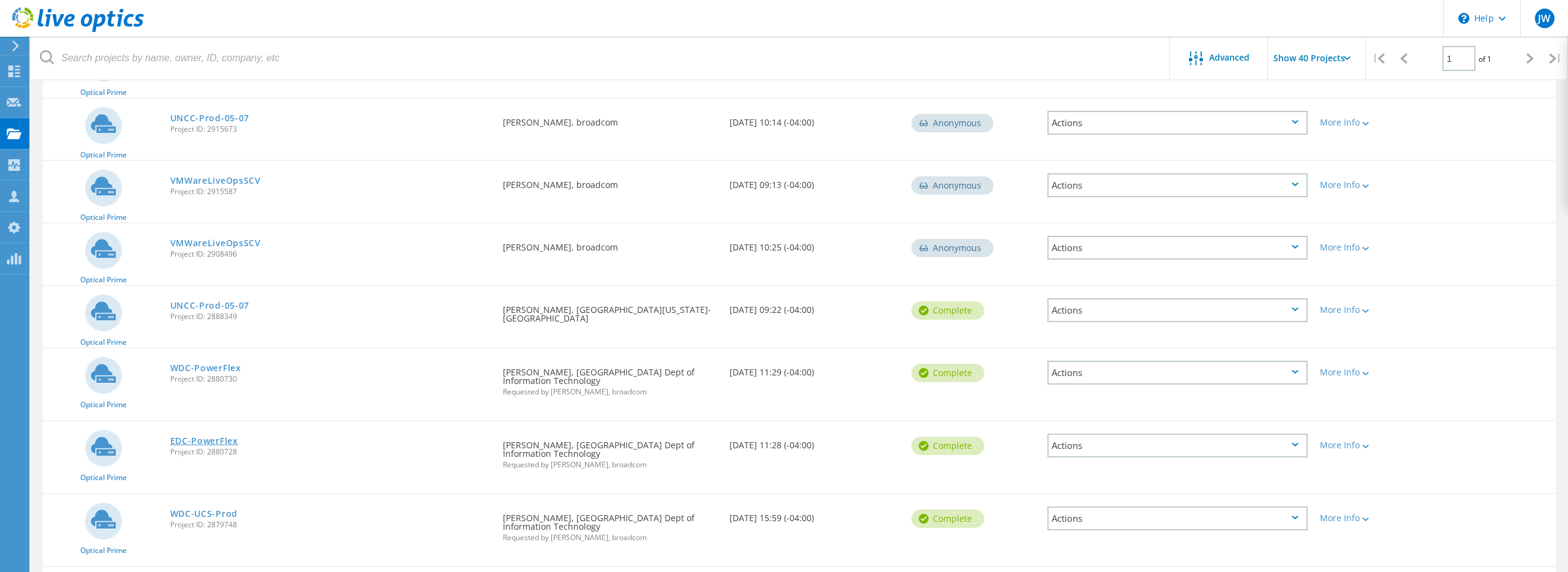
click at [202, 436] on link "EDC-PowerFlex" at bounding box center [204, 441] width 68 height 9
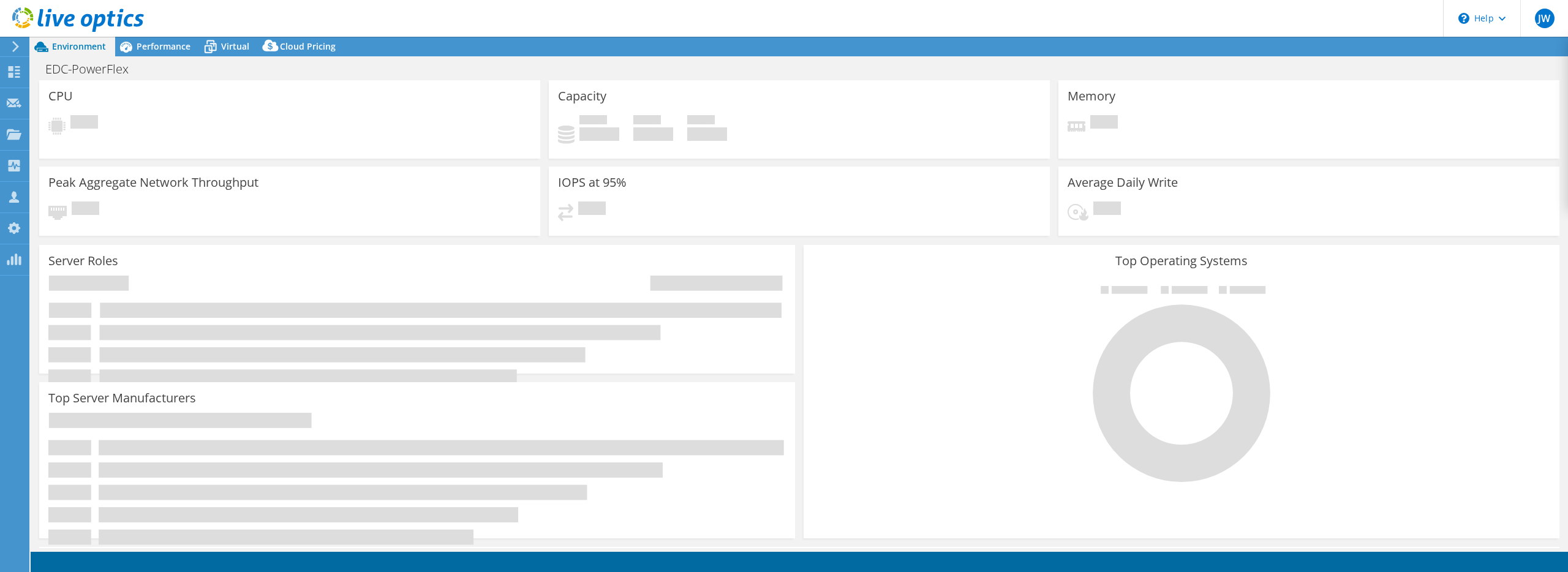
select select "USD"
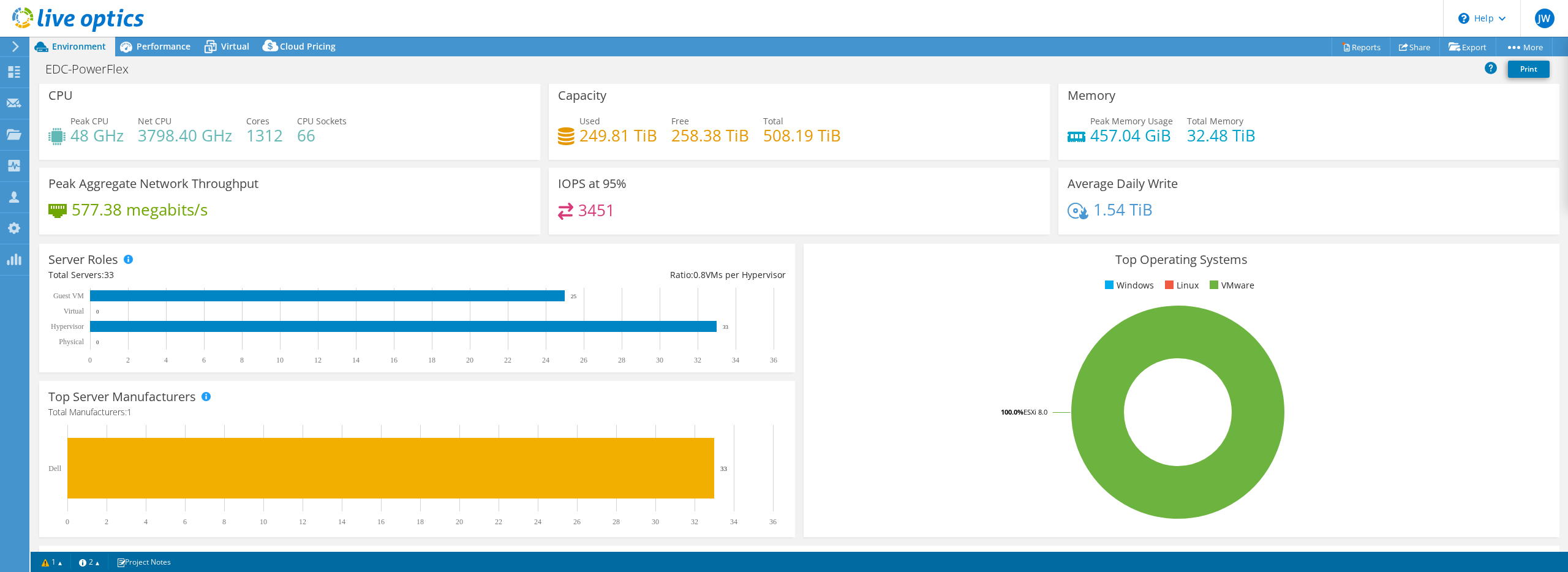
click at [471, 396] on div "Top Server Manufacturers Manufacturers are shown for physical servers and hyper…" at bounding box center [417, 459] width 756 height 156
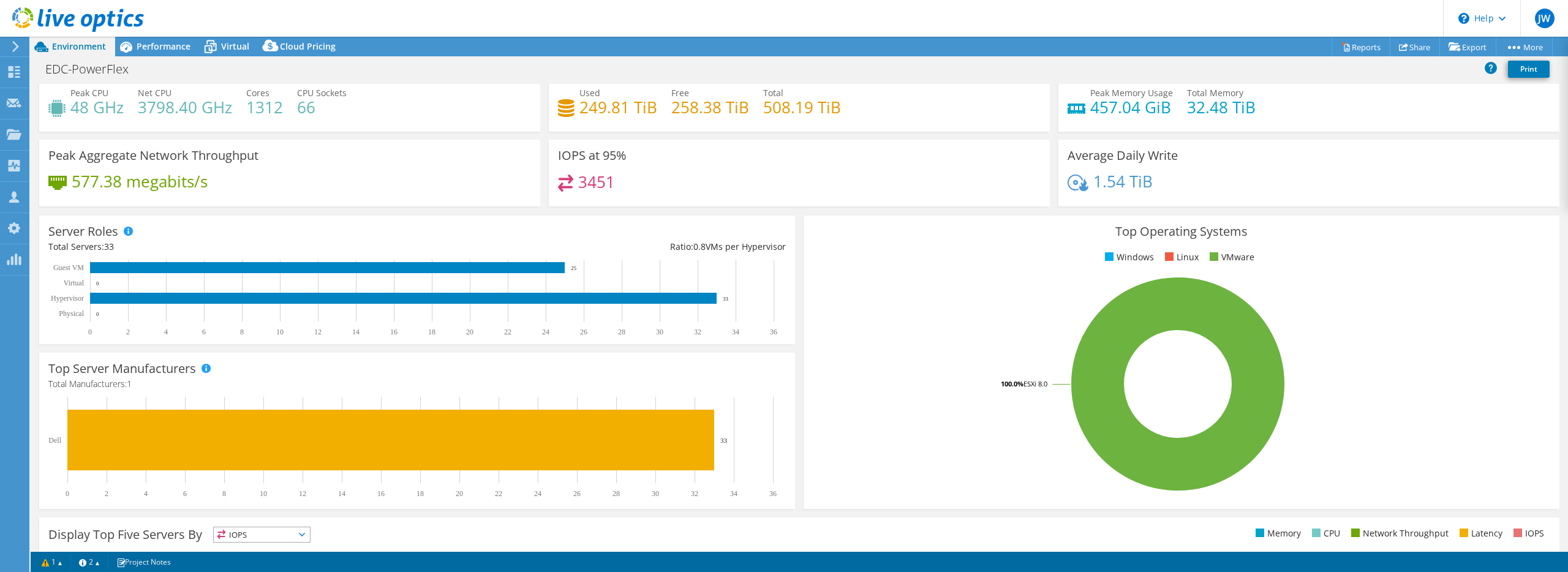
scroll to position [34, 0]
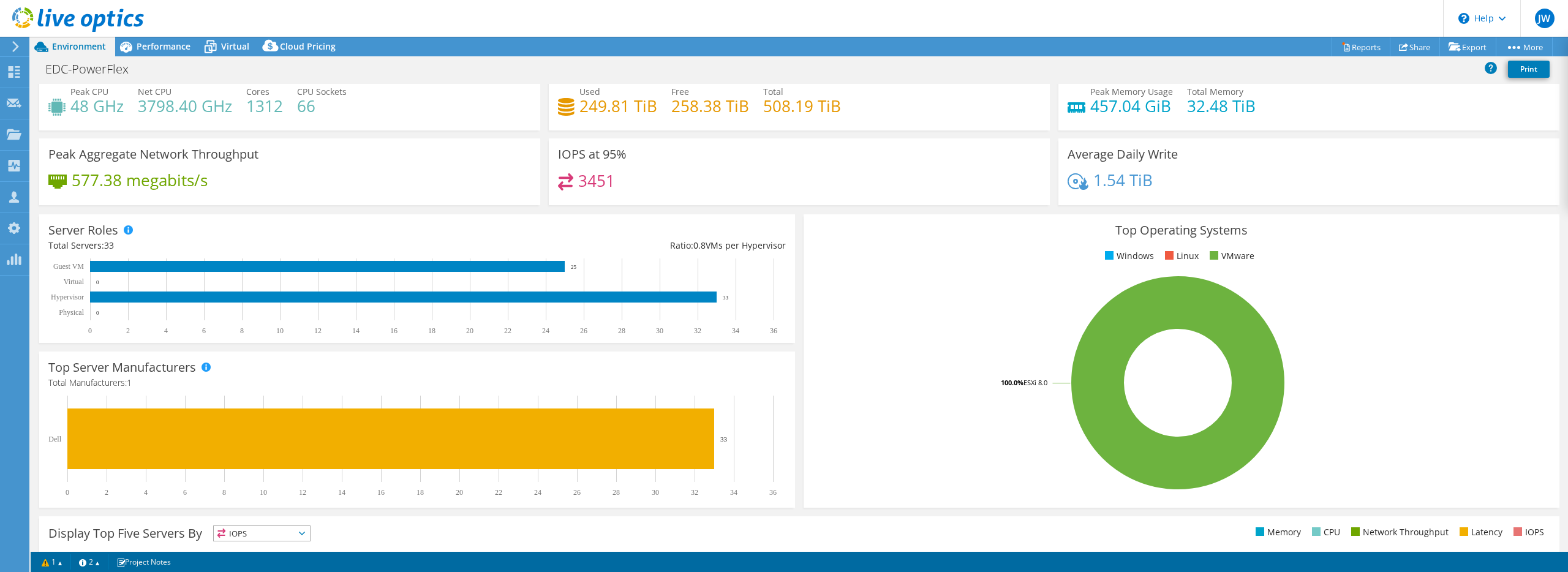
click at [260, 218] on div "Server Roles Physical Servers represent bare metal servers that were targets of…" at bounding box center [417, 279] width 756 height 129
click at [174, 48] on span "Performance" at bounding box center [163, 46] width 54 height 12
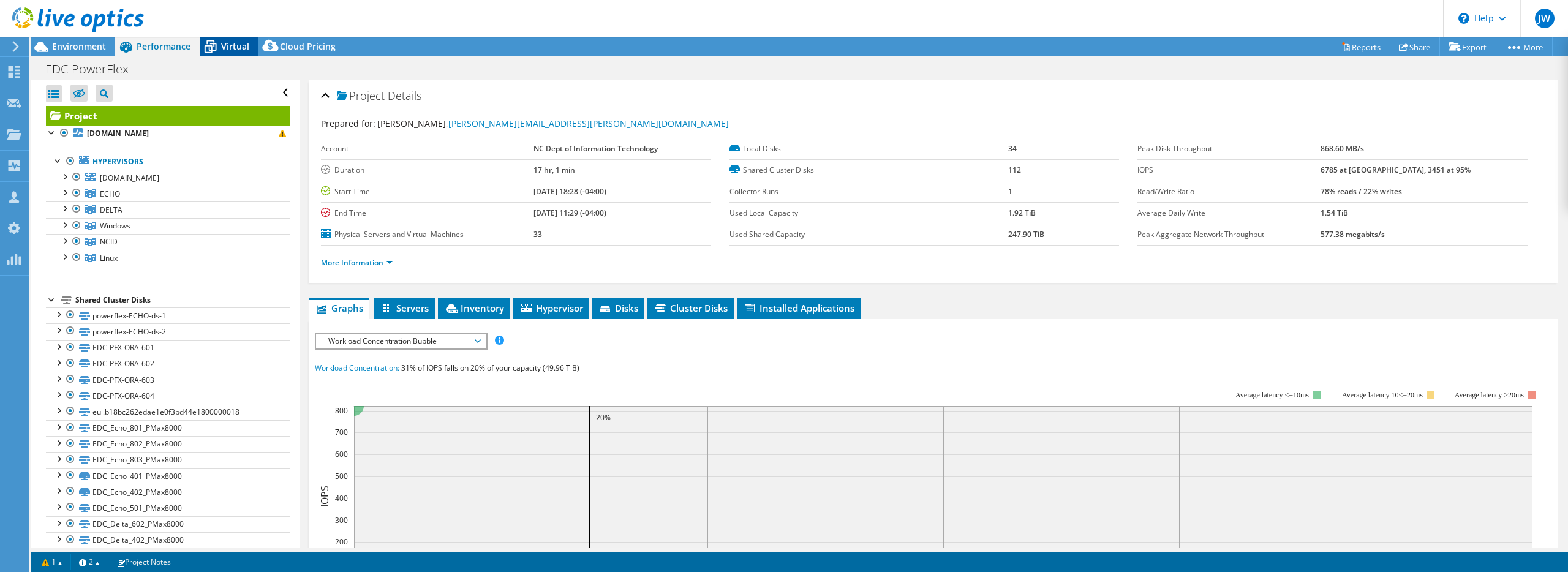
click at [220, 44] on icon at bounding box center [210, 47] width 22 height 22
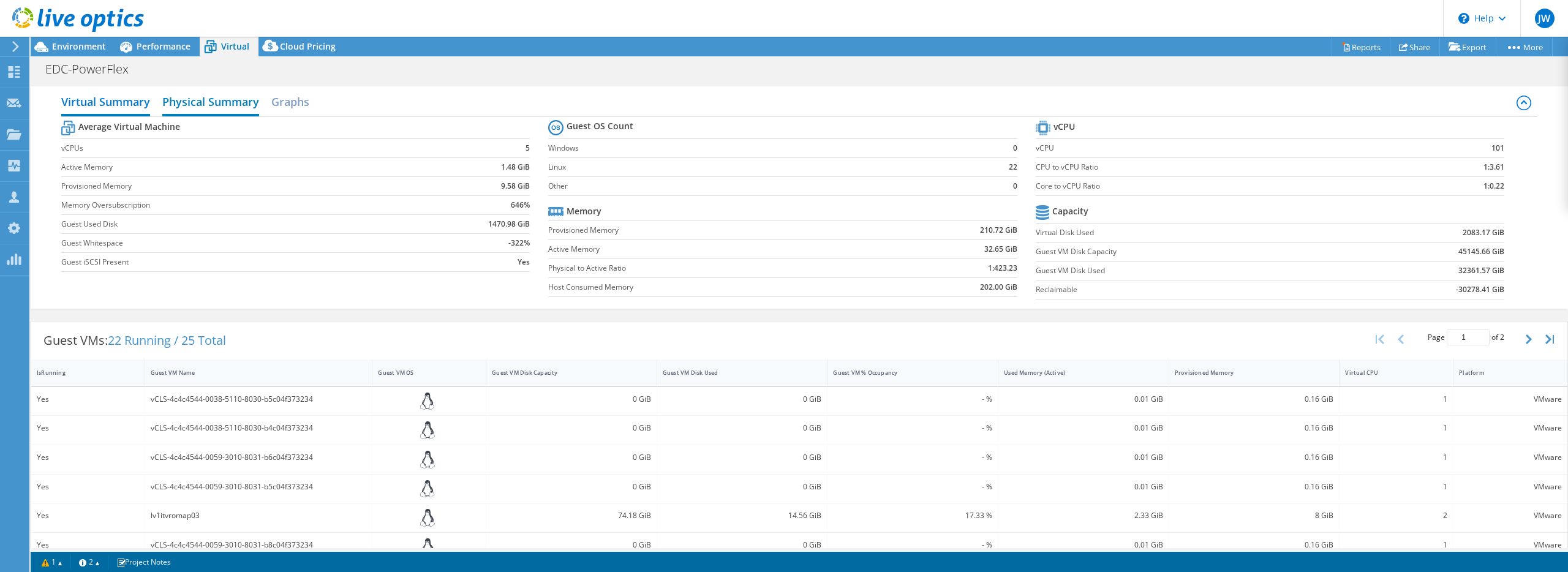
click at [210, 103] on h2 "Physical Summary" at bounding box center [210, 103] width 97 height 27
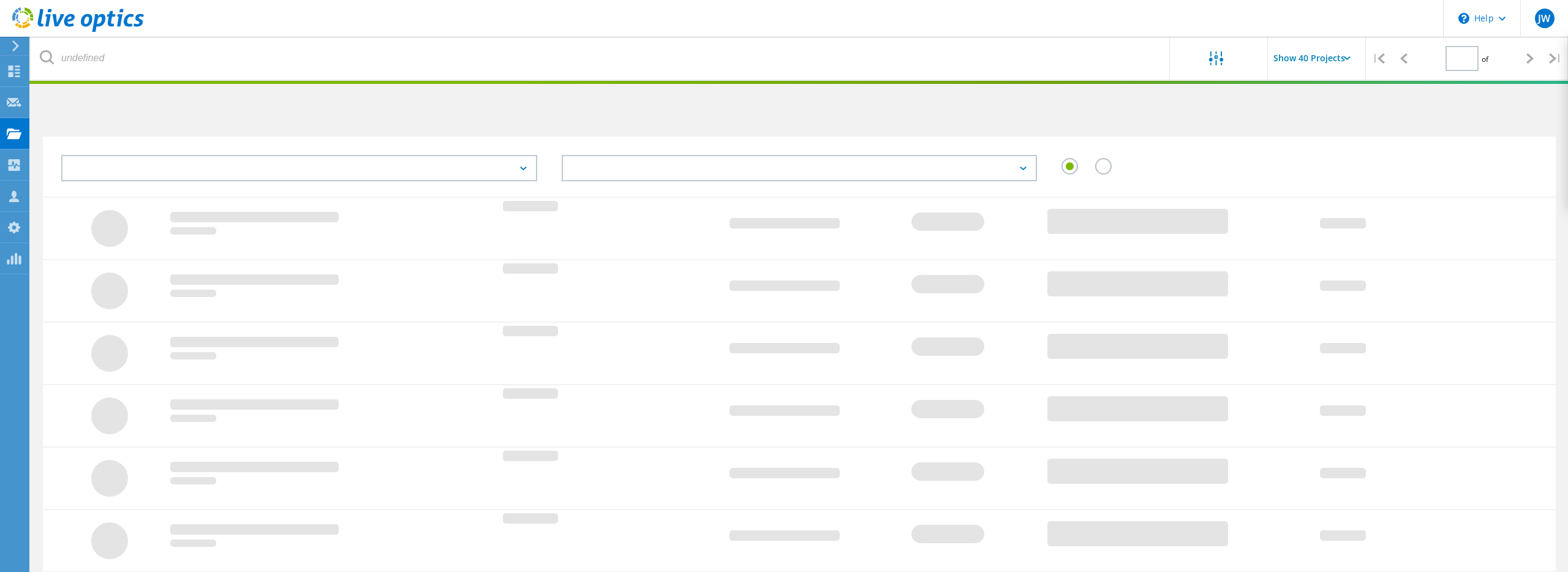
scroll to position [298, 0]
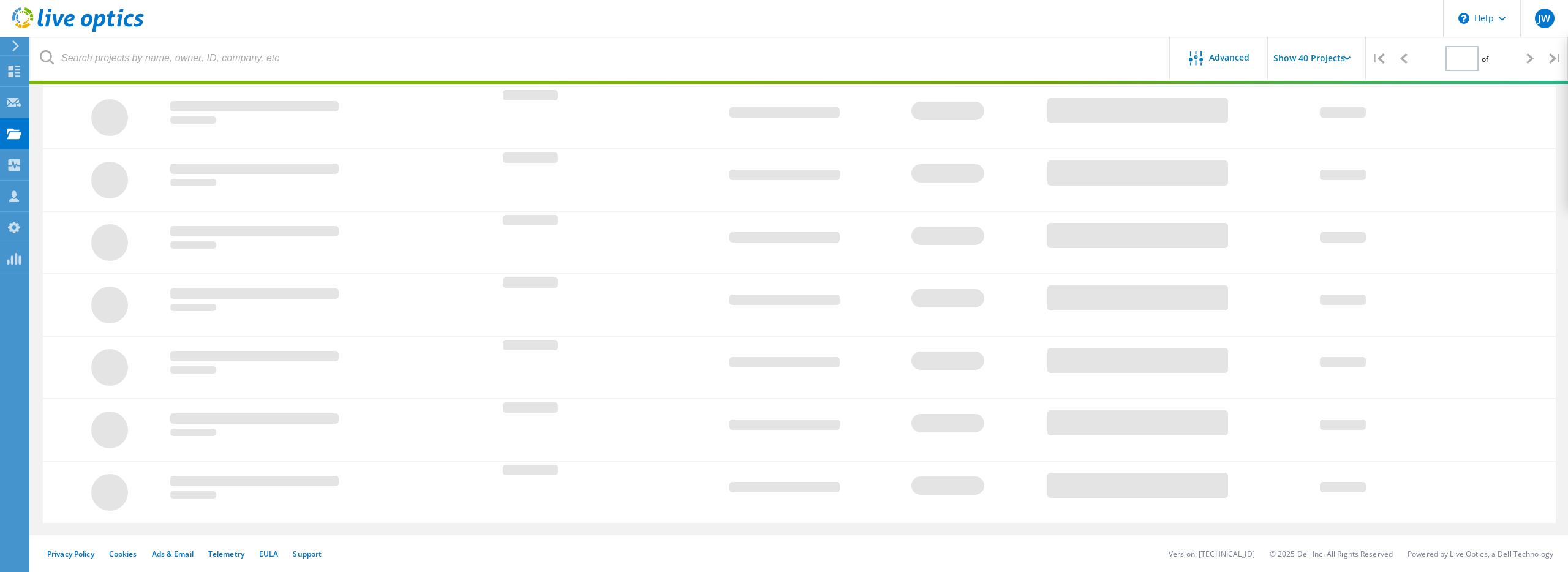
type input "1"
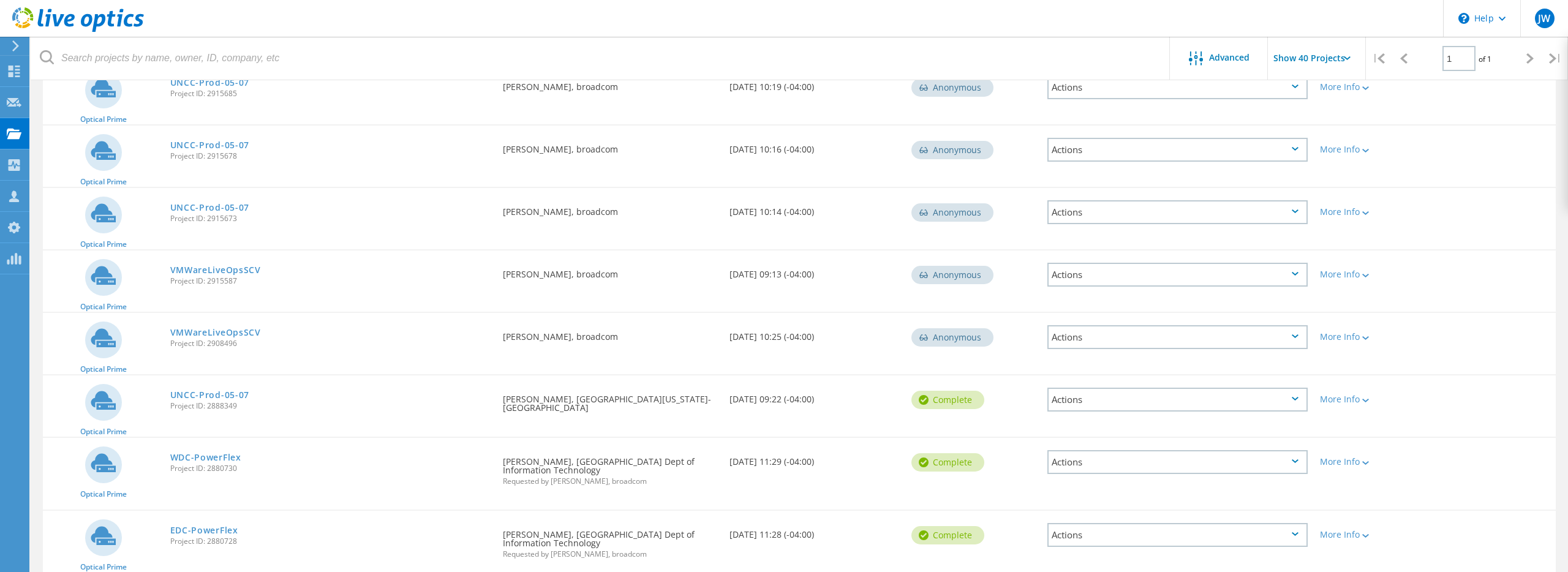
scroll to position [351, 0]
click at [216, 457] on link "WDC-PowerFlex" at bounding box center [205, 456] width 71 height 9
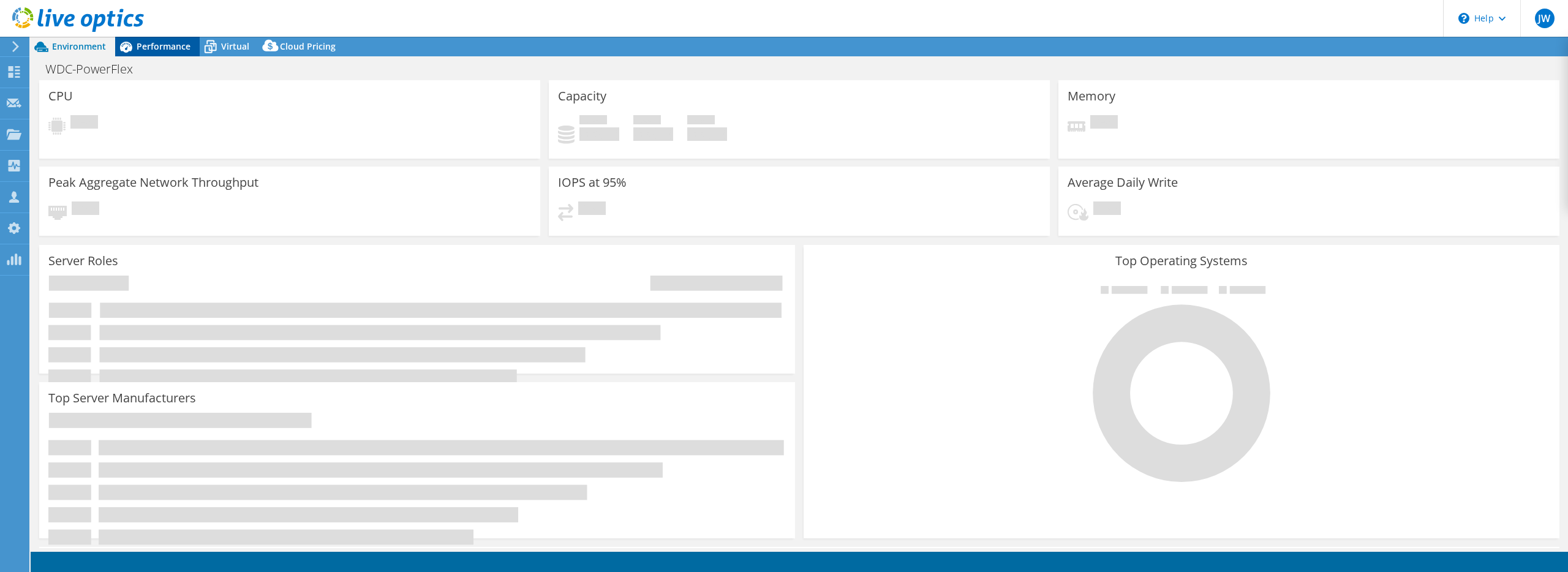
select select "USD"
click at [160, 41] on span "Performance" at bounding box center [163, 46] width 54 height 12
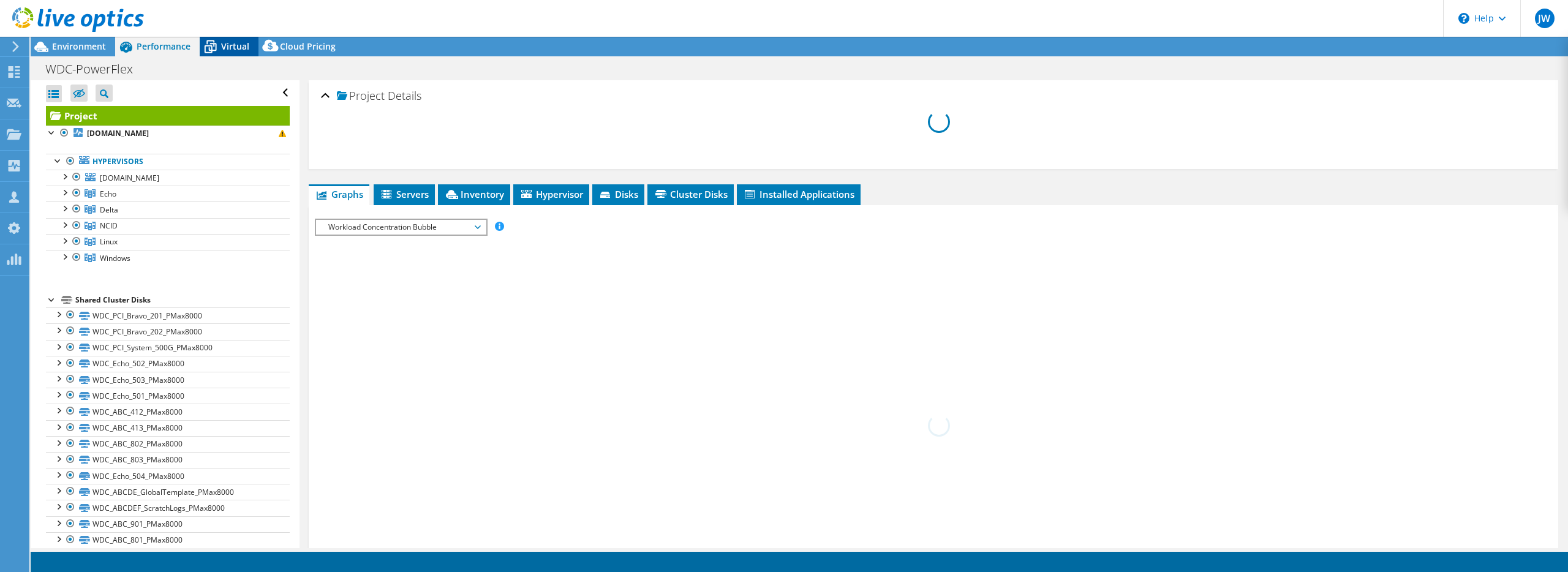
click at [224, 44] on span "Virtual" at bounding box center [236, 46] width 28 height 12
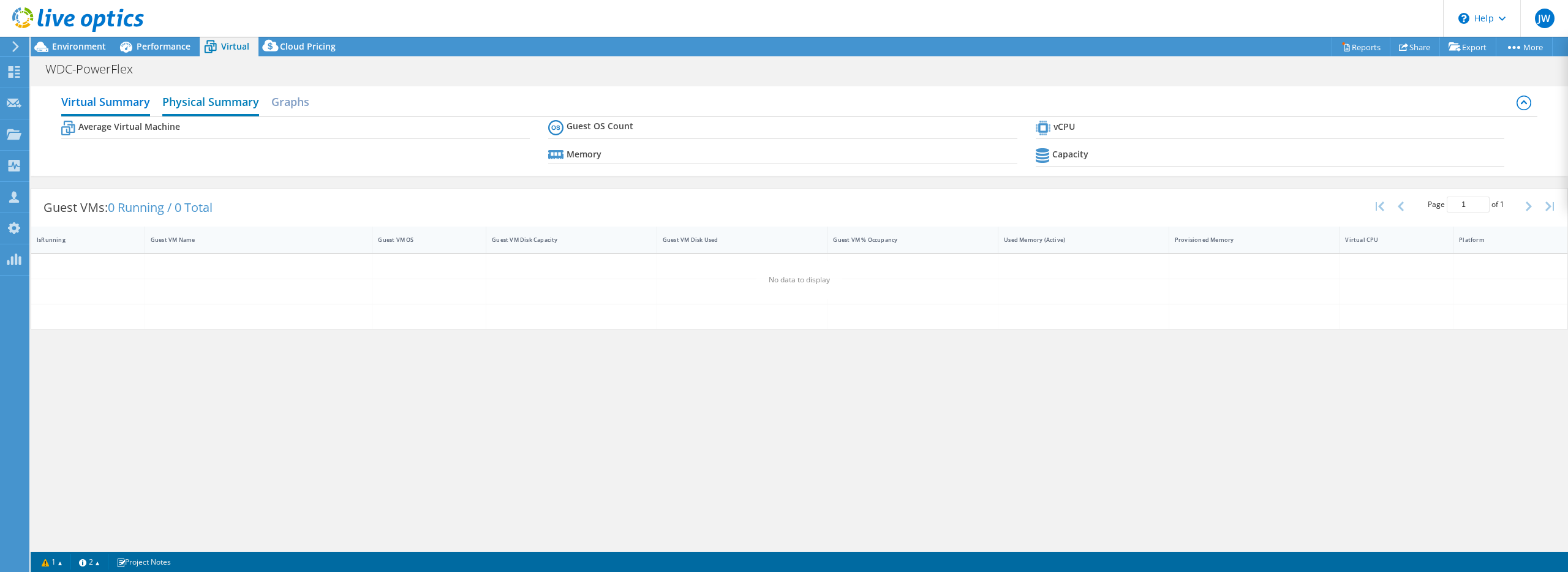
click at [222, 106] on h2 "Physical Summary" at bounding box center [210, 103] width 97 height 27
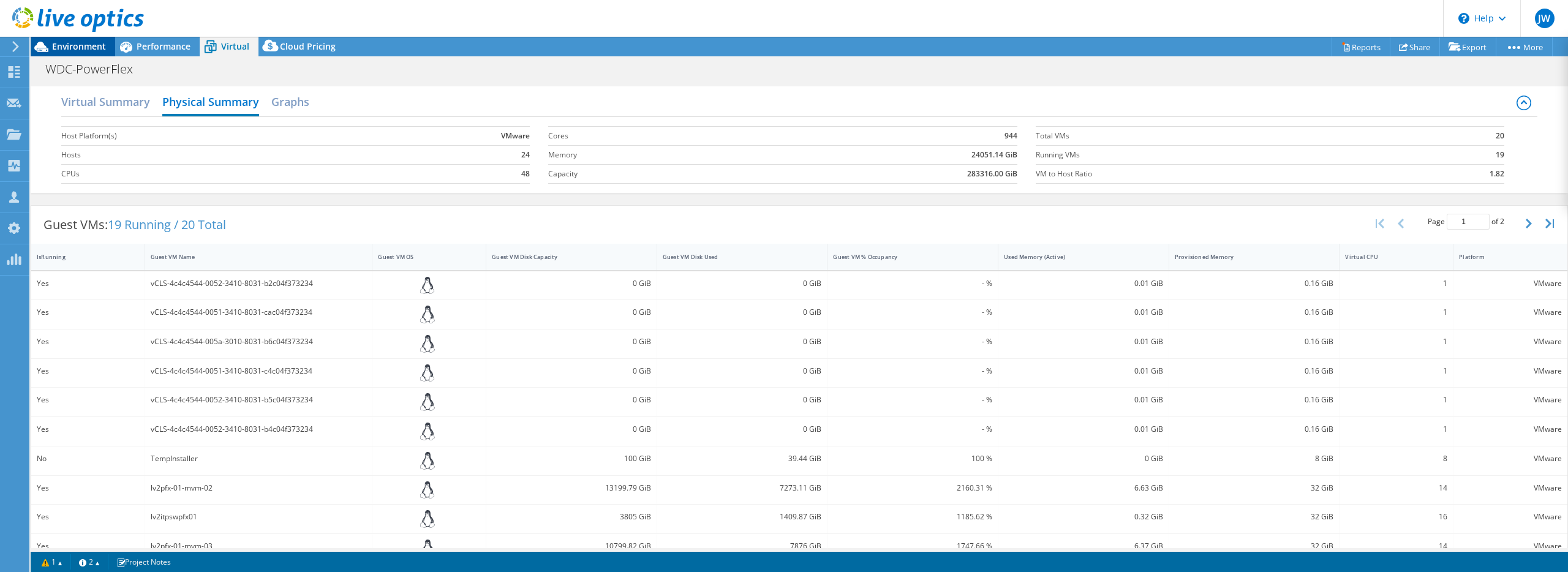
click at [86, 53] on div "Environment" at bounding box center [73, 47] width 84 height 20
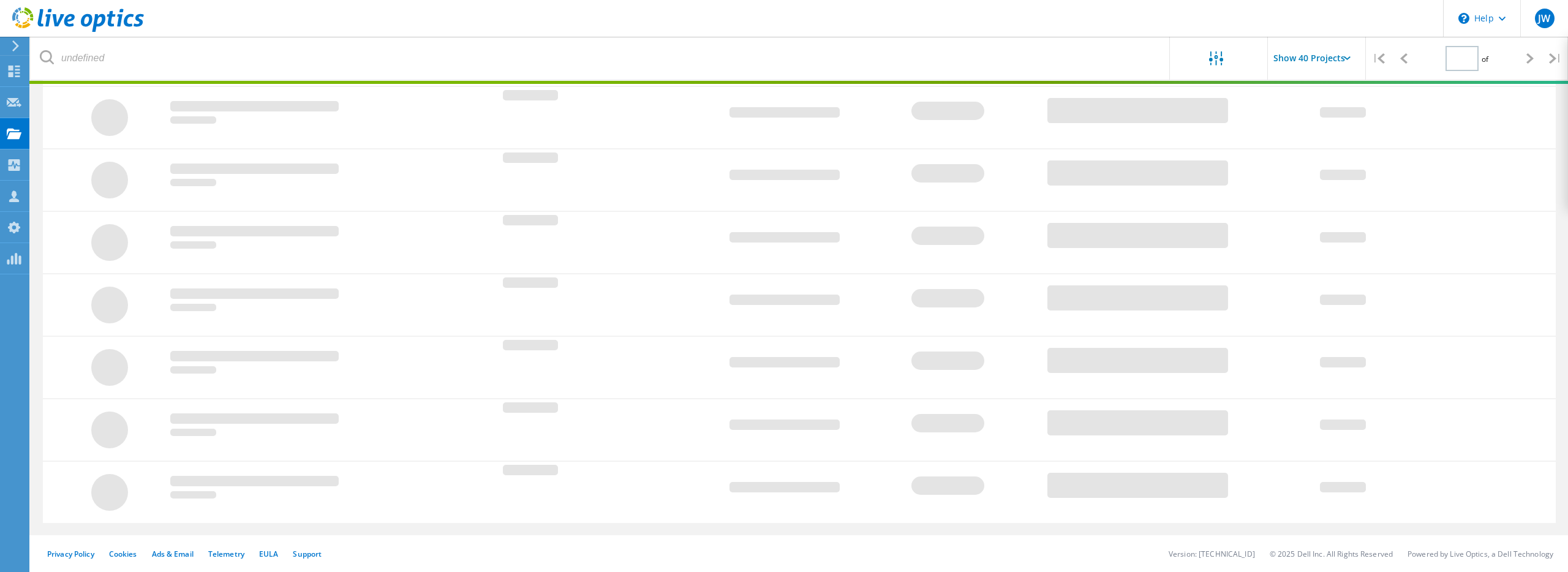
type input "1"
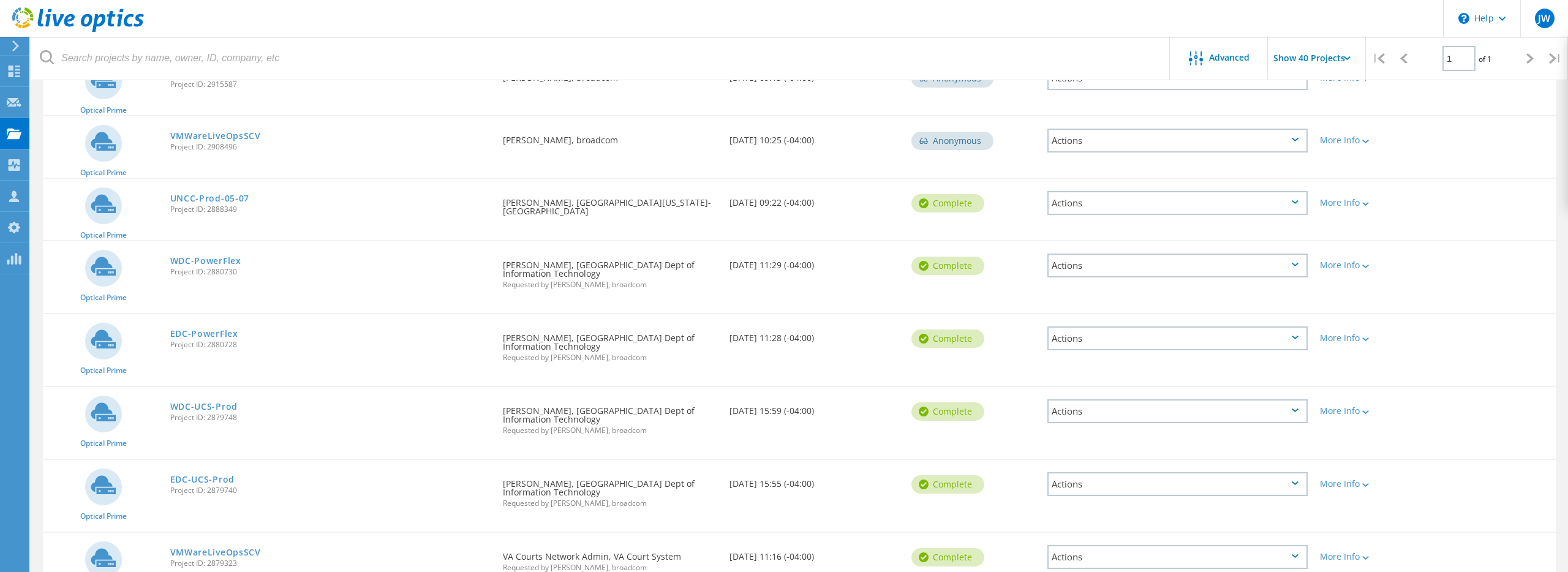
scroll to position [550, 0]
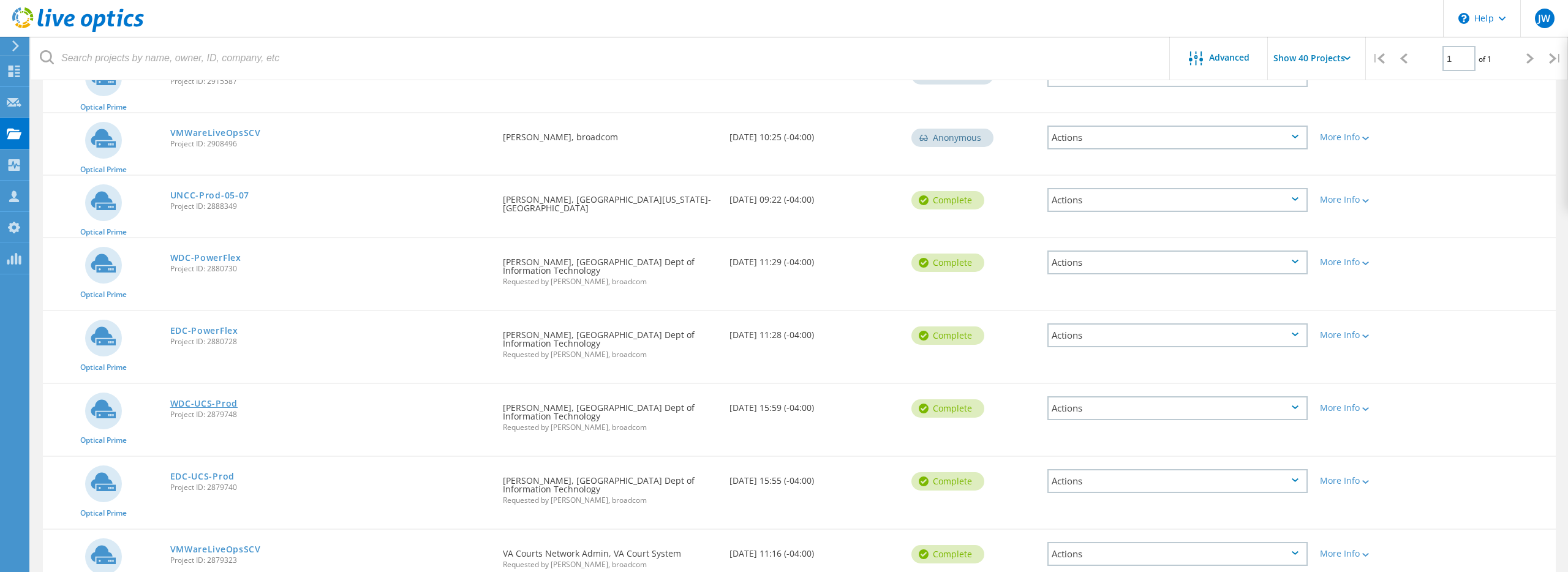
click at [216, 399] on link "WDC-UCS-Prod" at bounding box center [203, 404] width 67 height 9
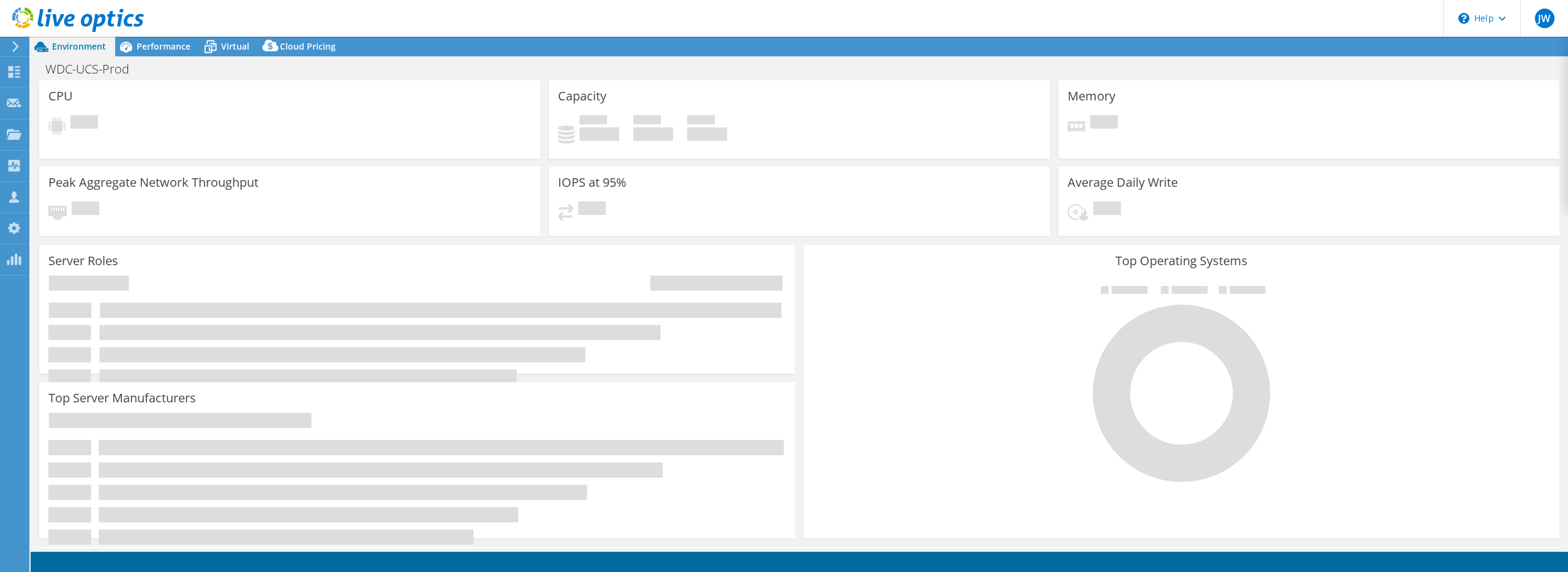
select select "USD"
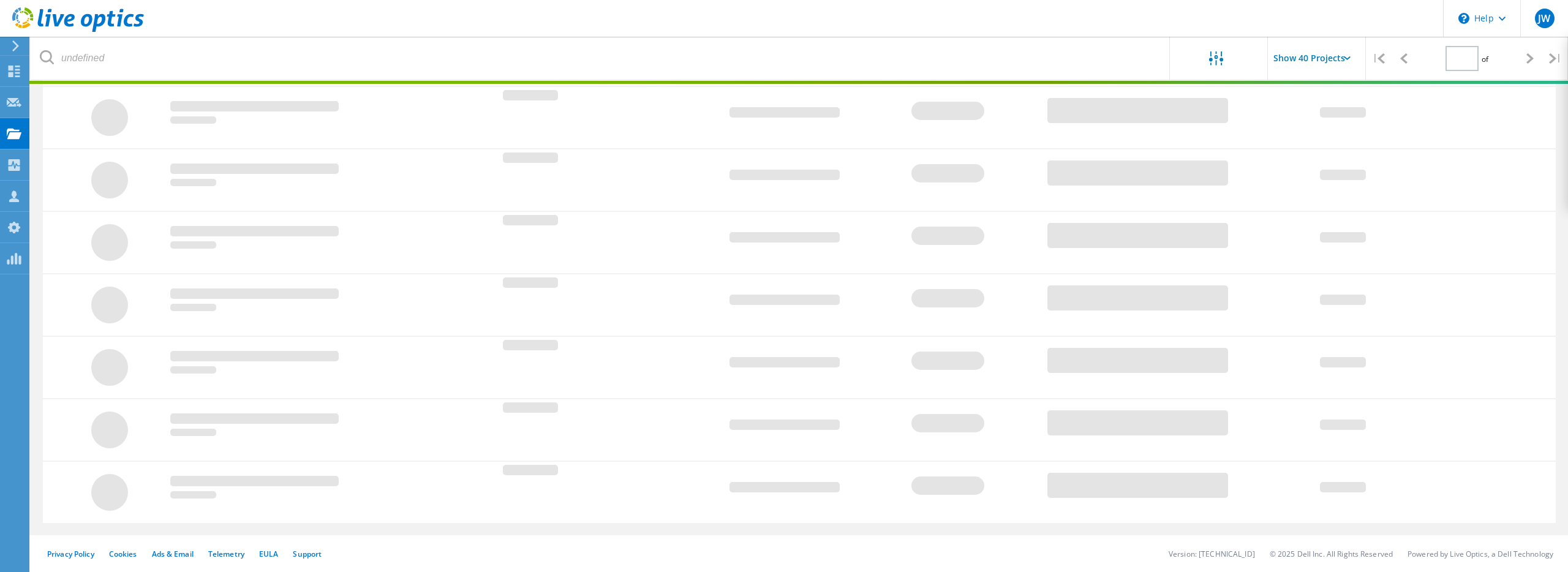
type input "1"
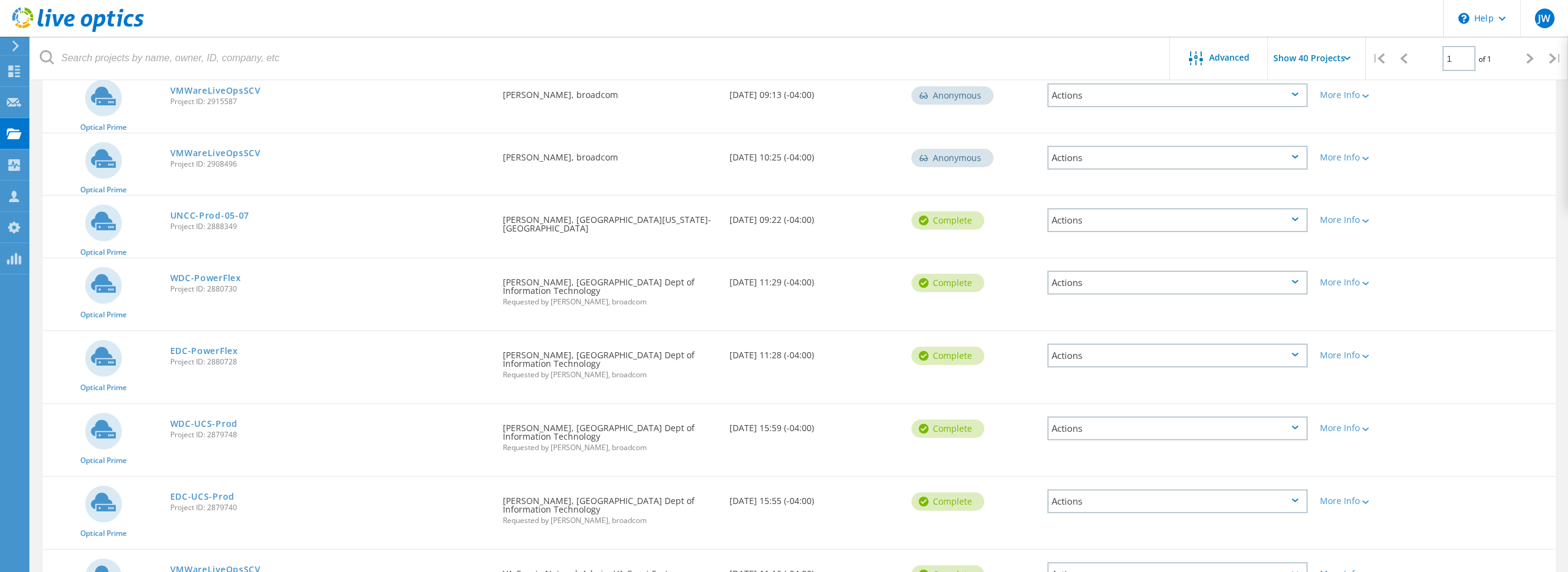
scroll to position [530, 0]
click at [202, 492] on link "EDC-UCS-Prod" at bounding box center [202, 496] width 64 height 9
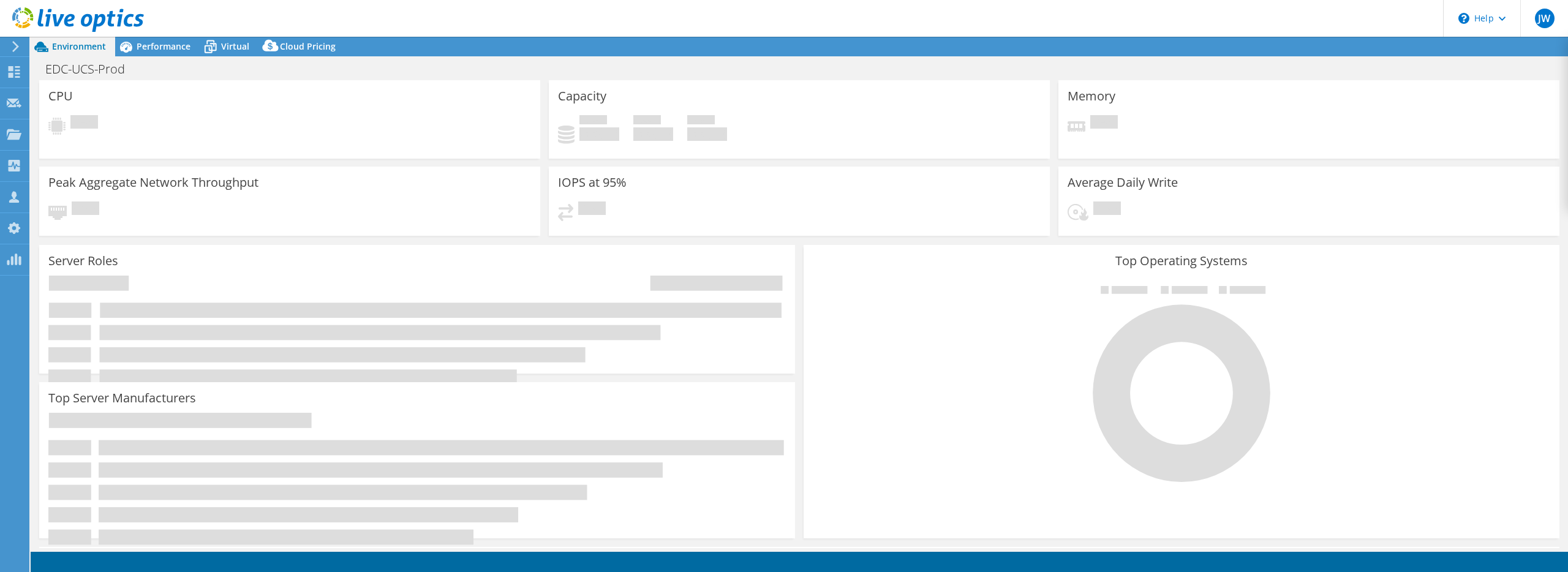
select select "USD"
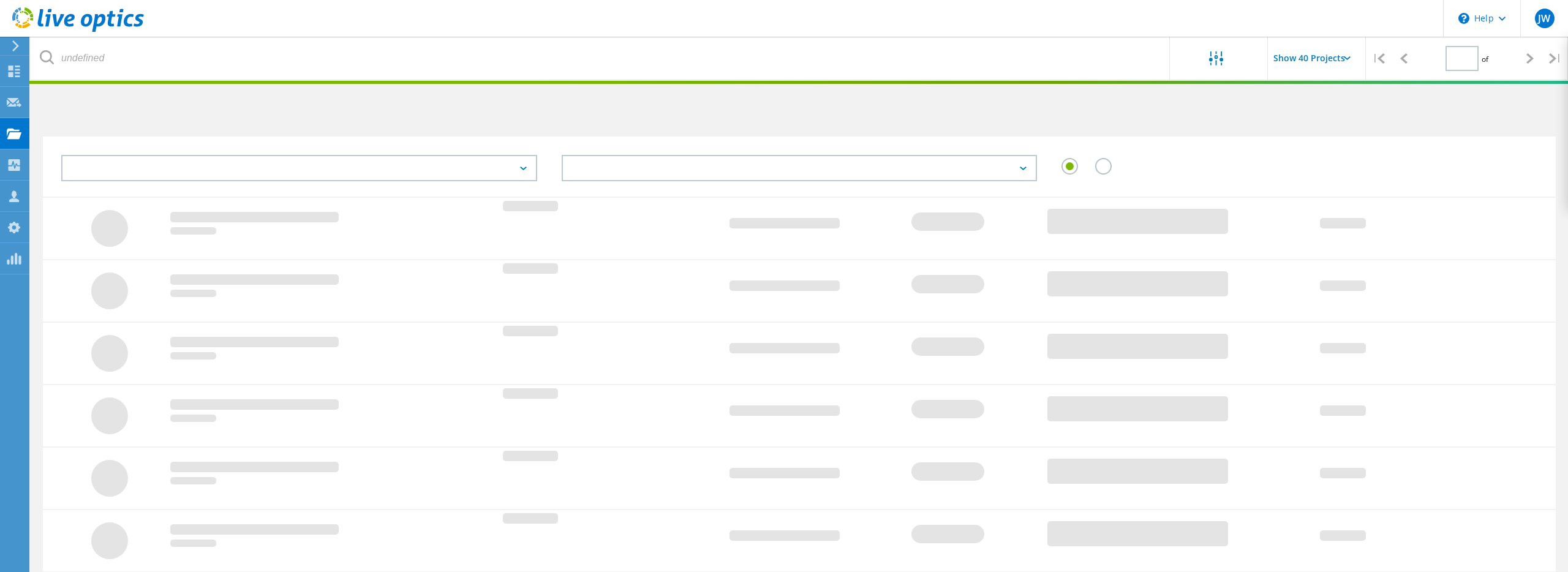
scroll to position [34, 0]
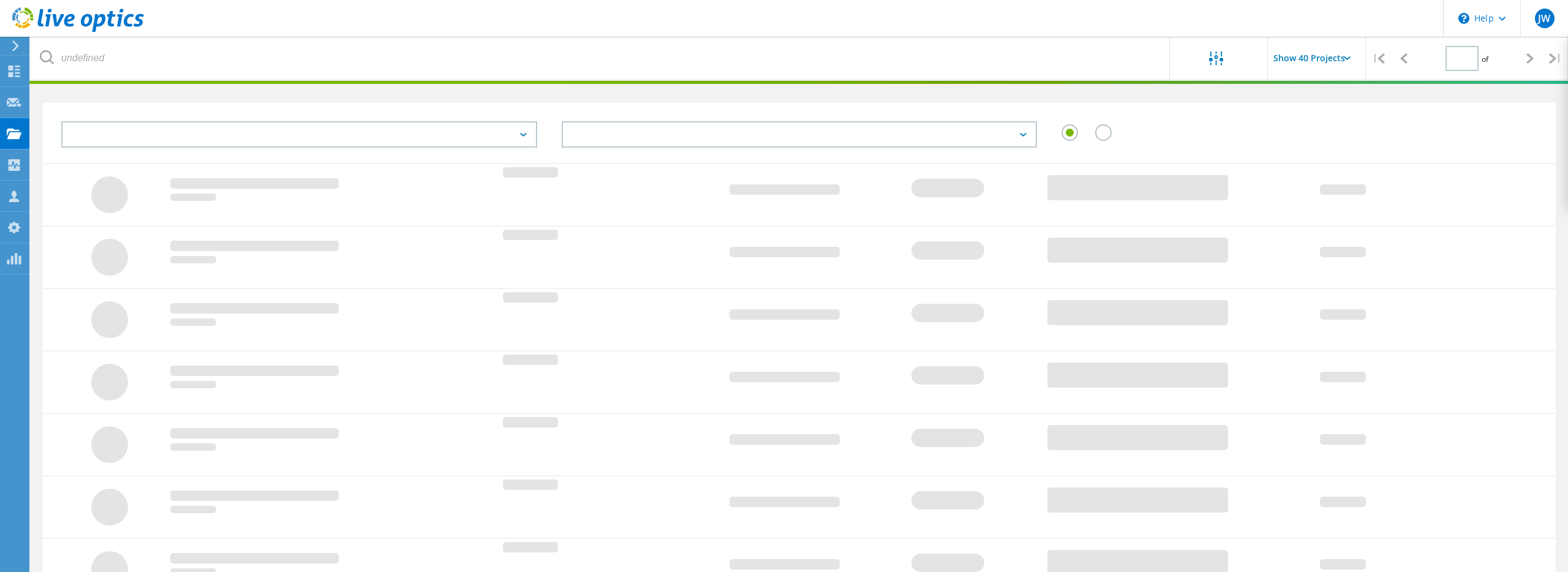
type input "1"
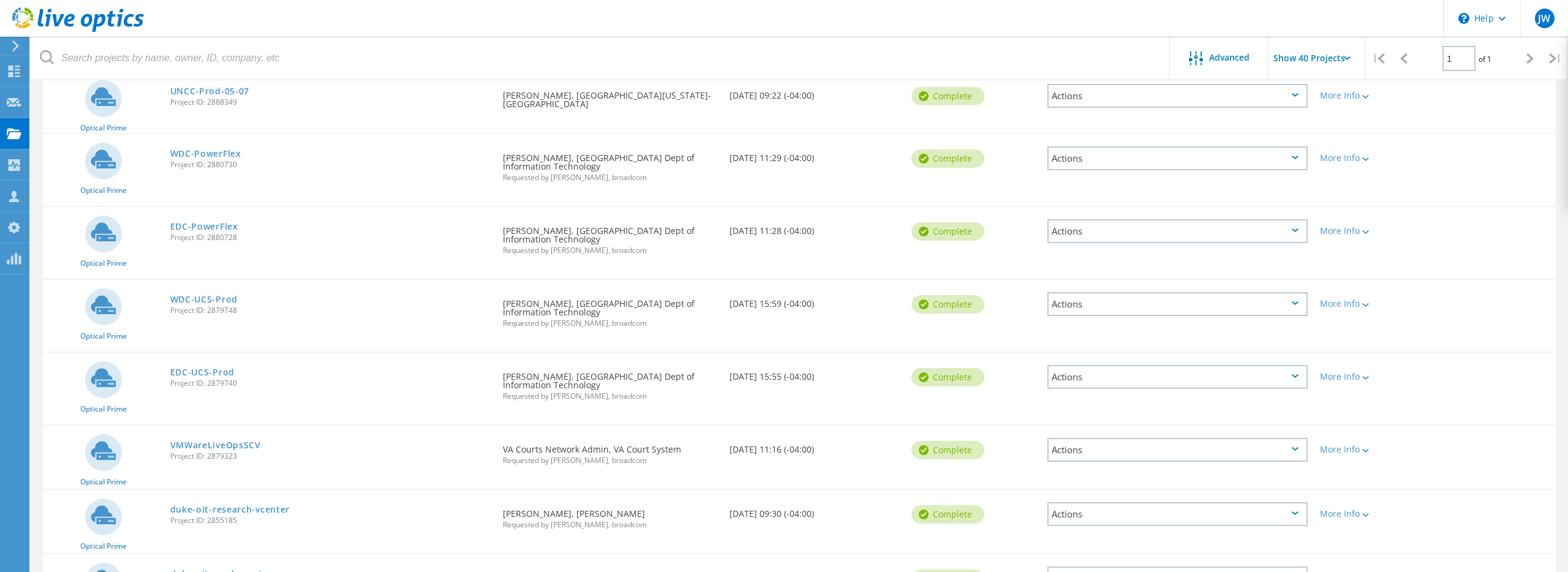
scroll to position [697, 0]
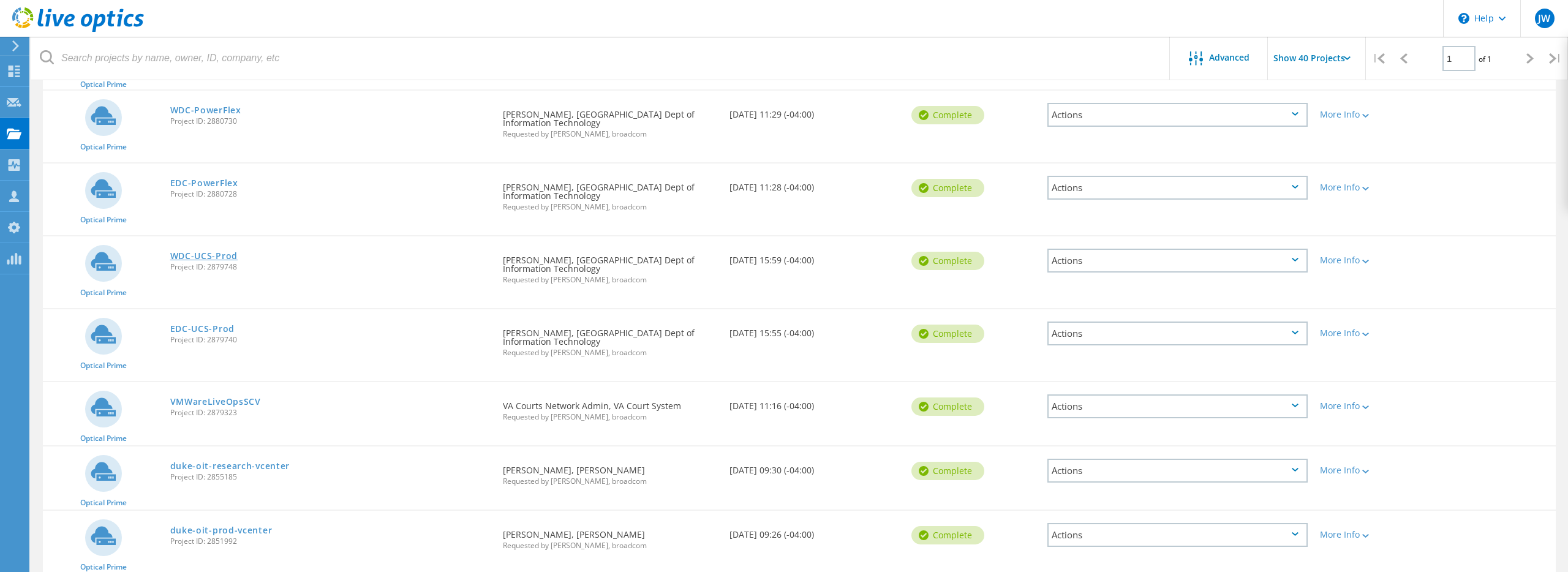
click at [196, 251] on link "WDC-UCS-Prod" at bounding box center [203, 256] width 67 height 9
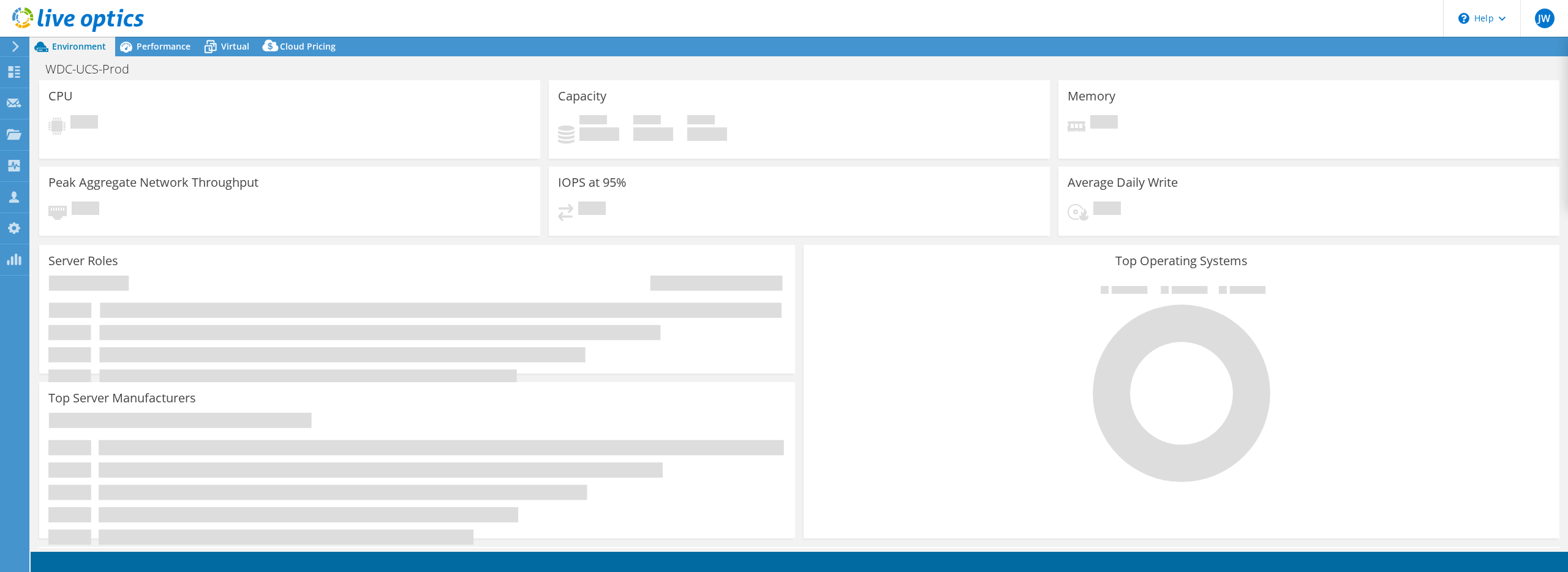
select select "USD"
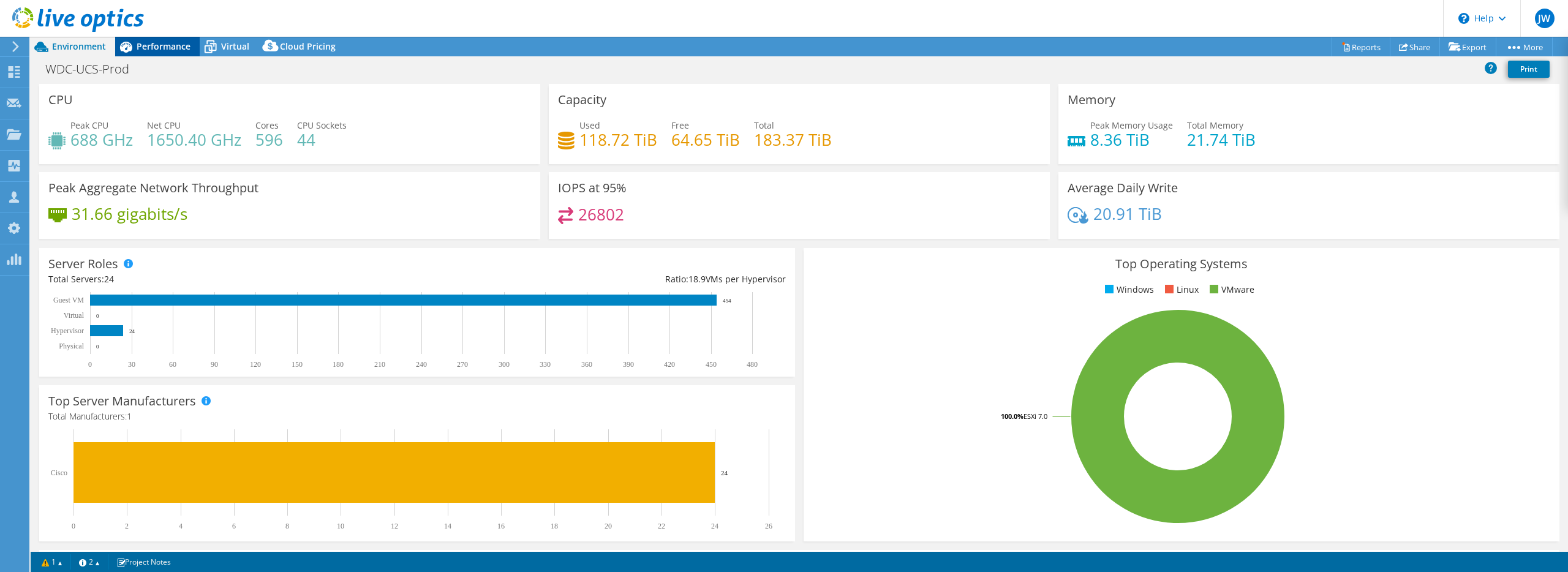
click at [166, 48] on span "Performance" at bounding box center [163, 46] width 54 height 12
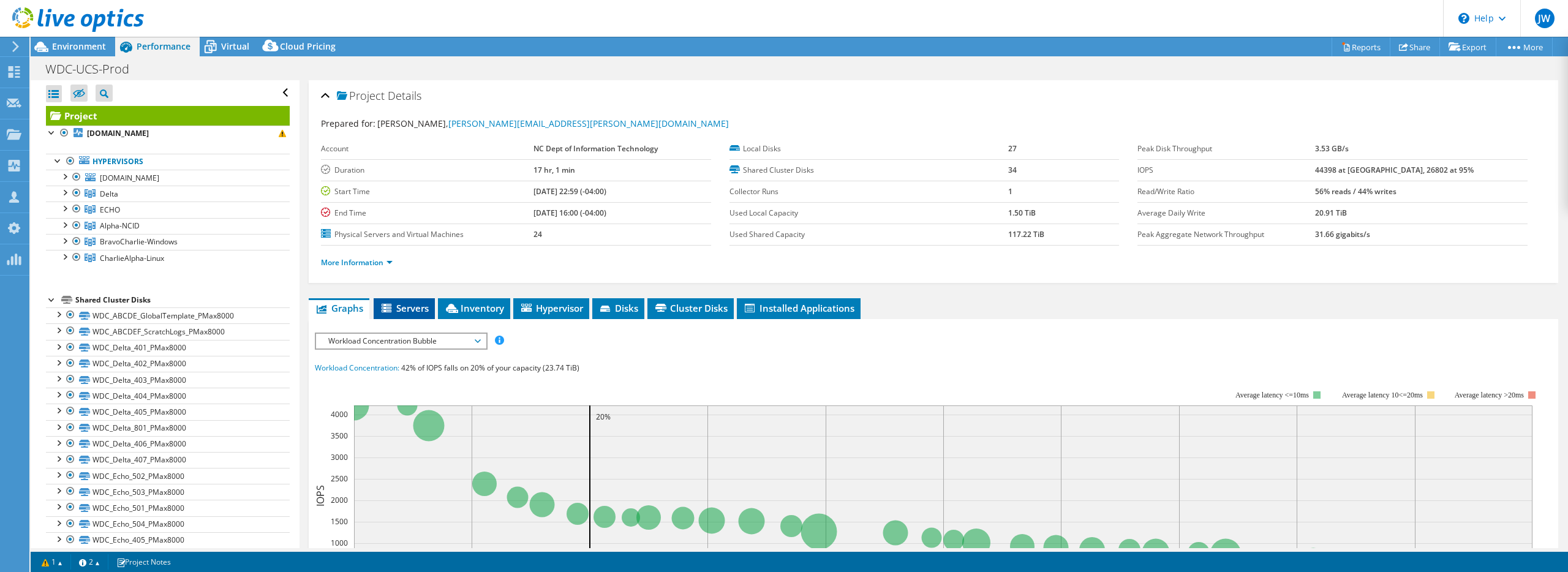
click at [410, 309] on span "Servers" at bounding box center [404, 308] width 49 height 12
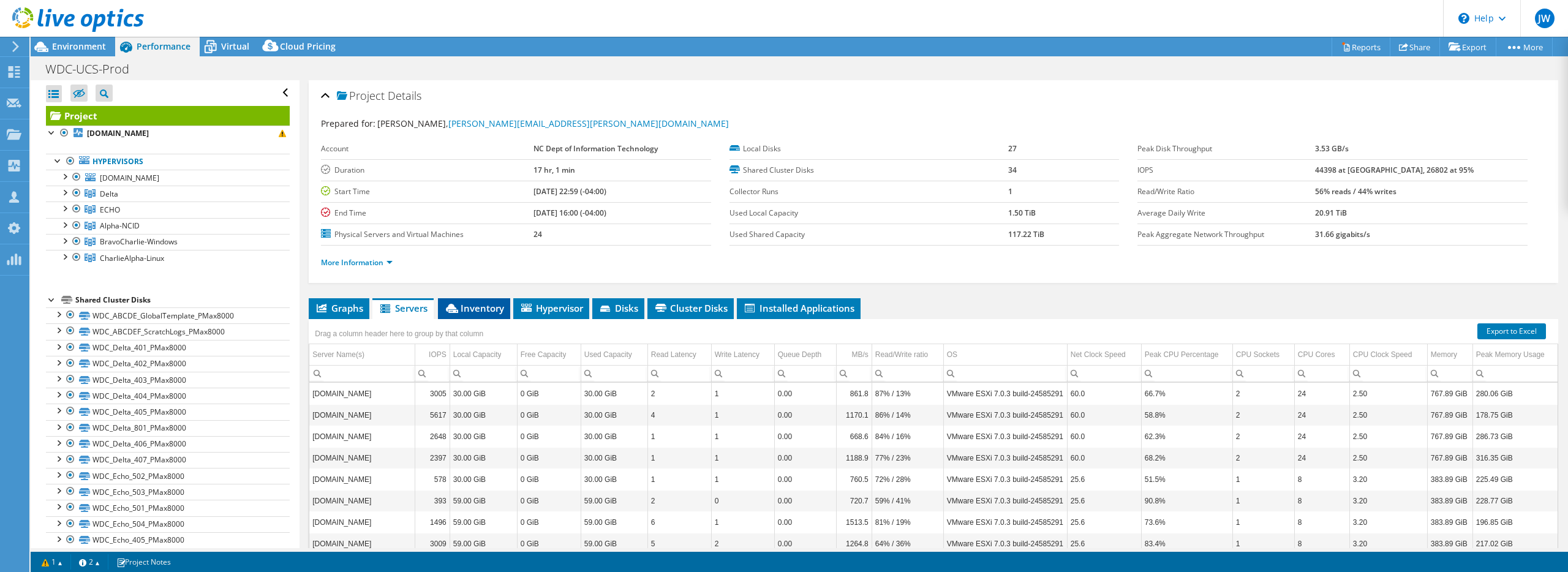
click at [491, 309] on span "Inventory" at bounding box center [474, 308] width 60 height 12
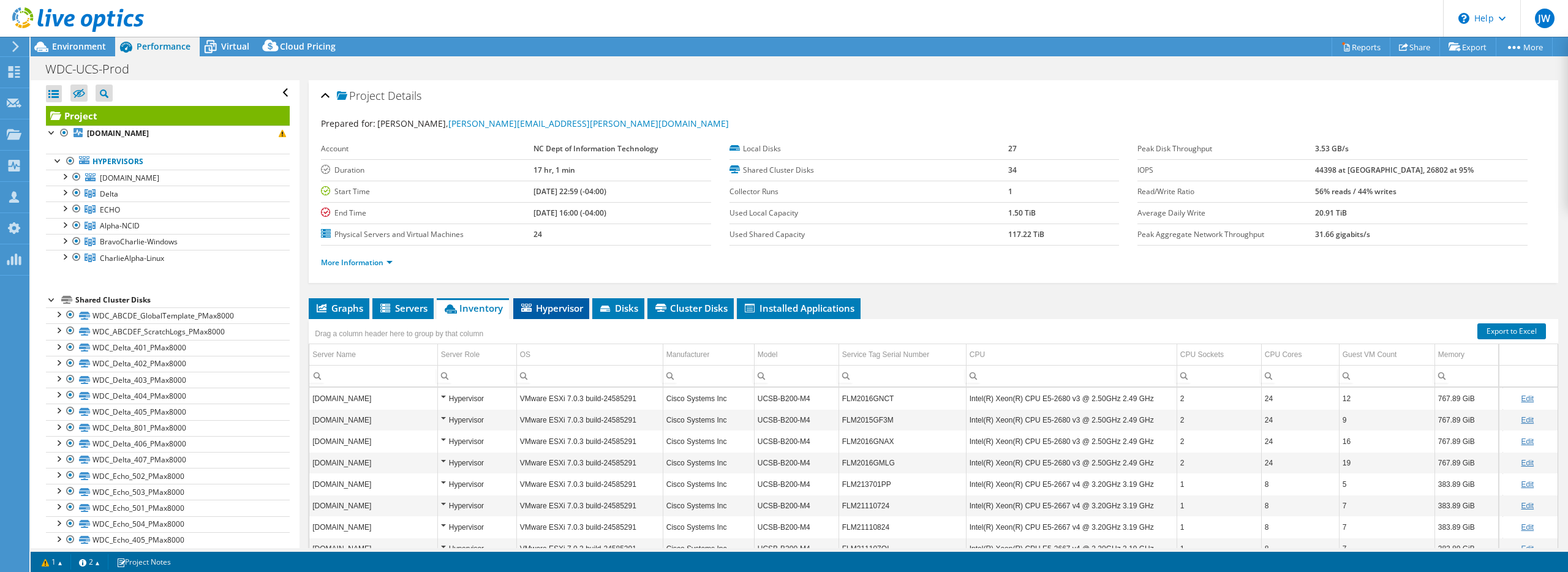
click at [561, 310] on span "Hypervisor" at bounding box center [551, 308] width 64 height 12
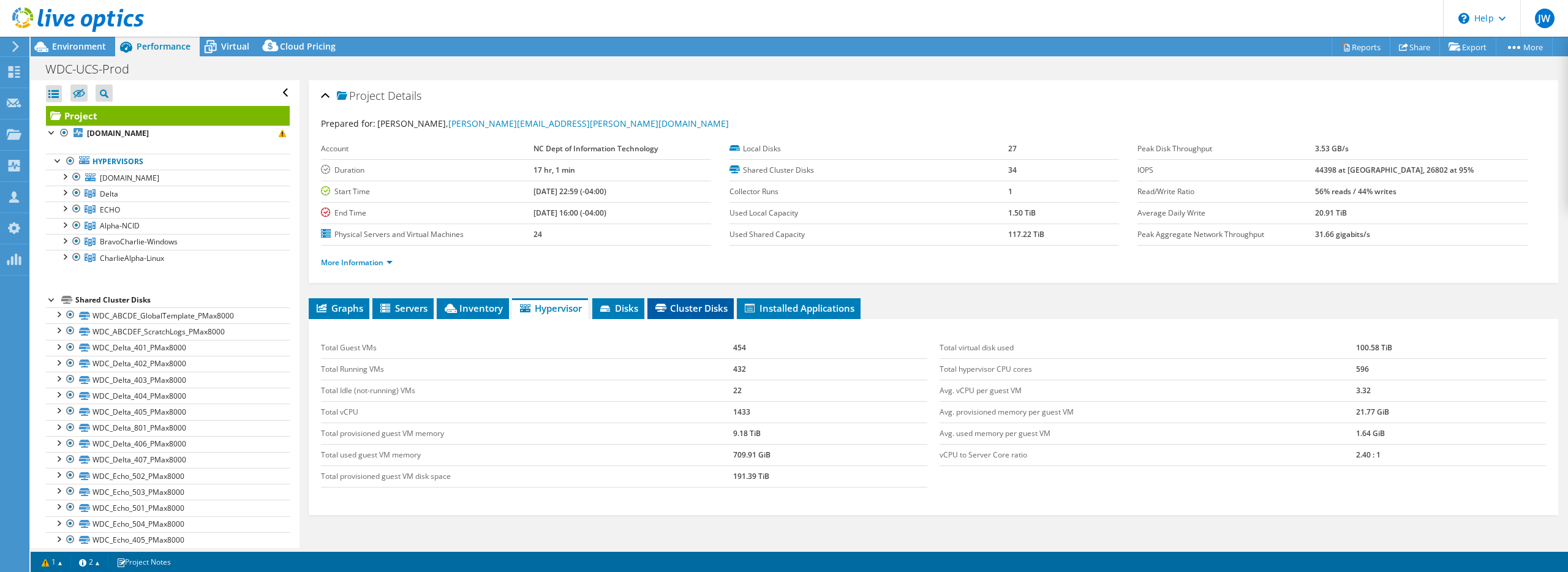
click at [705, 308] on span "Cluster Disks" at bounding box center [691, 308] width 74 height 12
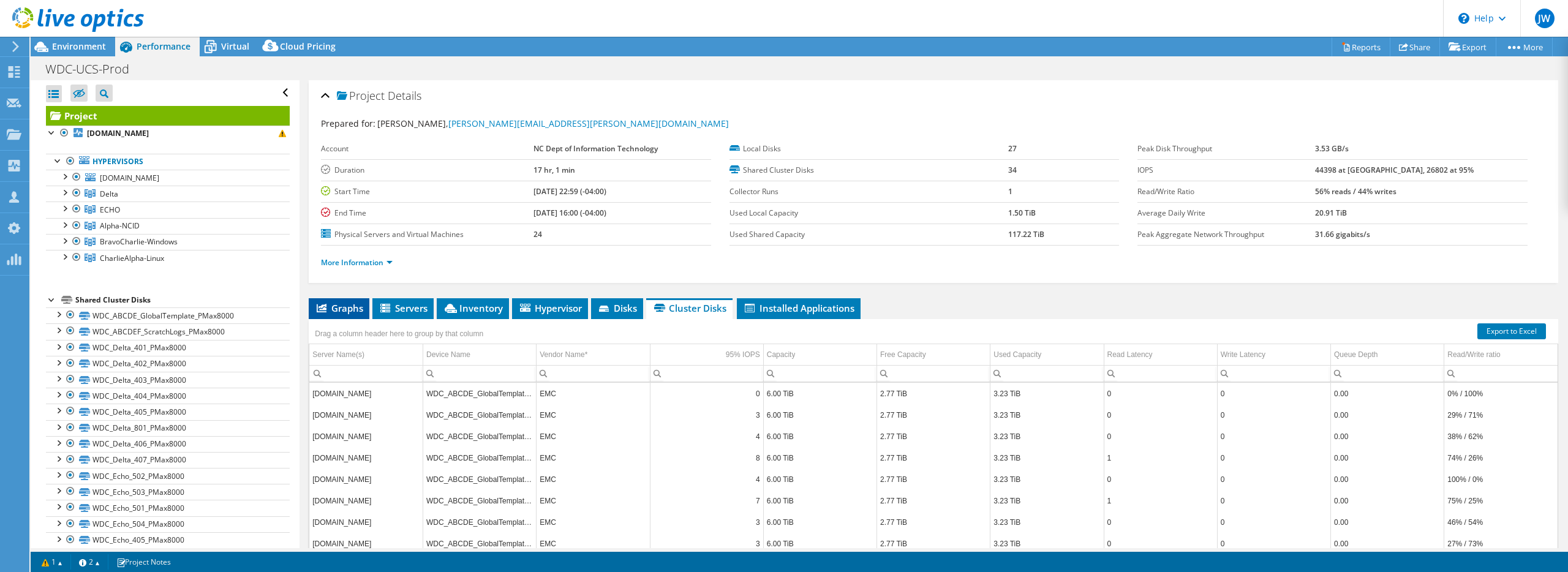
click at [363, 309] on span "Graphs" at bounding box center [339, 308] width 48 height 12
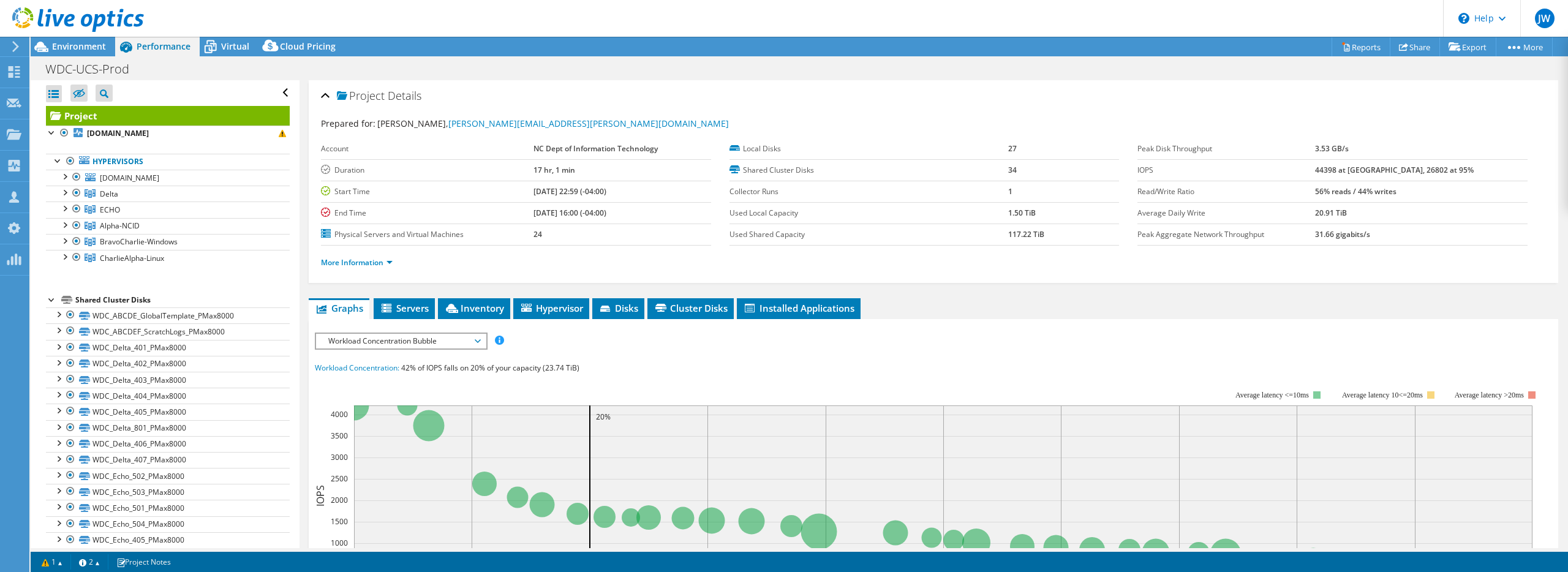
scroll to position [1, 0]
click at [409, 309] on span "Servers" at bounding box center [404, 308] width 49 height 12
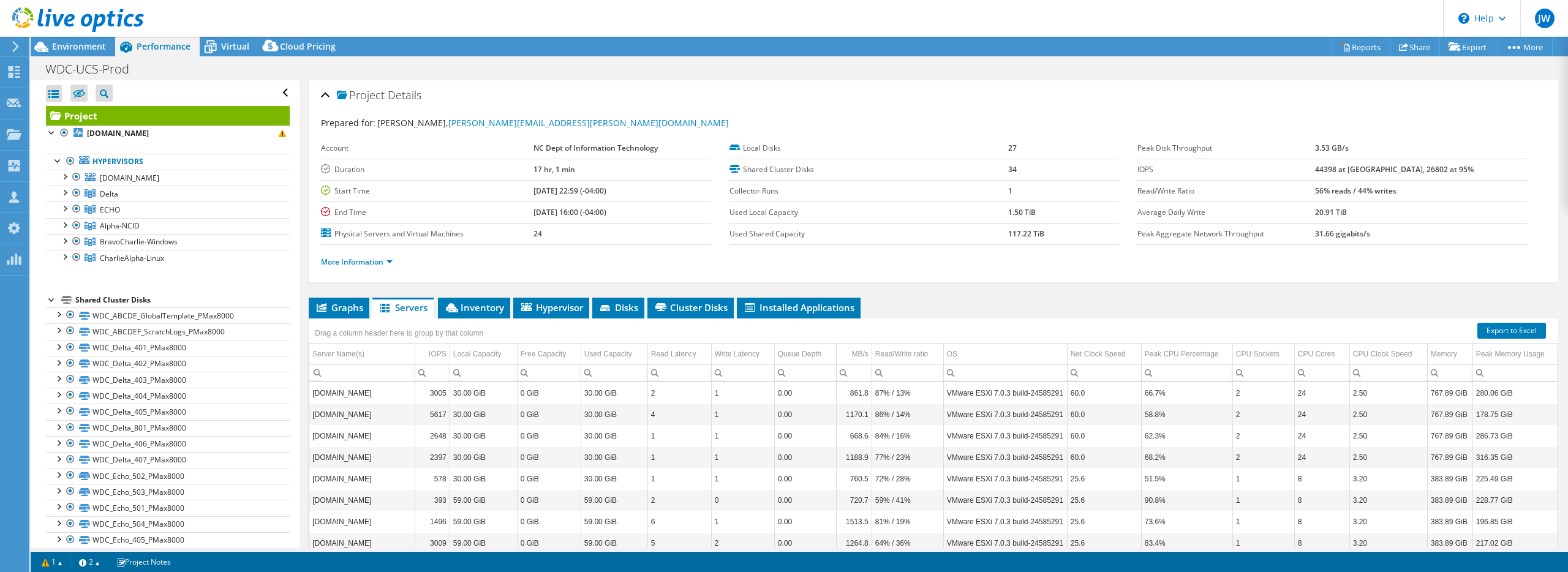
scroll to position [0, 0]
click at [215, 50] on icon at bounding box center [211, 48] width 12 height 10
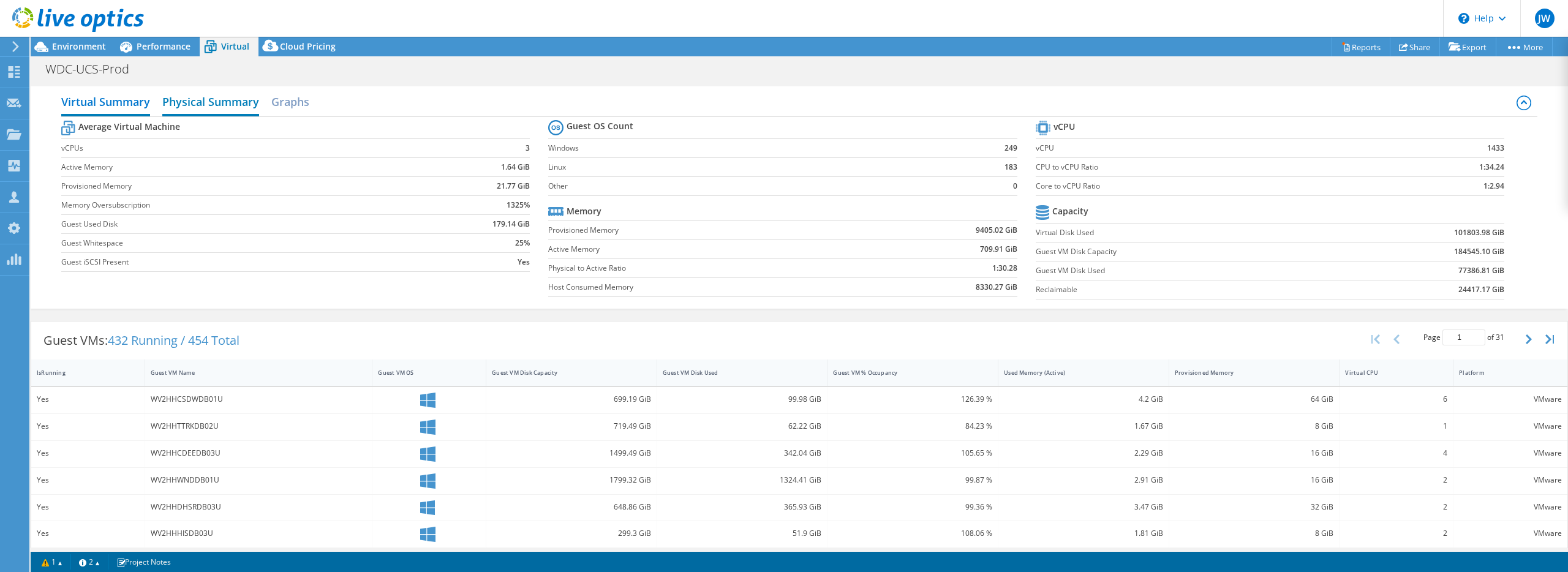
click at [210, 105] on h2 "Physical Summary" at bounding box center [210, 103] width 97 height 27
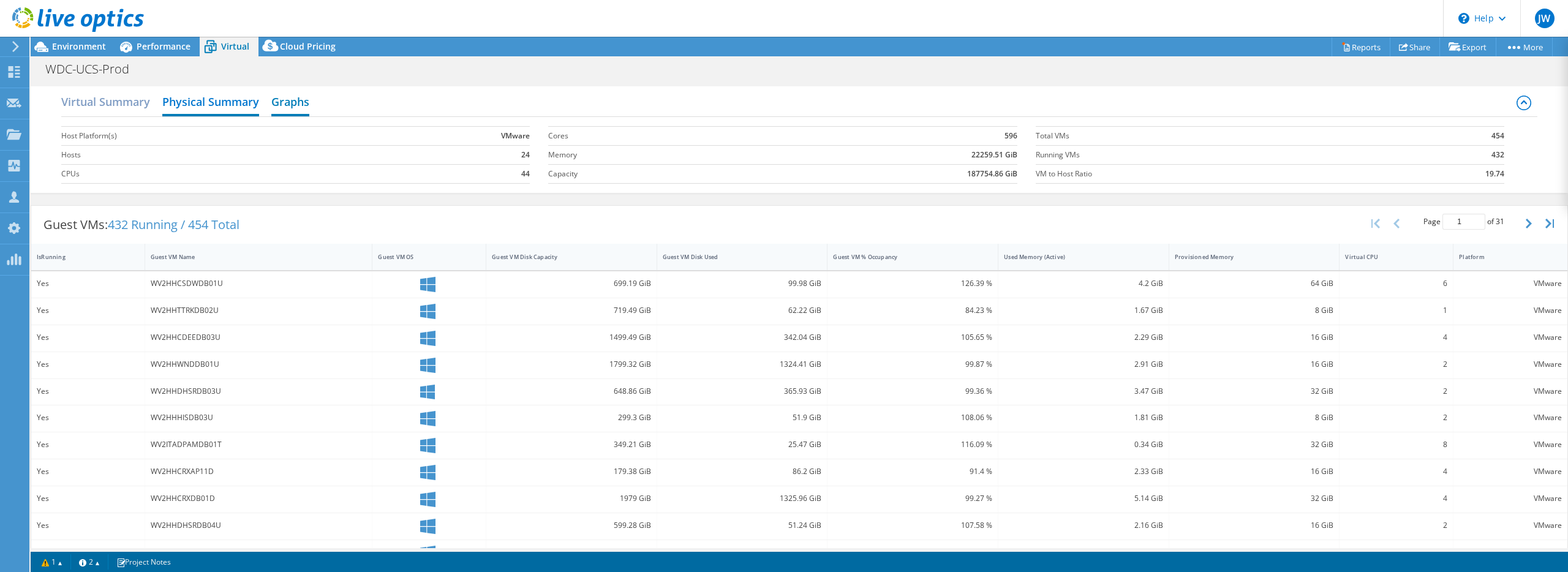
click at [305, 106] on h2 "Graphs" at bounding box center [290, 103] width 38 height 27
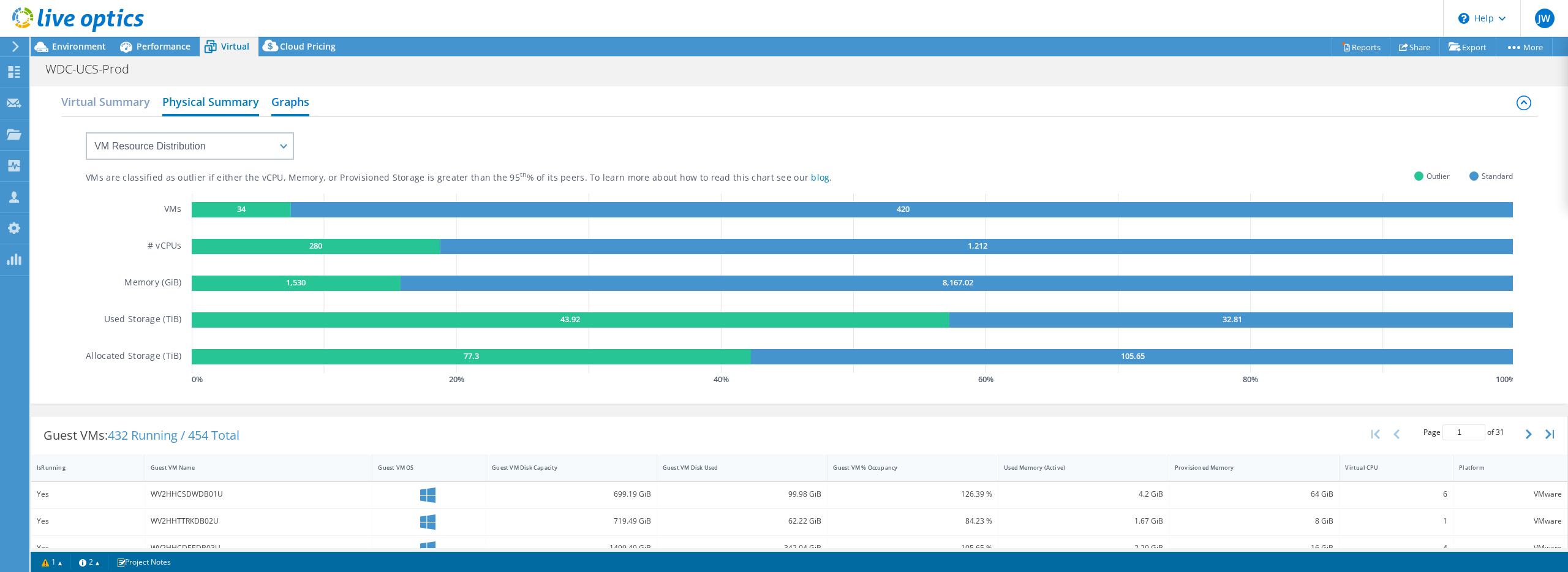
click at [244, 106] on h2 "Physical Summary" at bounding box center [210, 103] width 97 height 27
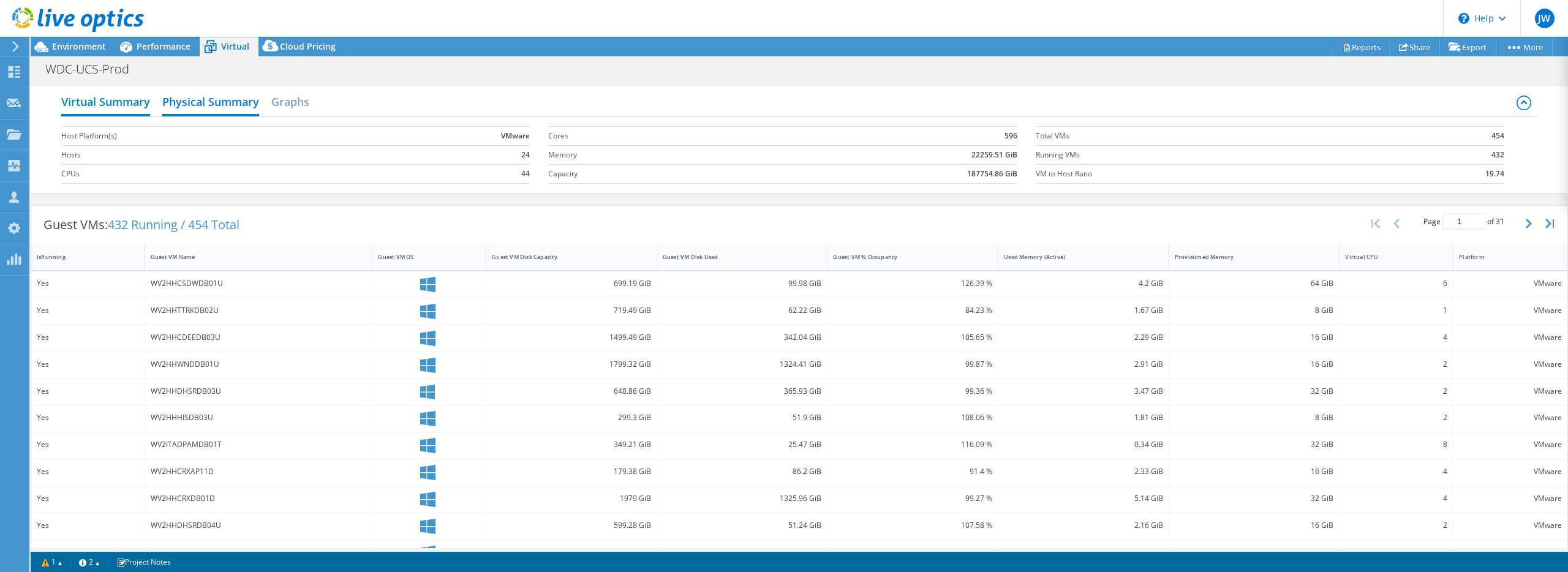
click at [107, 103] on h2 "Virtual Summary" at bounding box center [105, 103] width 89 height 27
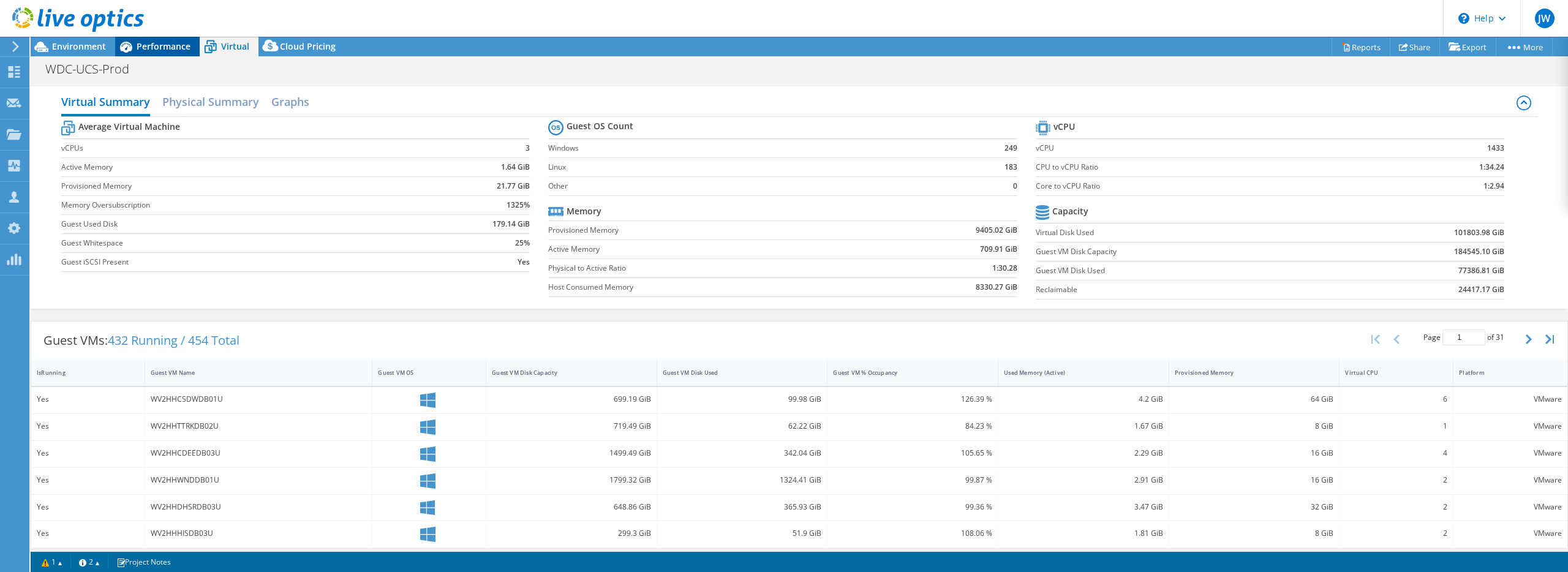
click at [158, 49] on span "Performance" at bounding box center [163, 46] width 54 height 12
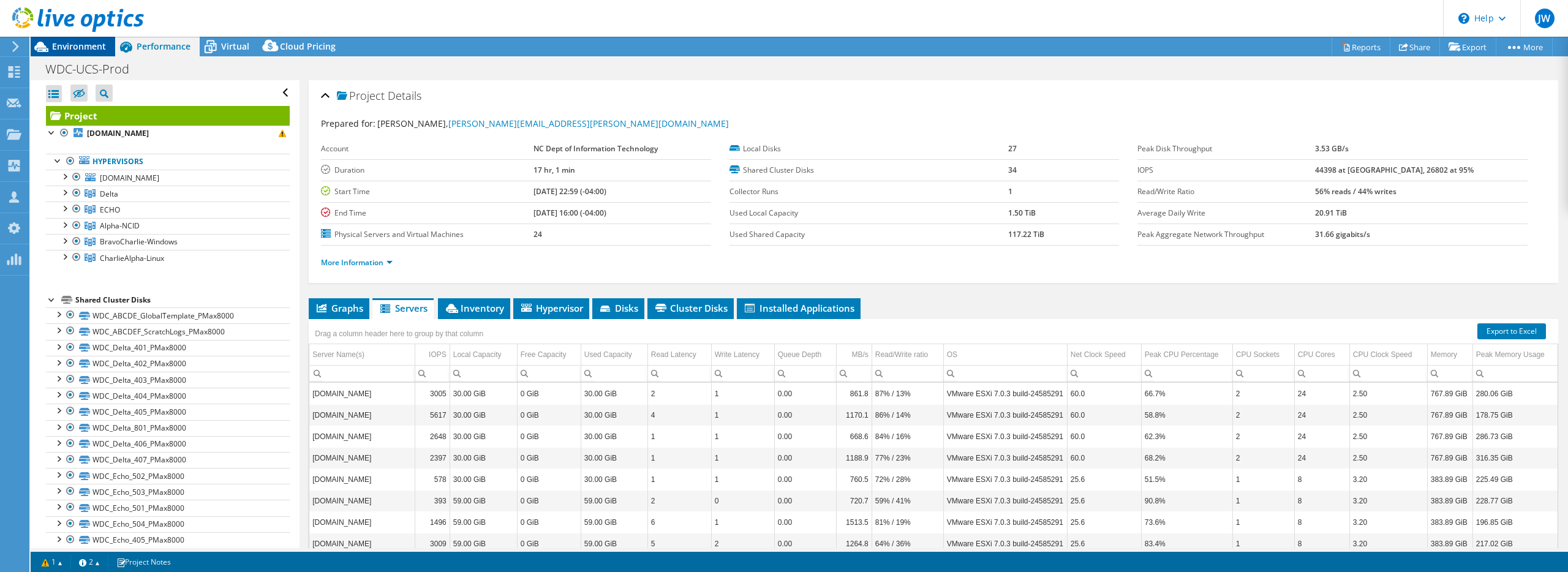
click at [78, 45] on span "Environment" at bounding box center [78, 46] width 54 height 12
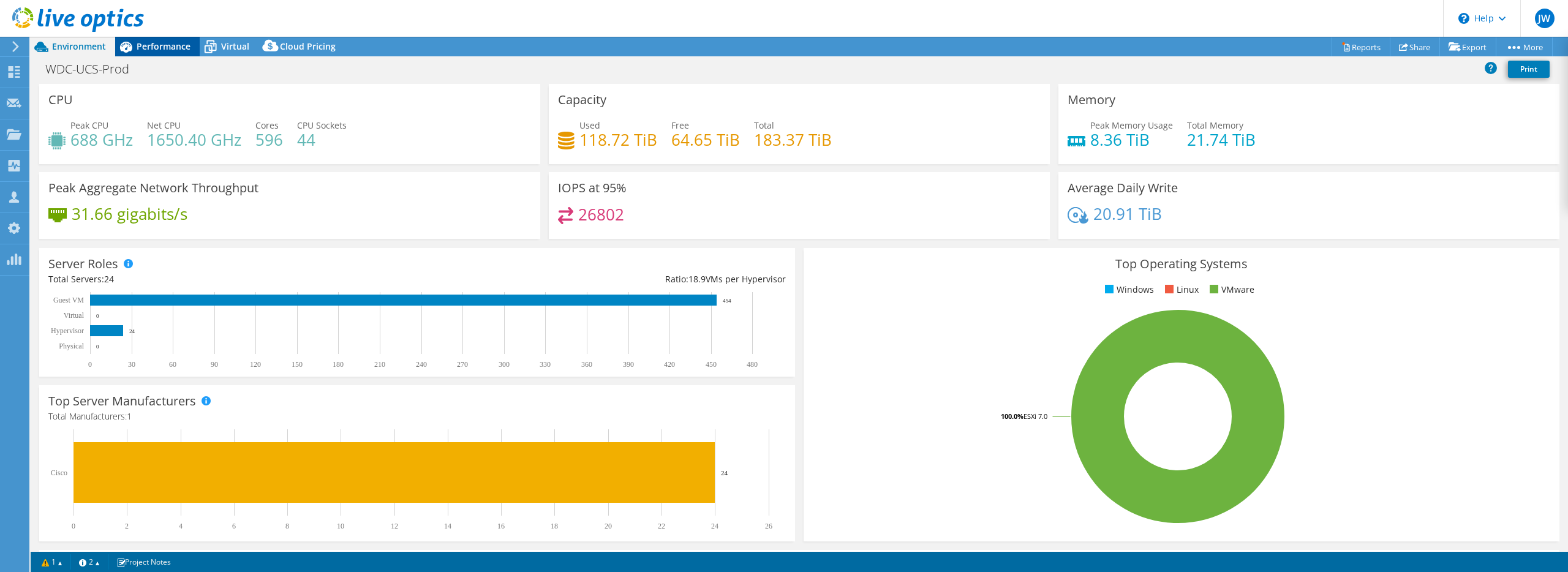
click at [152, 46] on span "Performance" at bounding box center [163, 46] width 54 height 12
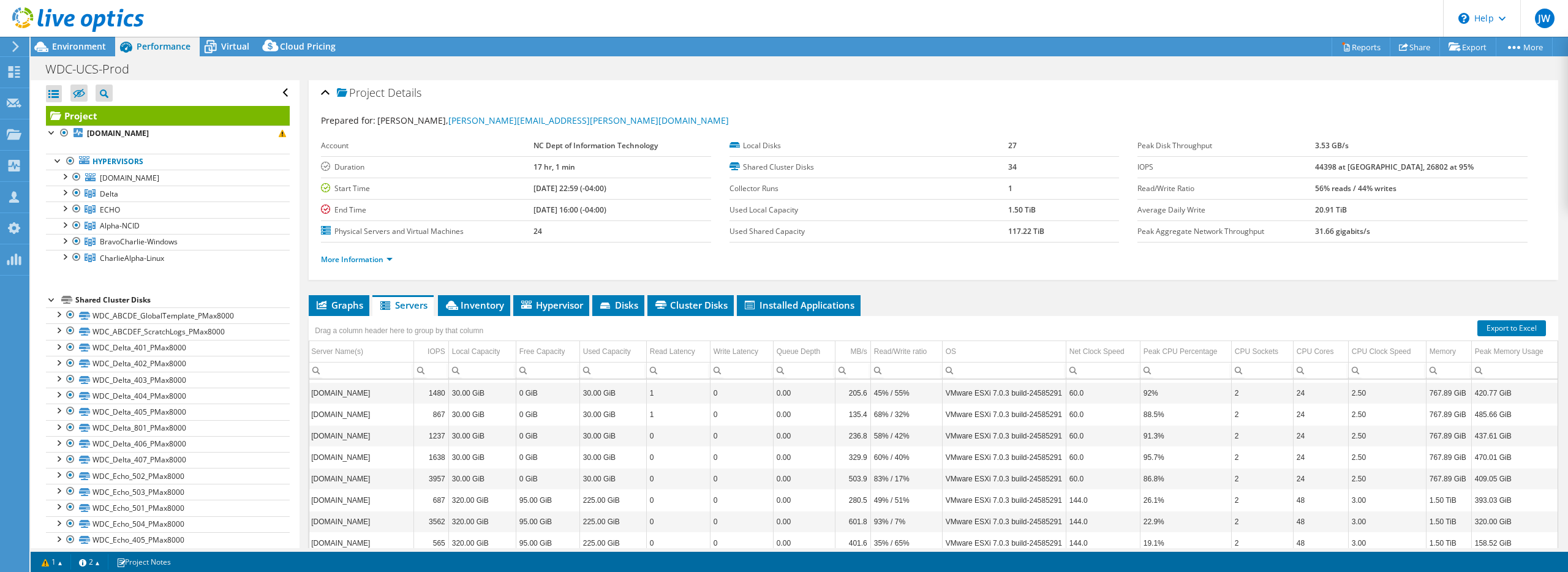
scroll to position [2, 0]
click at [357, 253] on ul "More Information" at bounding box center [934, 258] width 1225 height 17
click at [361, 257] on link "More Information" at bounding box center [357, 259] width 72 height 10
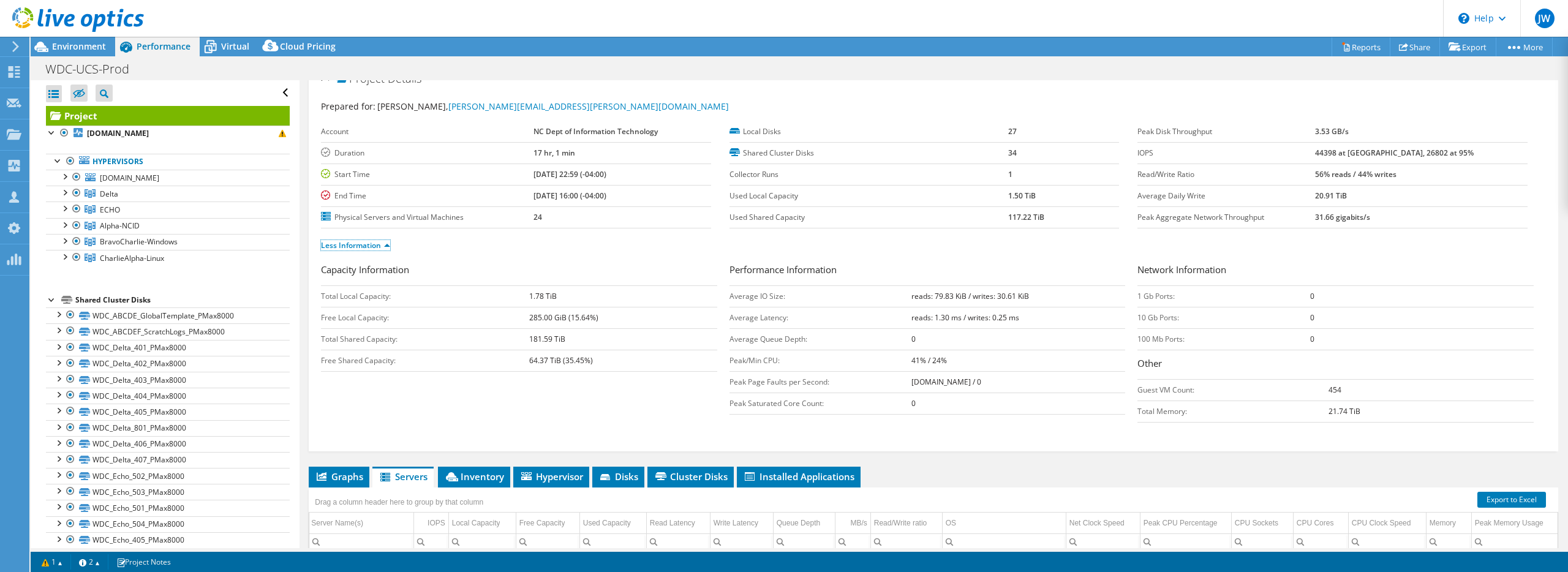
scroll to position [0, 0]
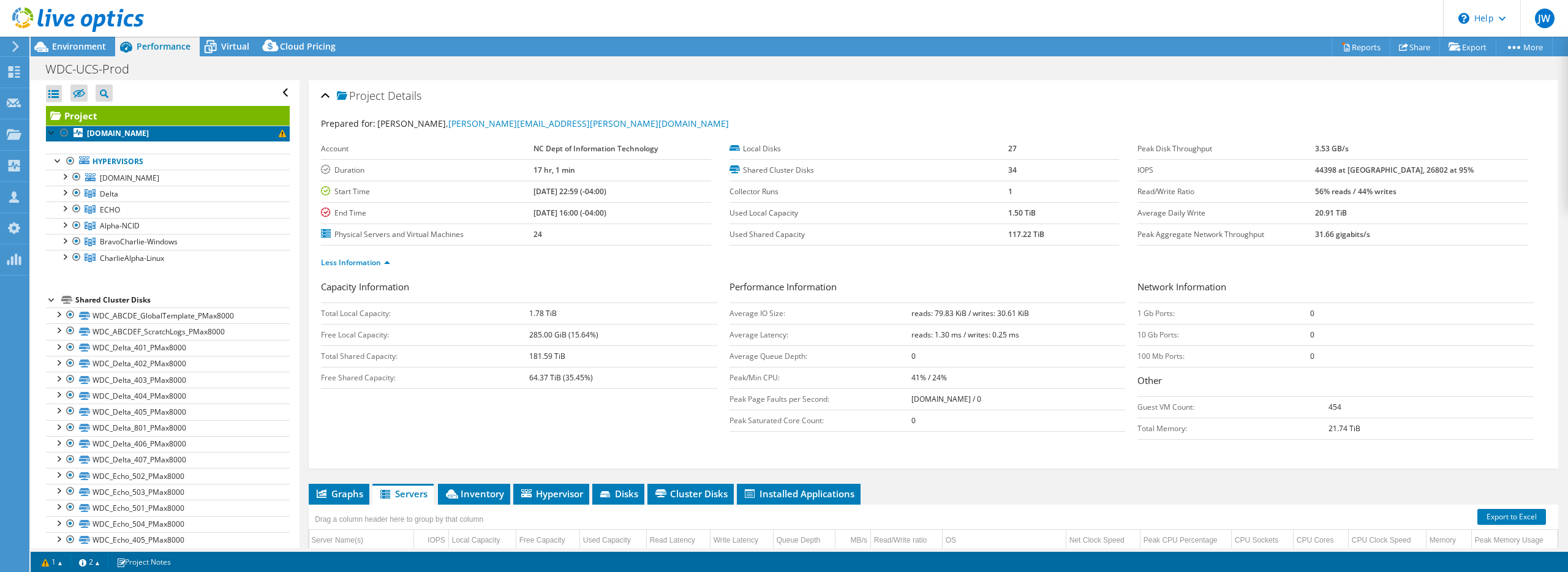
click at [149, 134] on b "esxwucsd04.eapps.ncads.net" at bounding box center [118, 133] width 62 height 10
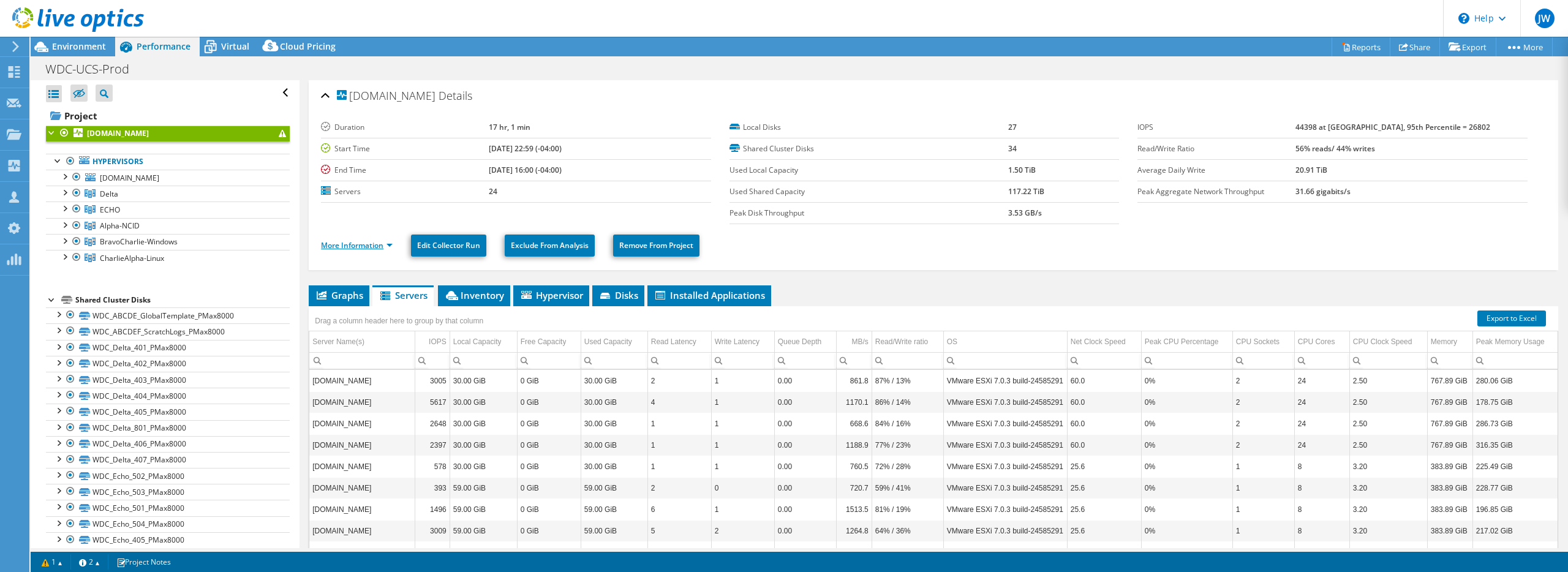
click at [363, 241] on link "More Information" at bounding box center [357, 245] width 72 height 10
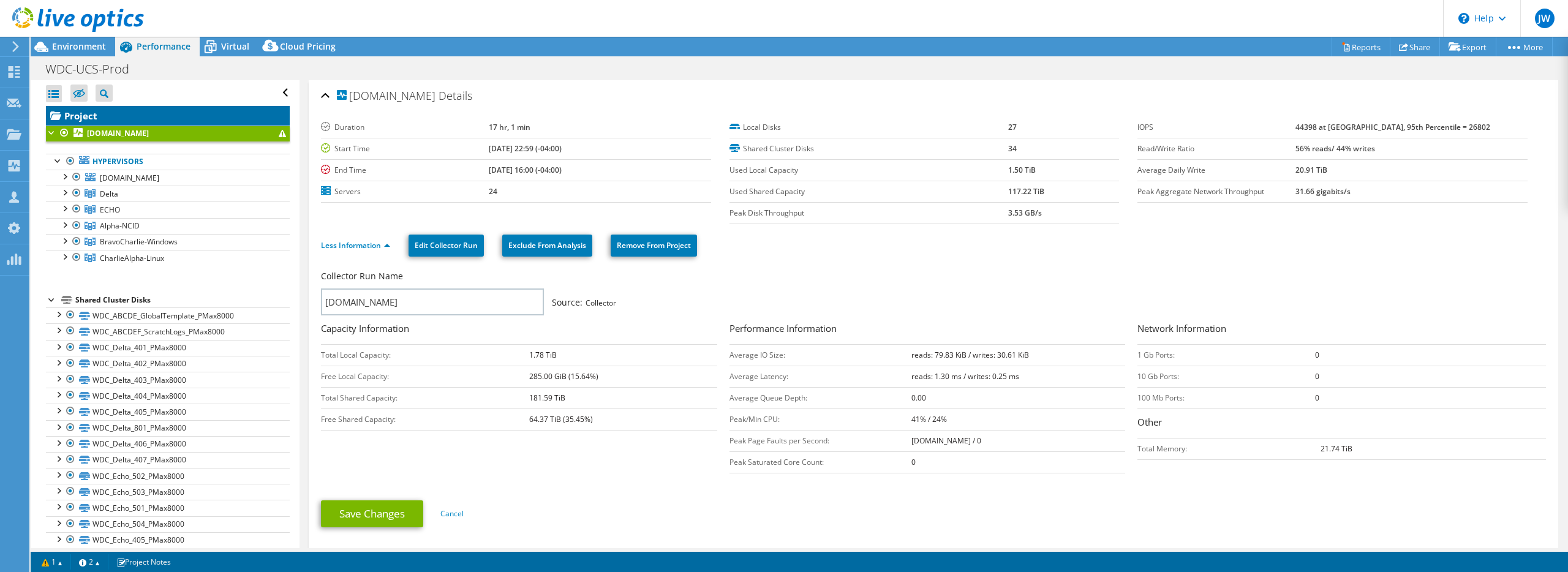
click at [89, 113] on link "Project" at bounding box center [168, 116] width 244 height 20
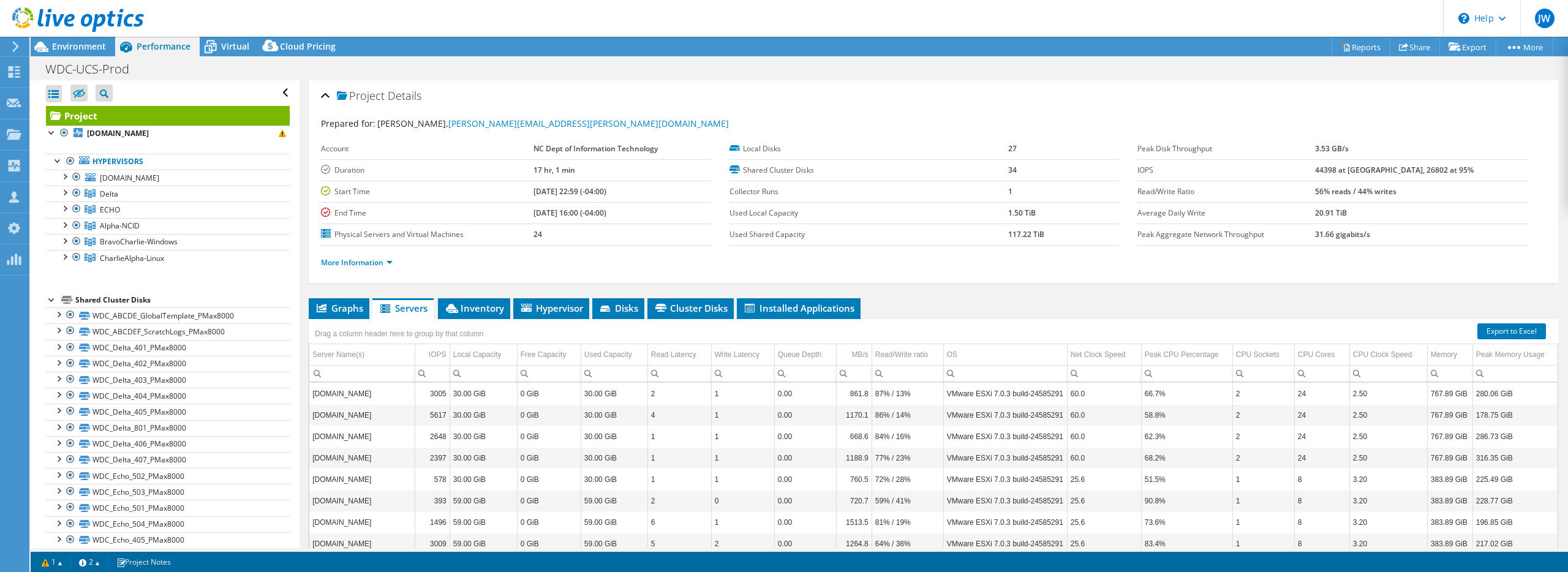
click at [386, 256] on li "More Information" at bounding box center [361, 263] width 79 height 14
click at [359, 263] on link "More Information" at bounding box center [357, 262] width 72 height 10
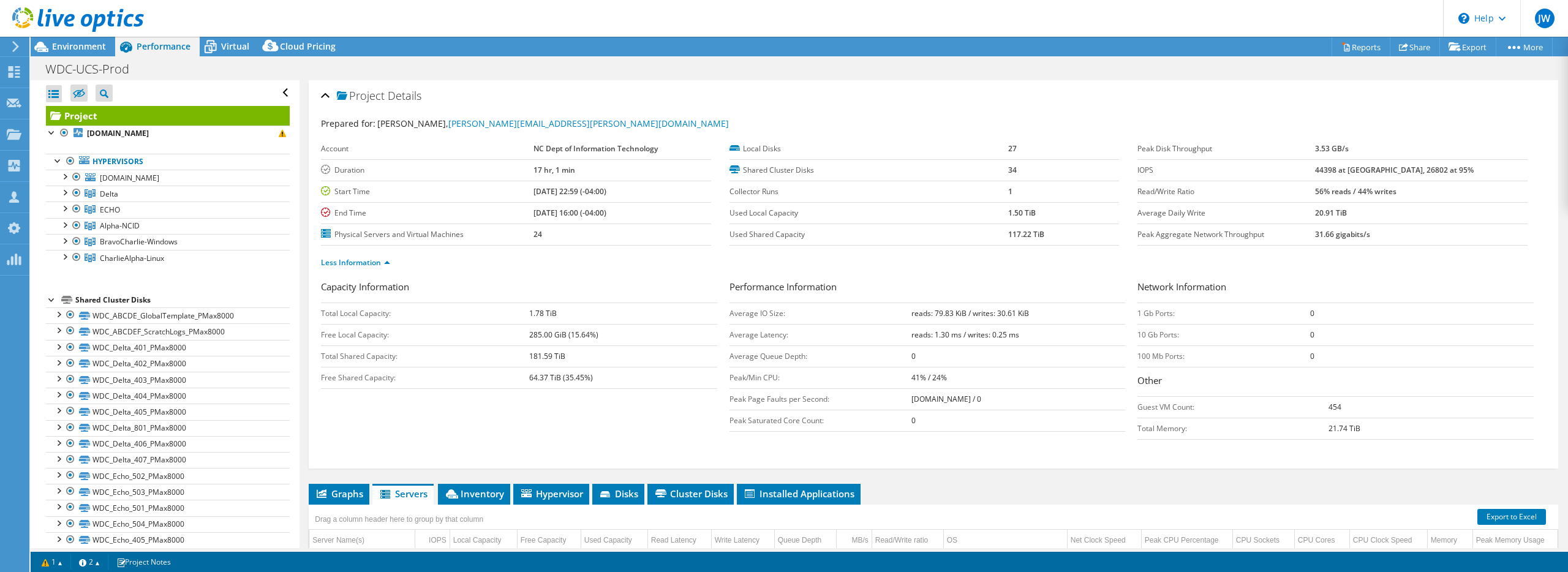
click at [123, 117] on link "Project" at bounding box center [168, 116] width 244 height 20
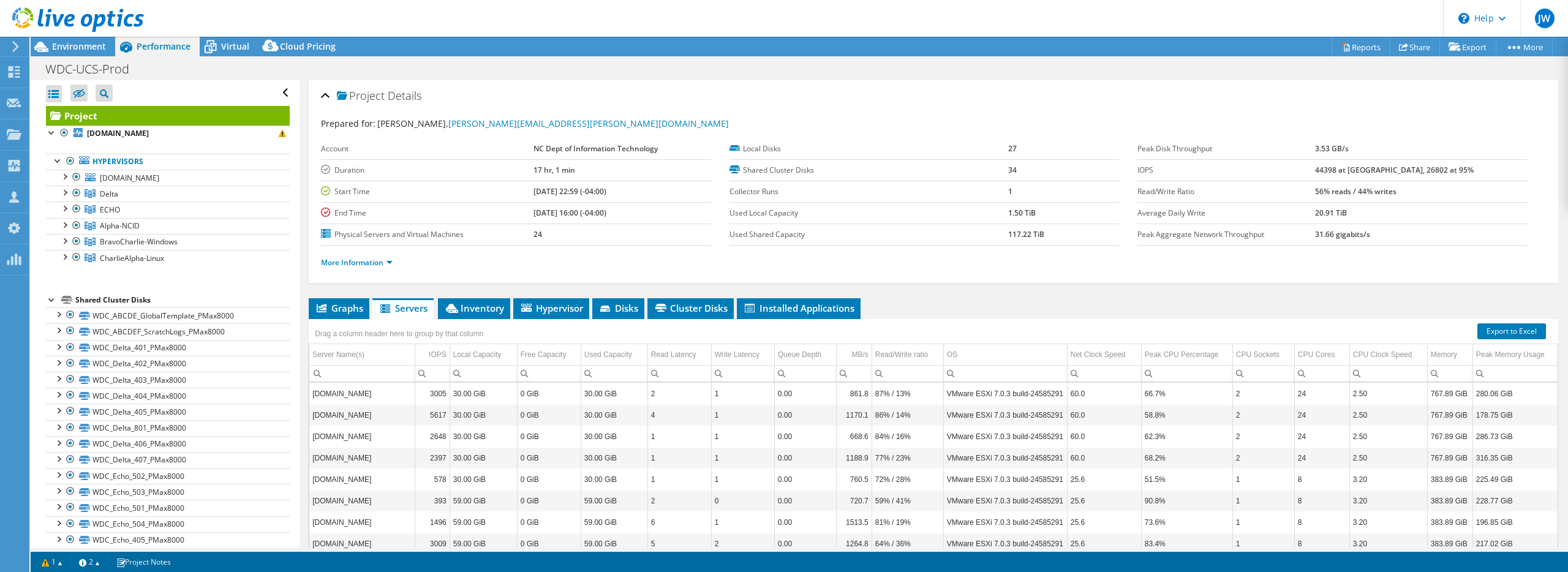
click at [122, 116] on link "Project" at bounding box center [168, 116] width 244 height 20
click at [62, 45] on span "Environment" at bounding box center [78, 46] width 54 height 12
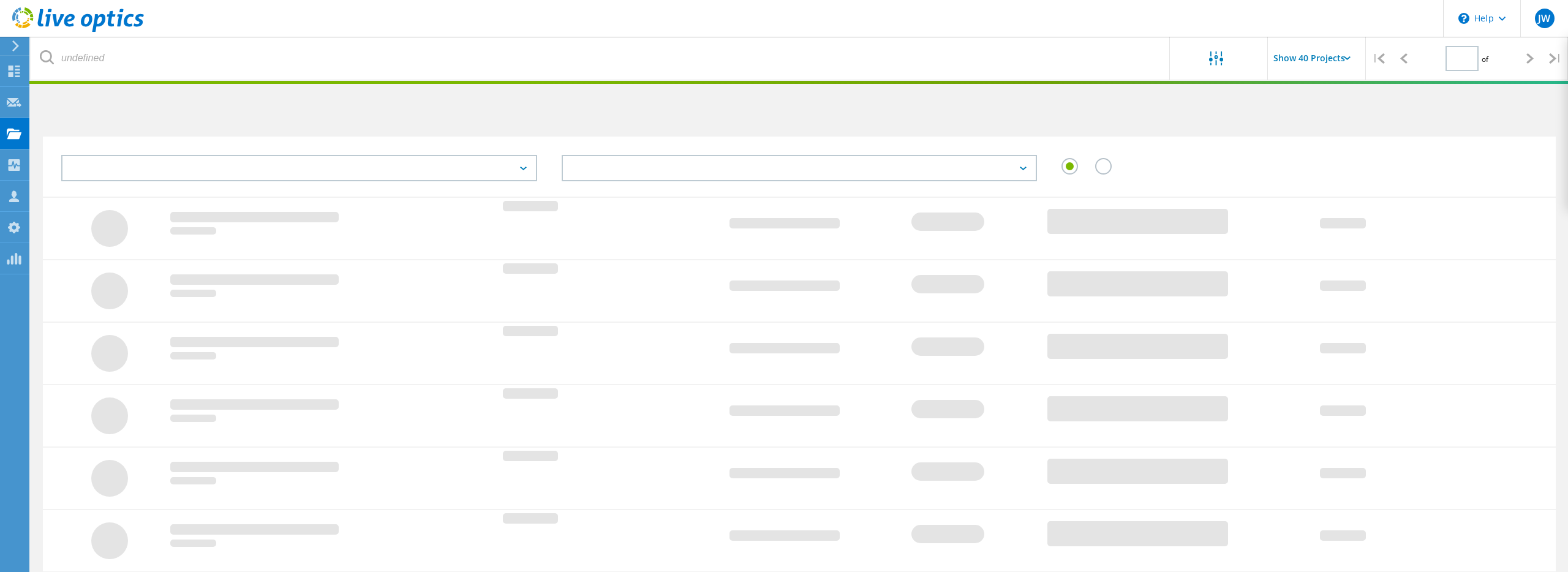
scroll to position [298, 0]
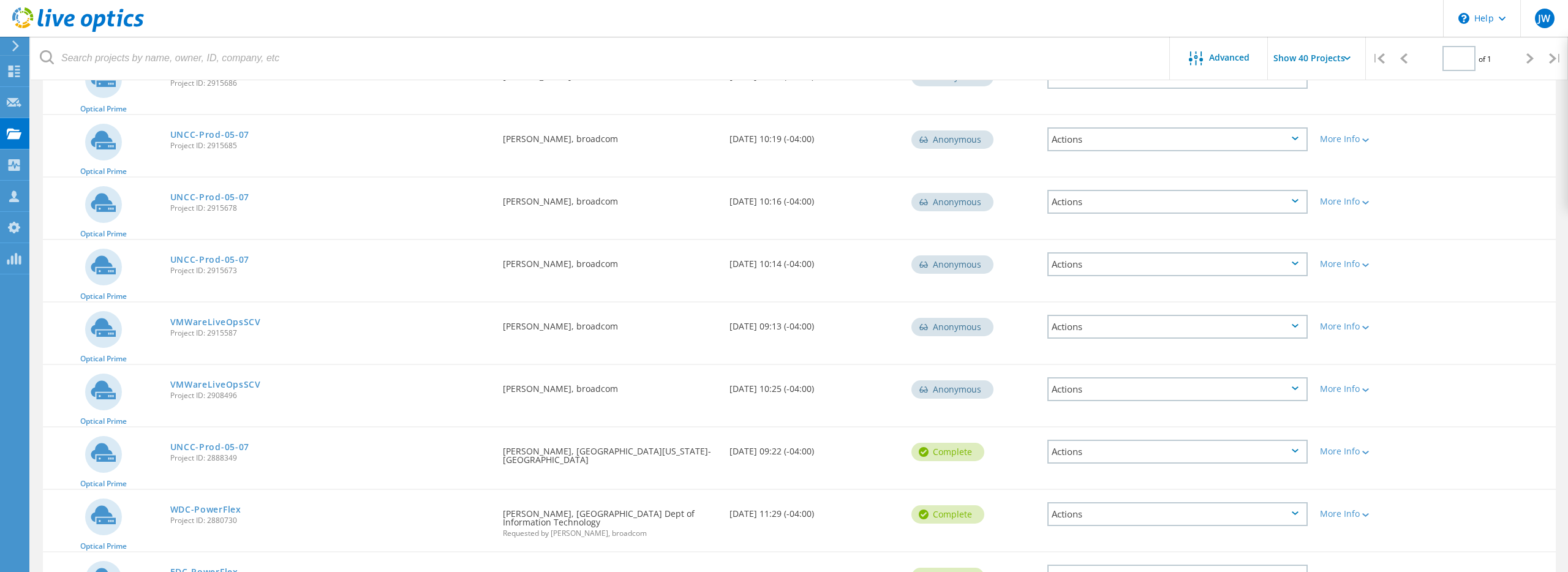
type input "1"
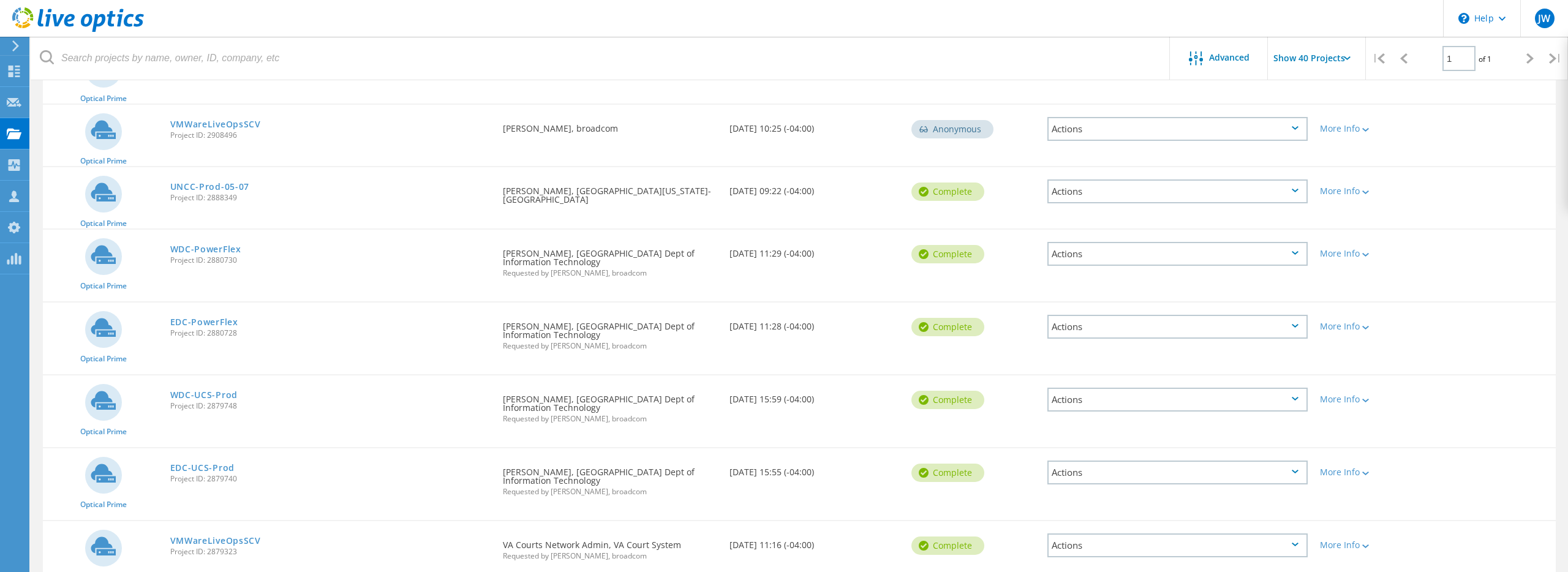
scroll to position [565, 0]
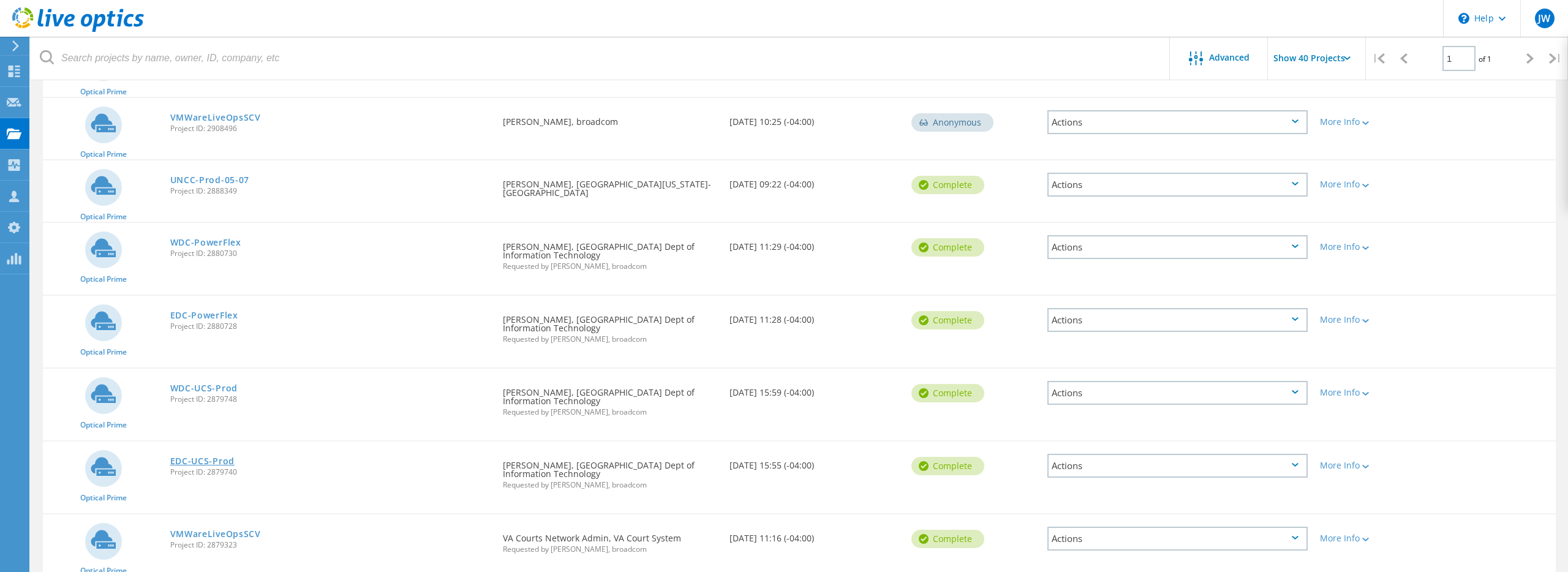
click at [211, 457] on link "EDC-UCS-Prod" at bounding box center [202, 461] width 64 height 9
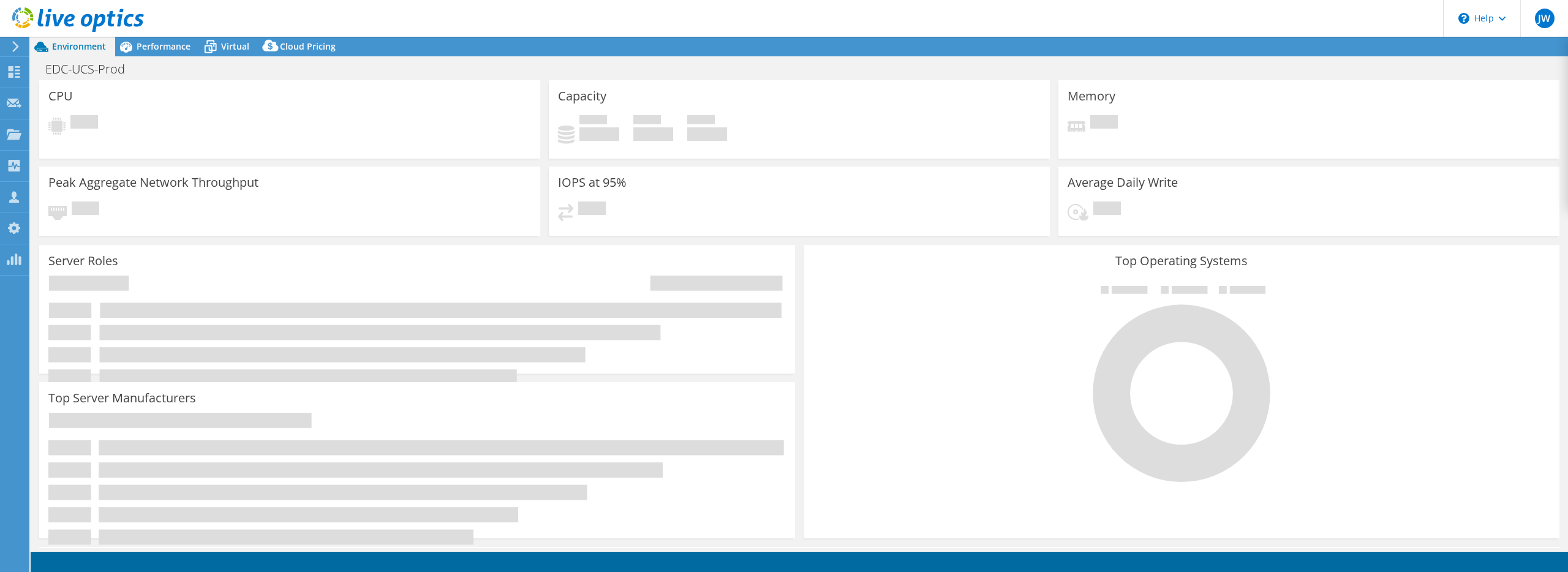
select select "USD"
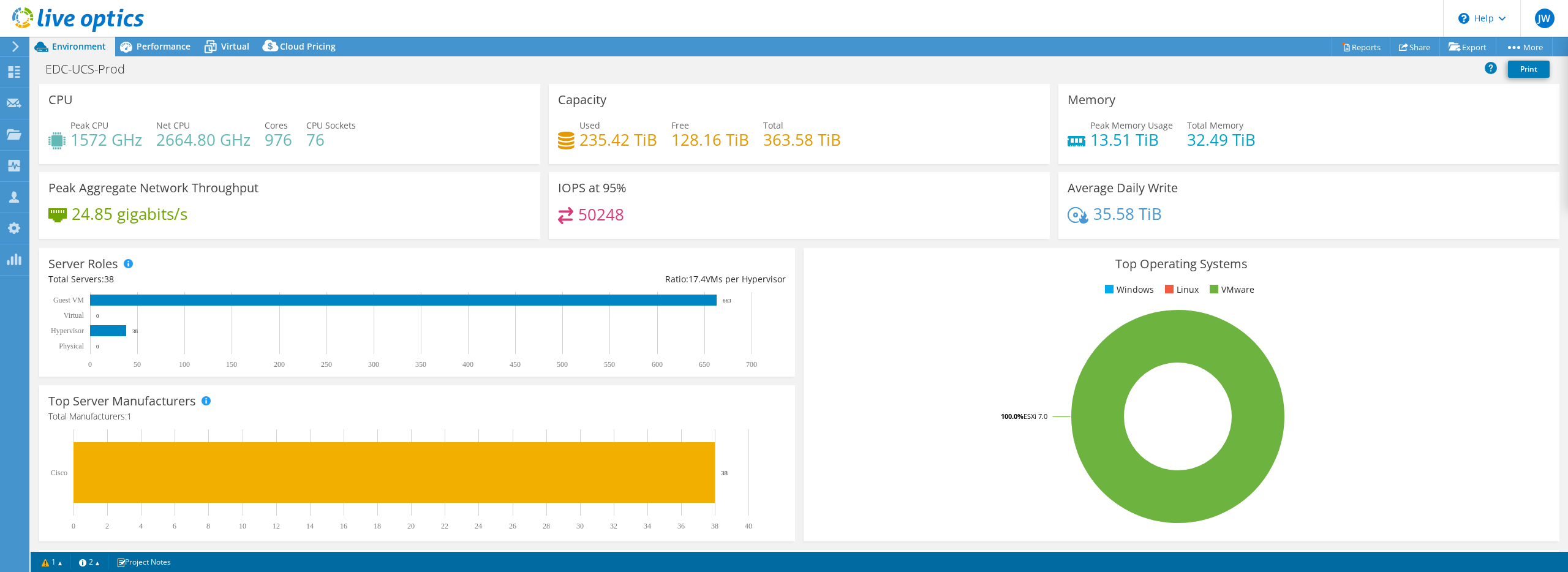
scroll to position [1, 0]
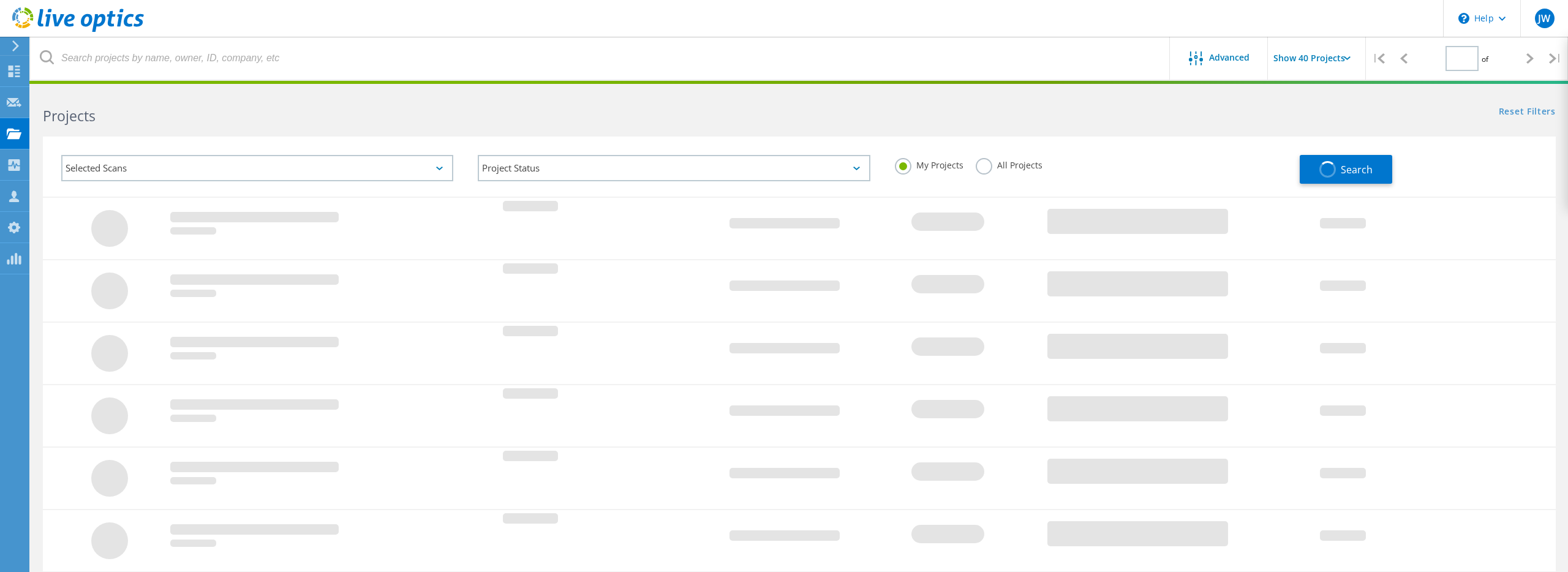
type input "1"
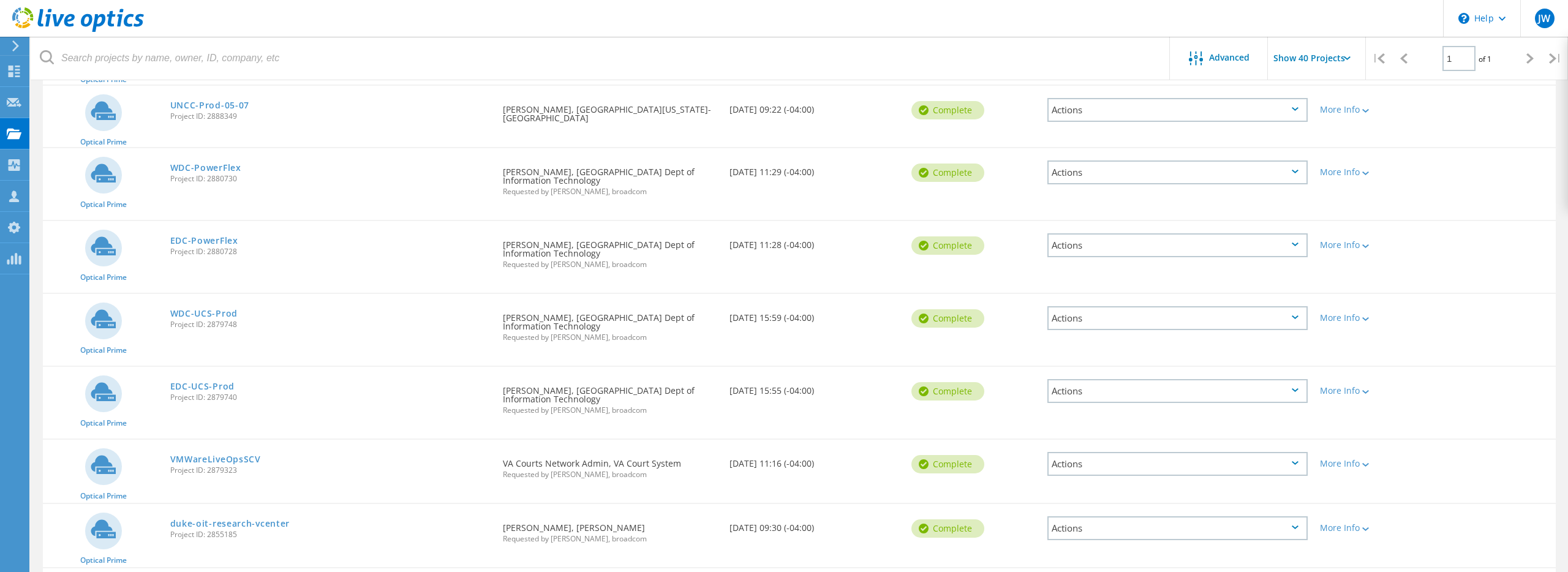
scroll to position [639, 0]
click at [207, 237] on link "EDC-PowerFlex" at bounding box center [204, 241] width 68 height 9
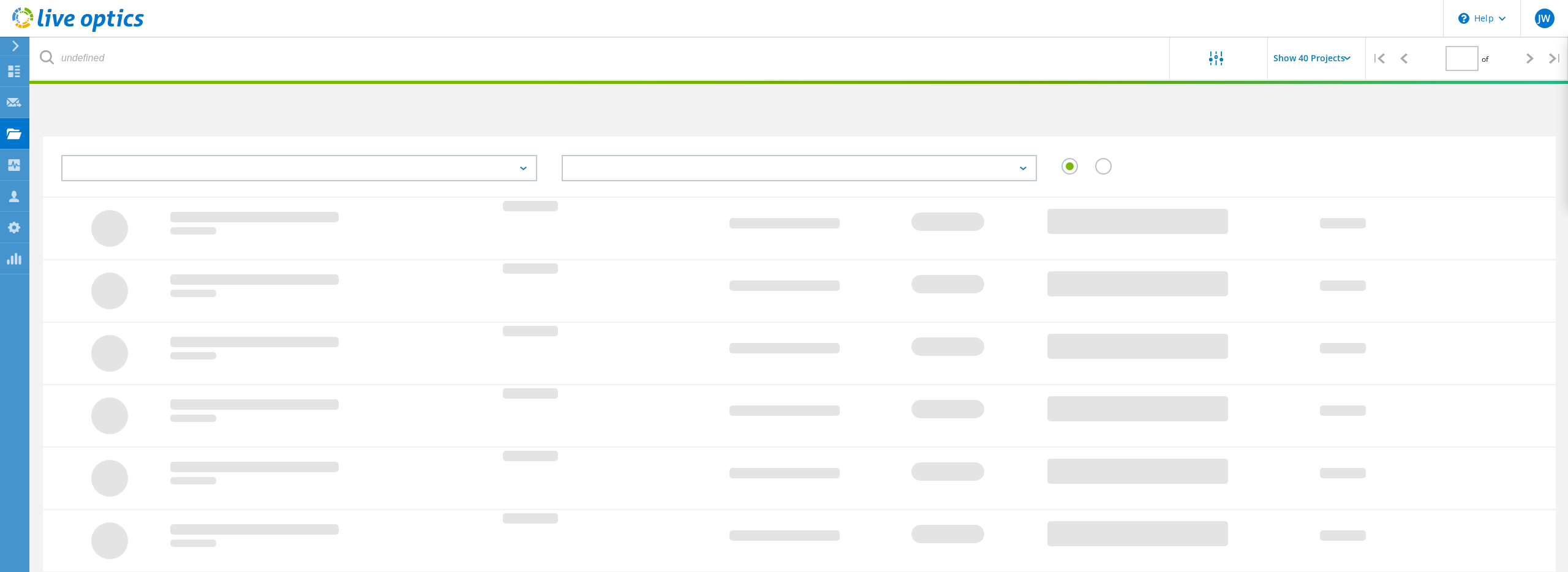
scroll to position [298, 0]
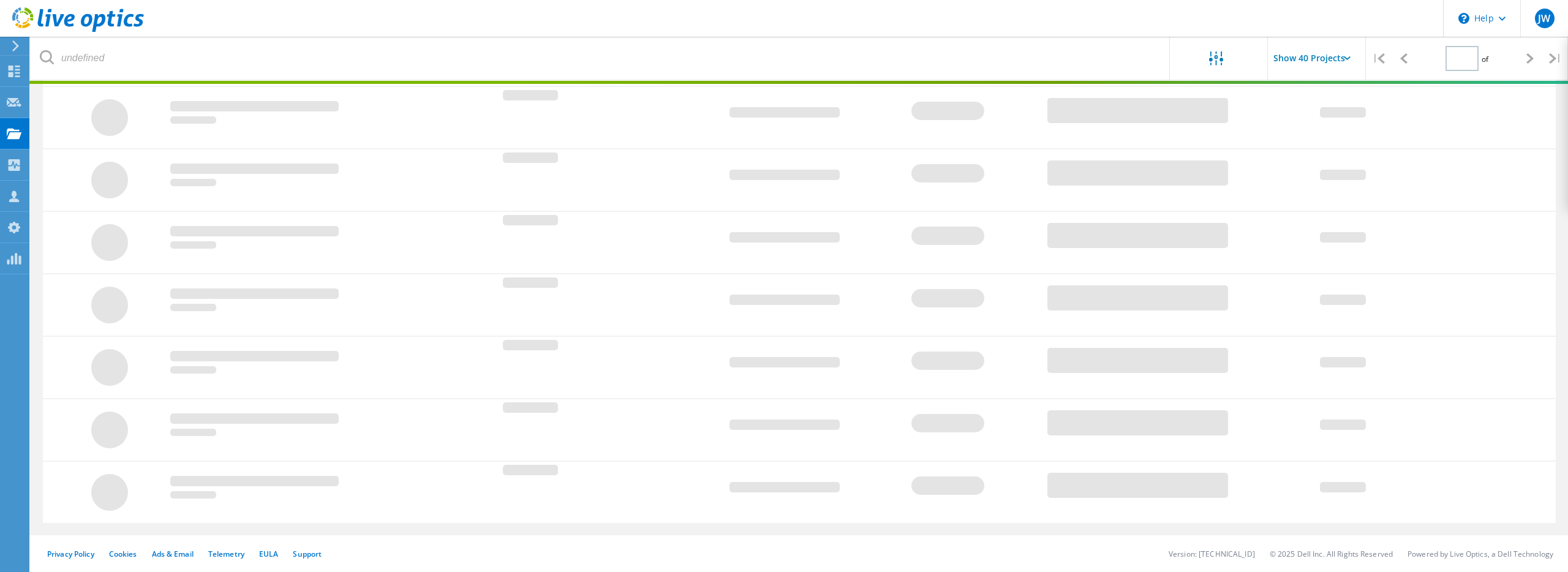
type input "1"
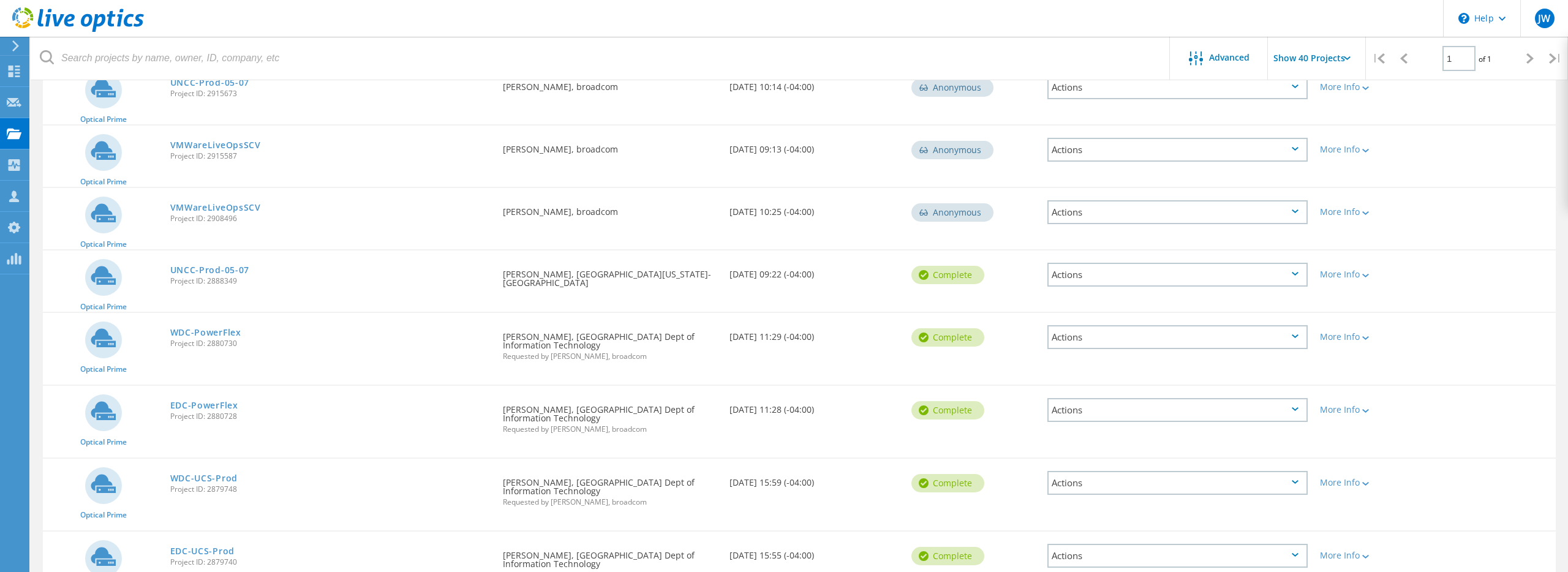
scroll to position [477, 0]
click at [207, 332] on link "WDC-PowerFlex" at bounding box center [205, 330] width 71 height 9
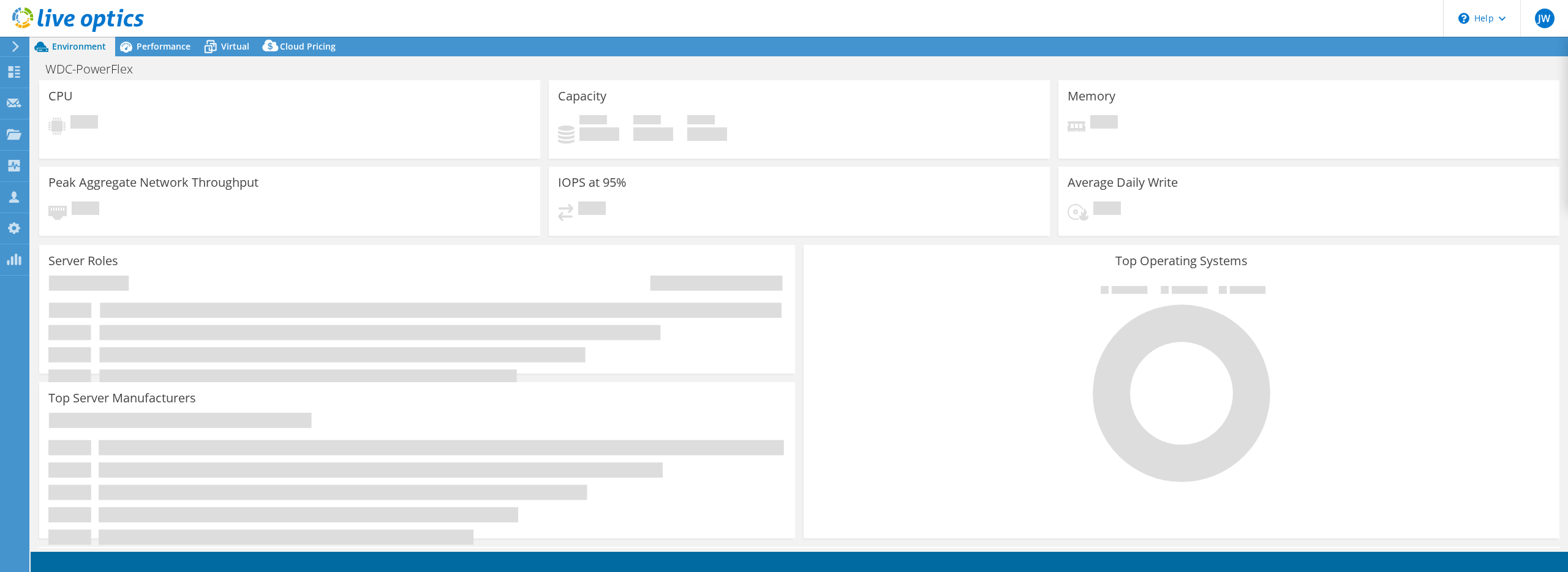
select select "USD"
